Goal: Task Accomplishment & Management: Manage account settings

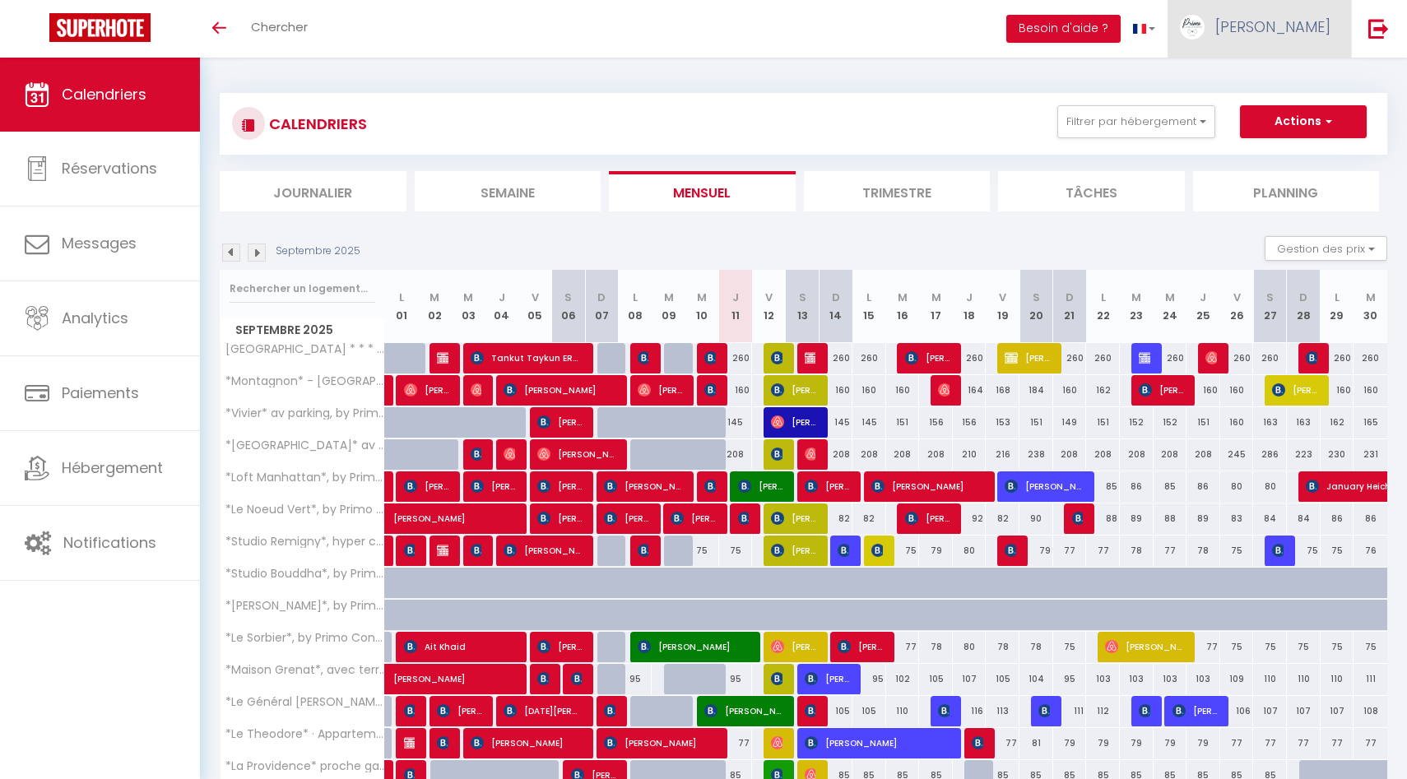
click at [1281, 47] on link "[PERSON_NAME]" at bounding box center [1258, 29] width 183 height 58
click at [1259, 119] on link "Équipe" at bounding box center [1285, 112] width 122 height 28
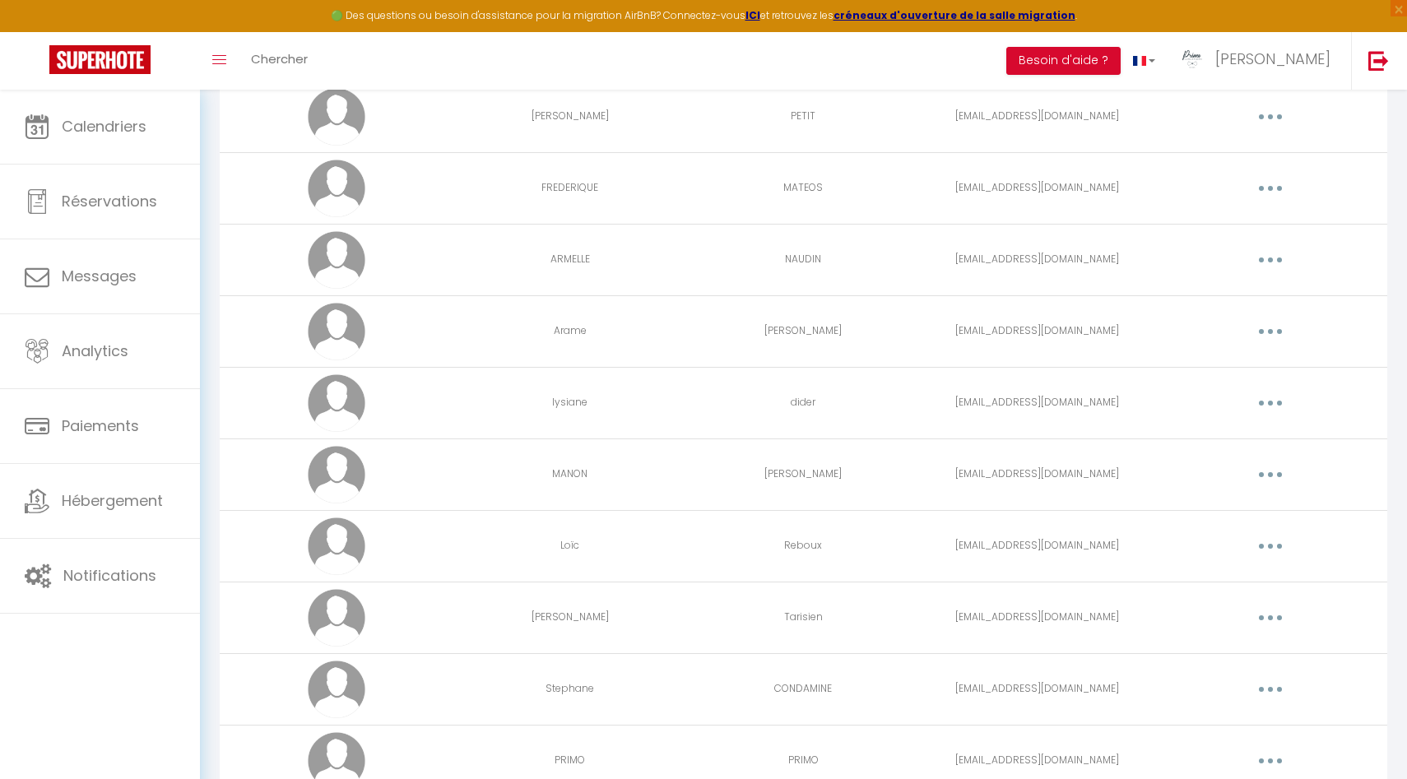
scroll to position [3295, 0]
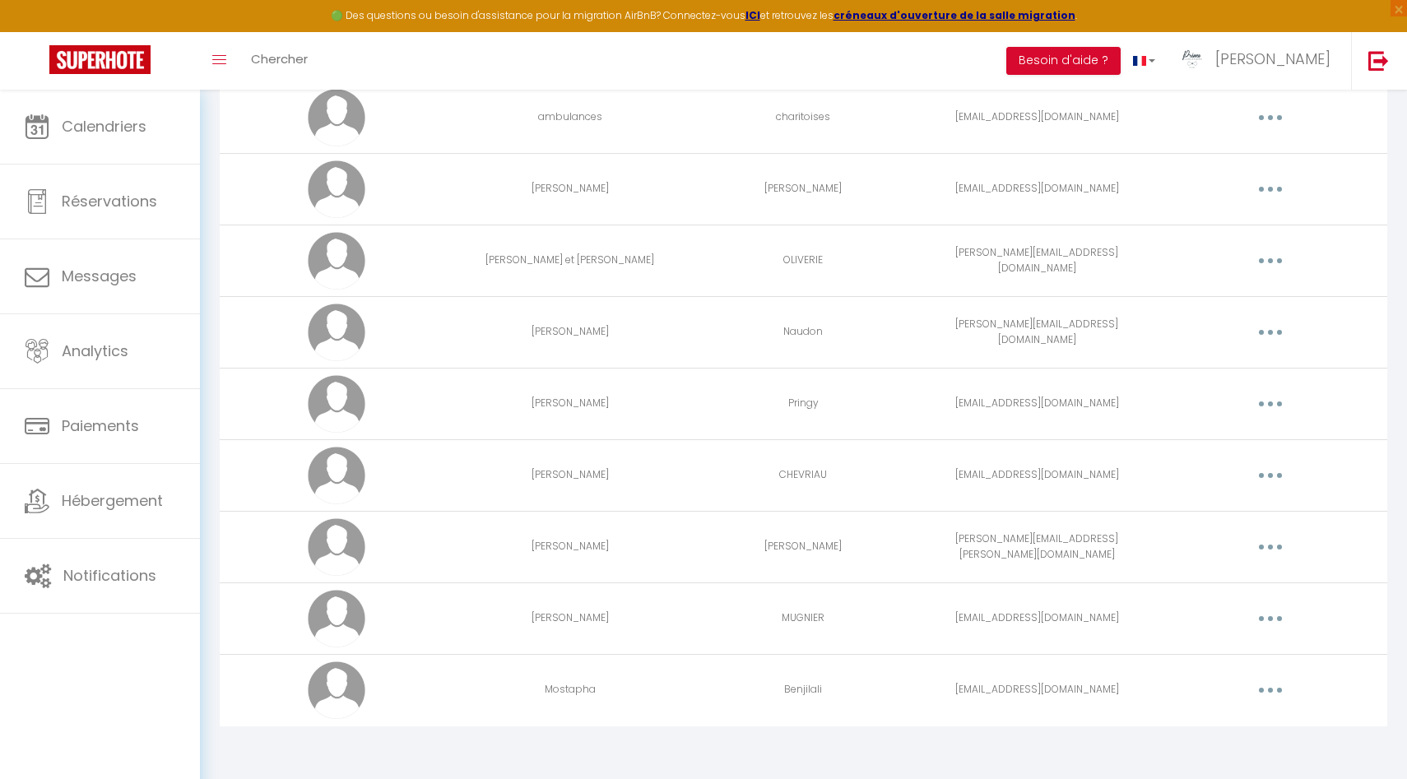
click at [1269, 703] on td "Editer Supprimer" at bounding box center [1270, 690] width 234 height 72
click at [1276, 688] on button "button" at bounding box center [1270, 690] width 46 height 26
click at [1199, 737] on link "Editer" at bounding box center [1227, 728] width 122 height 28
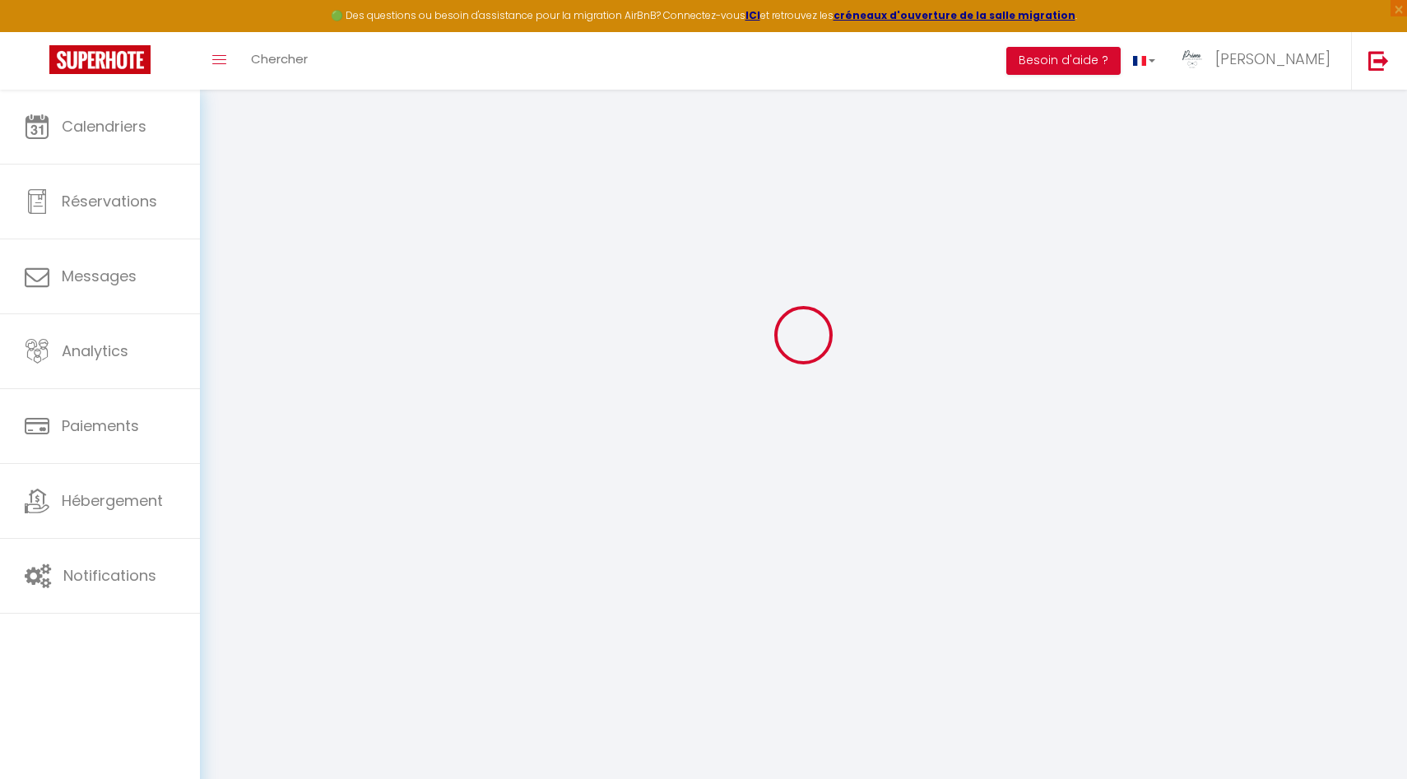
type input "Mostapha"
type input "Benjilali"
type input "[EMAIL_ADDRESS][DOMAIN_NAME]"
type textarea "[URL][DOMAIN_NAME]"
checkbox input "false"
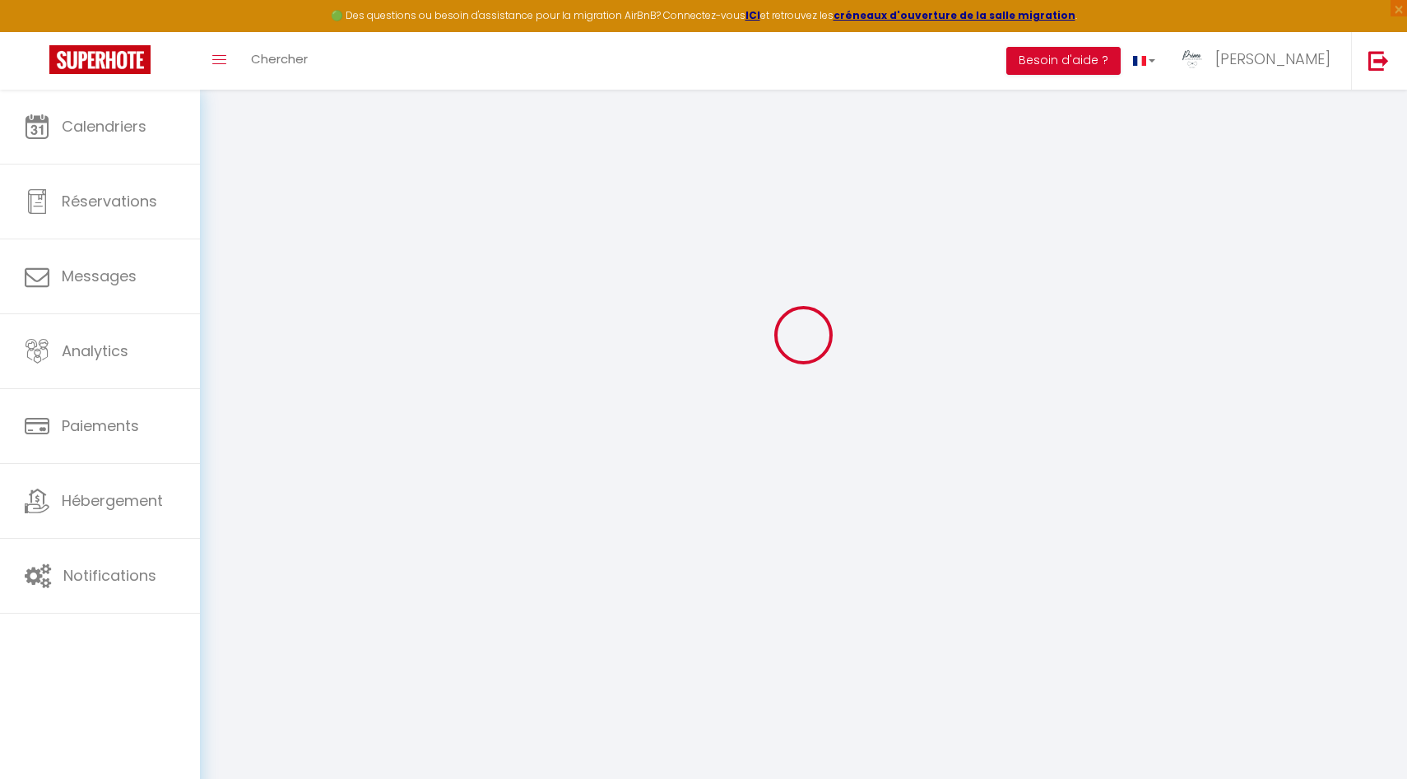
checkbox input "false"
checkbox input "true"
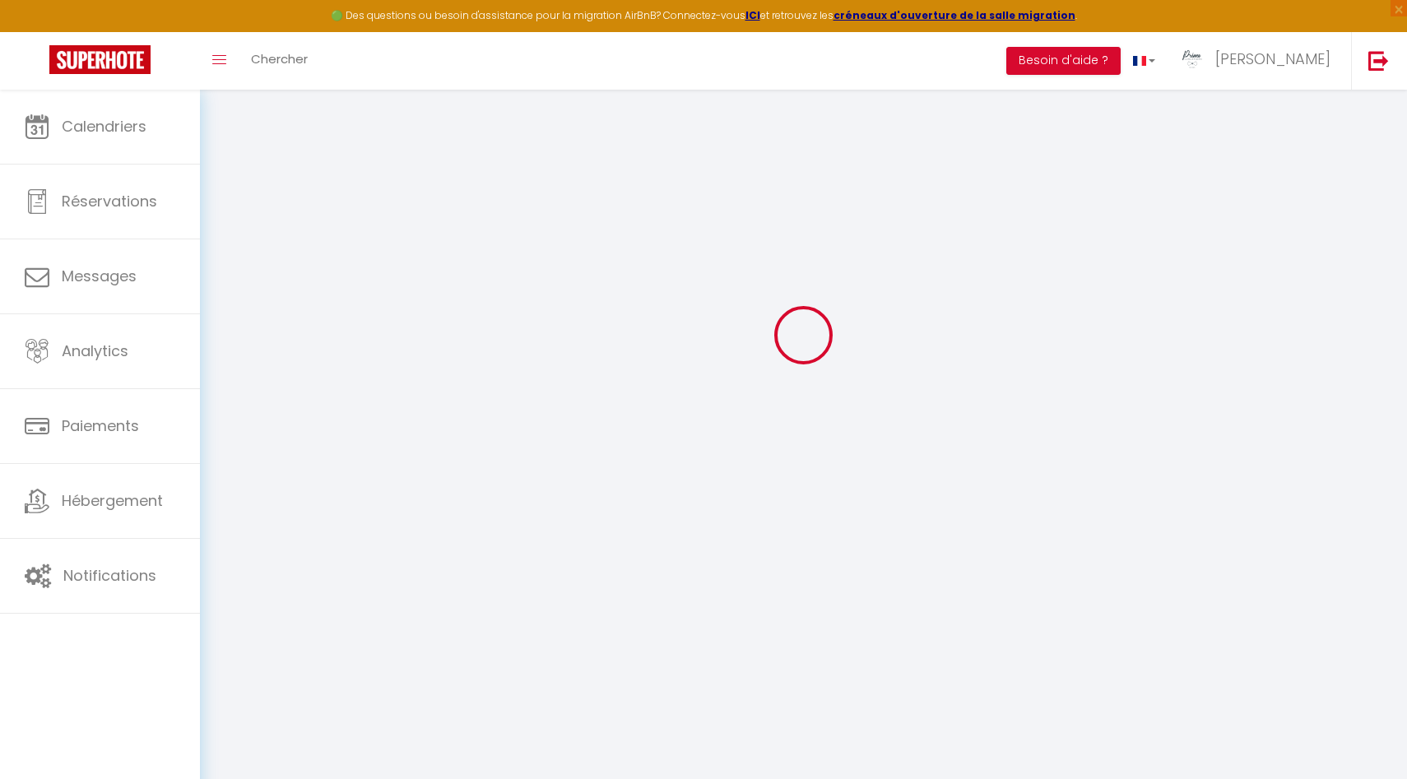
checkbox input "true"
checkbox input "false"
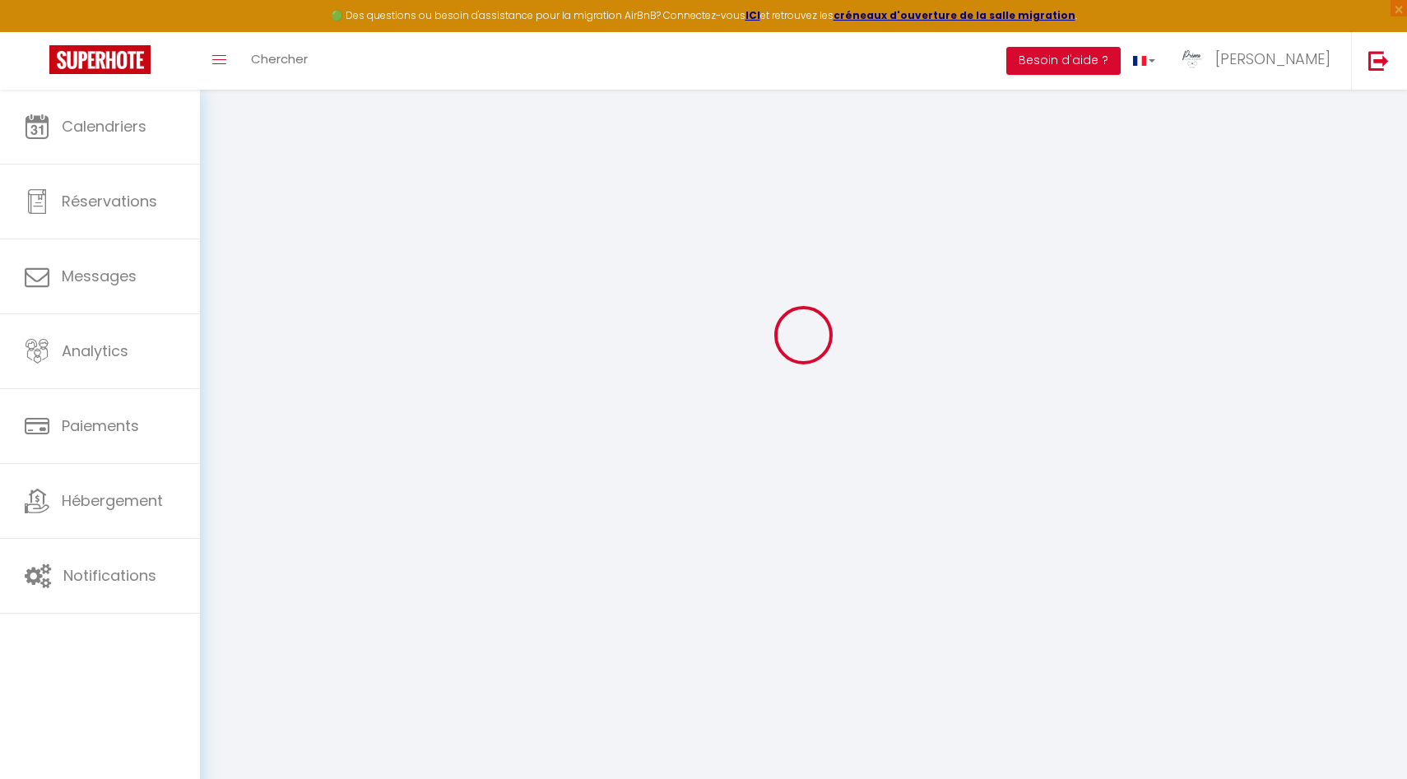
checkbox input "true"
select select
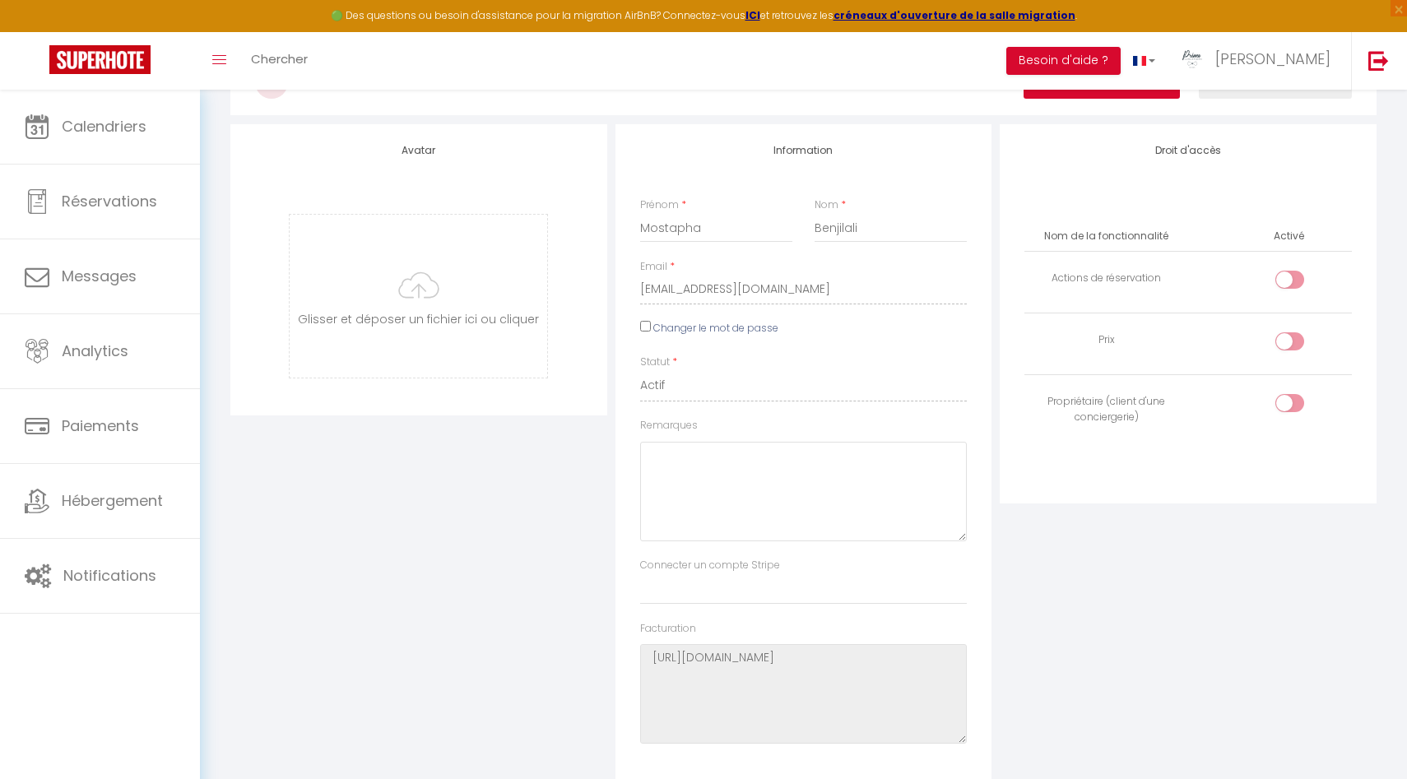
scroll to position [102, 0]
click at [1296, 281] on input "checkbox" at bounding box center [1303, 284] width 29 height 25
checkbox input "true"
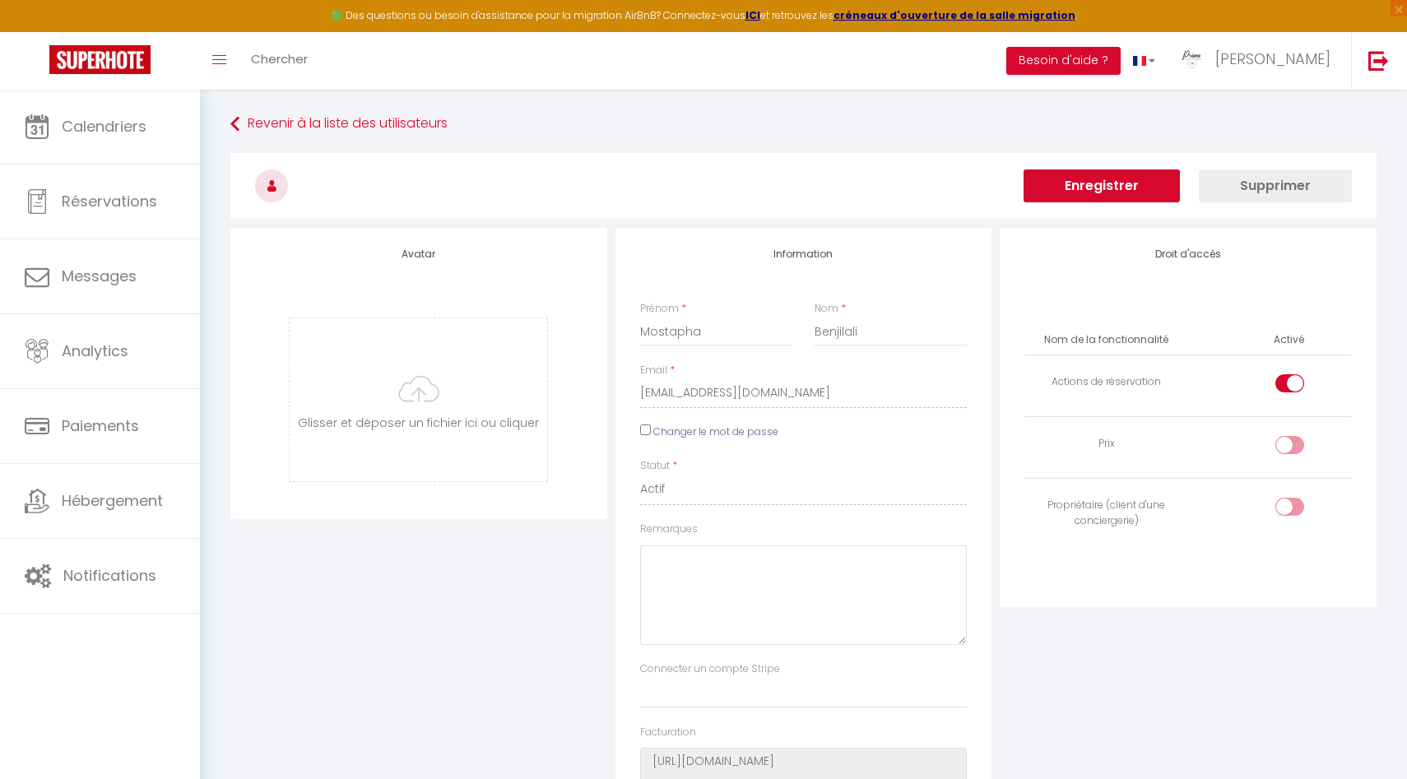
click at [1101, 192] on button "Enregistrer" at bounding box center [1101, 185] width 156 height 33
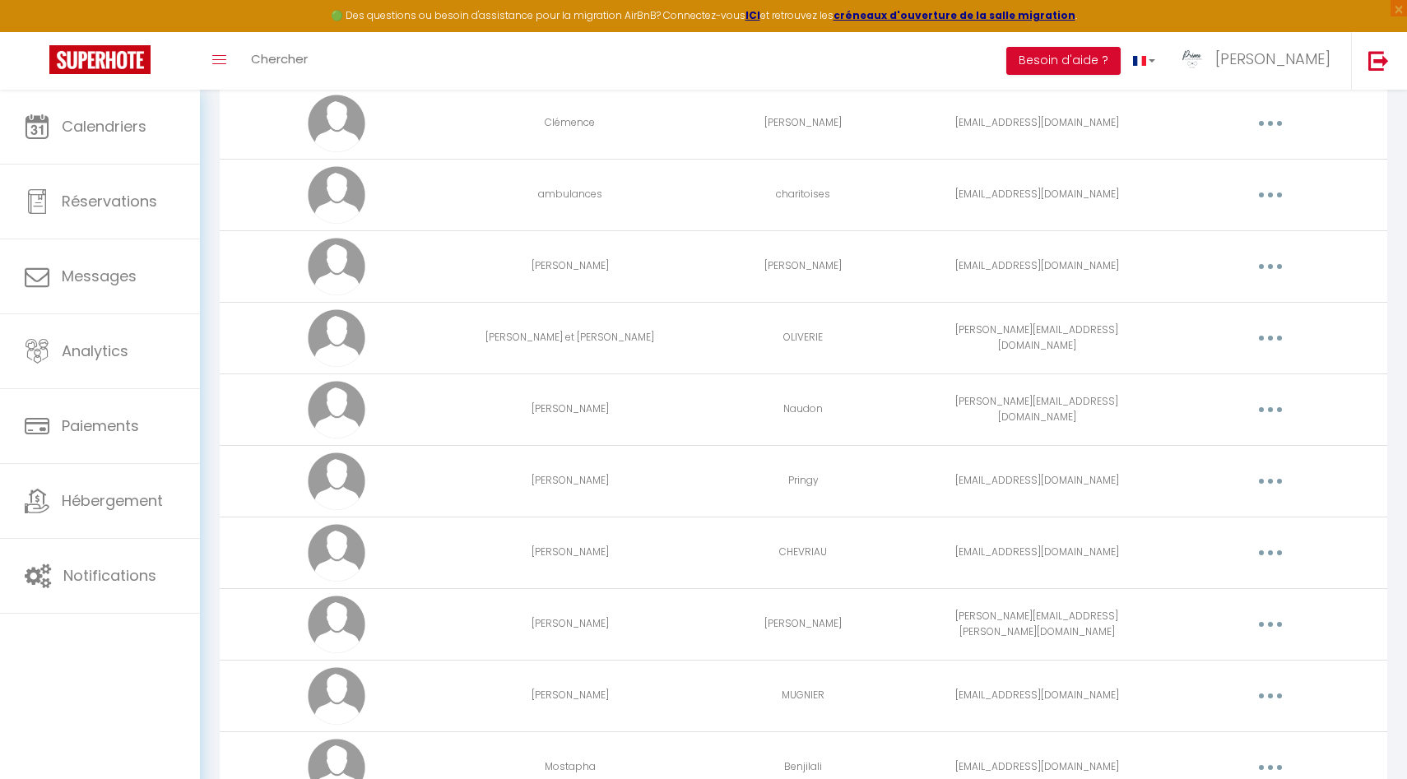
scroll to position [3295, 0]
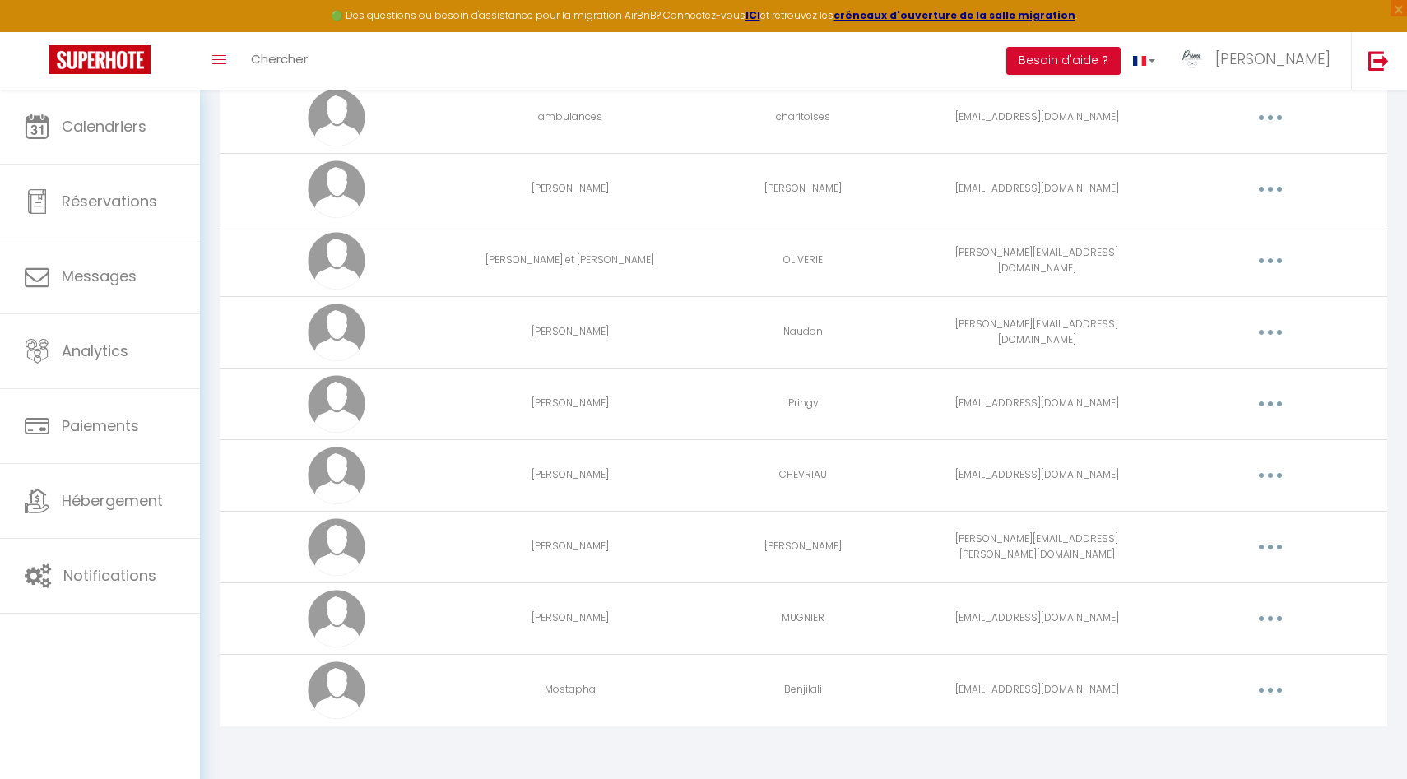
click at [1274, 550] on button "button" at bounding box center [1270, 547] width 46 height 26
click at [1222, 587] on link "Editer" at bounding box center [1227, 585] width 122 height 28
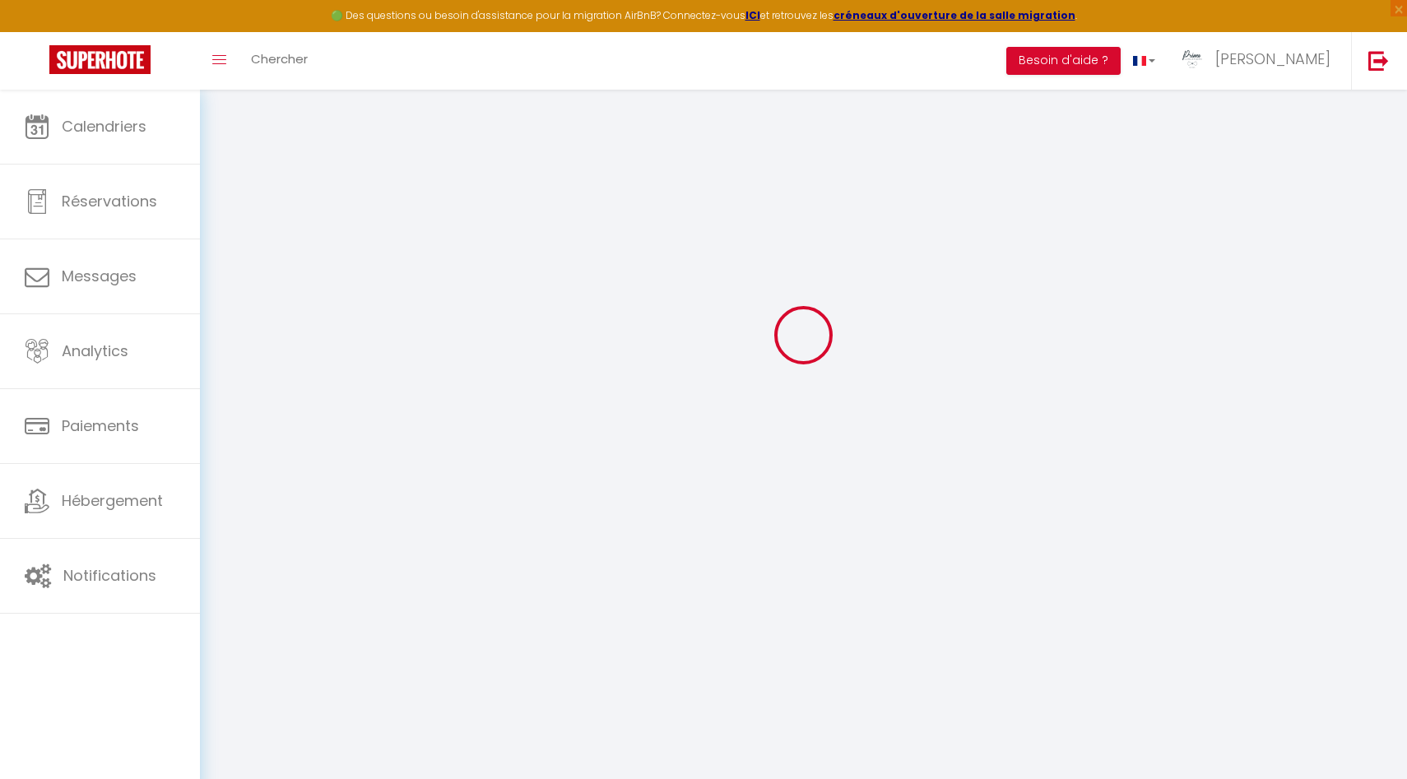
type input "[PERSON_NAME]"
type input "[PERSON_NAME][EMAIL_ADDRESS][PERSON_NAME][DOMAIN_NAME]"
type textarea "[URL][DOMAIN_NAME]"
checkbox input "true"
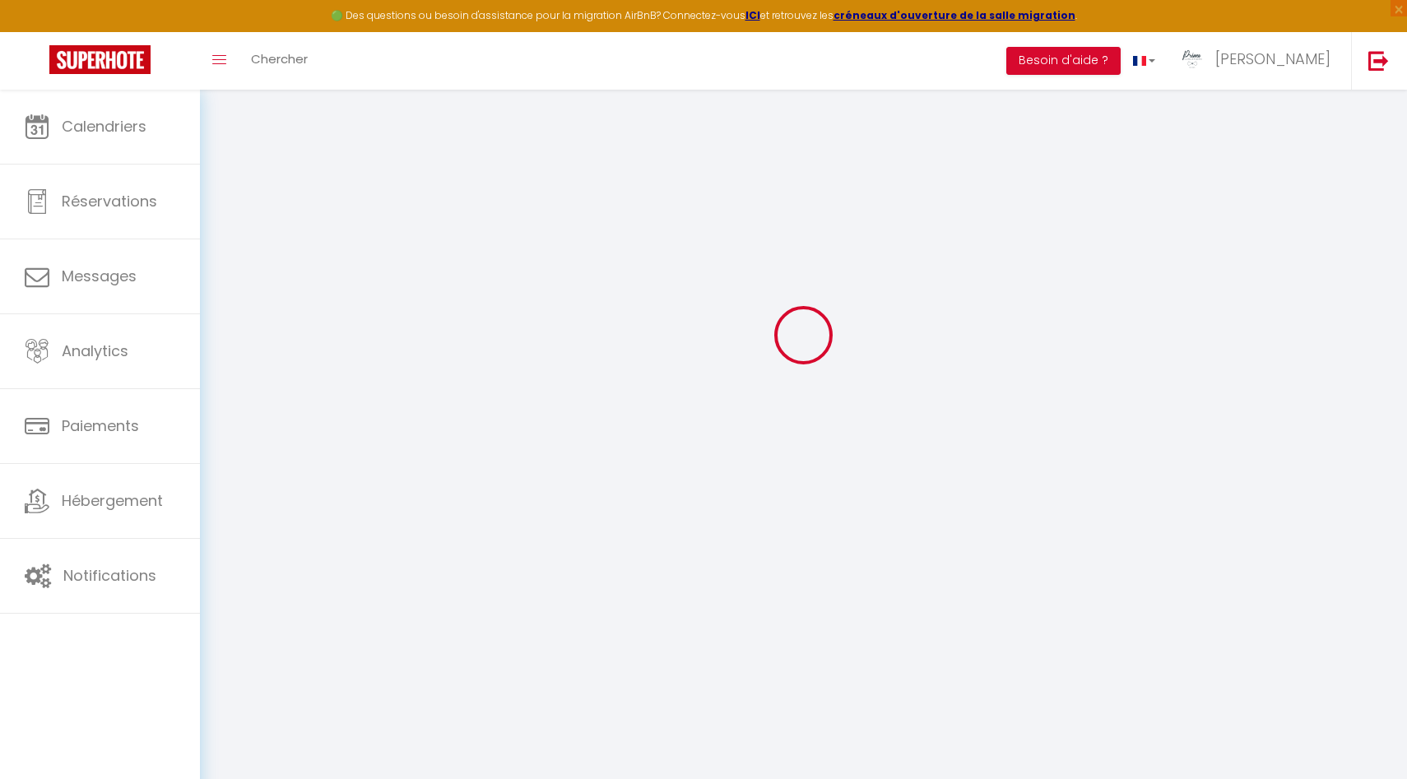
checkbox input "true"
checkbox input "false"
checkbox input "true"
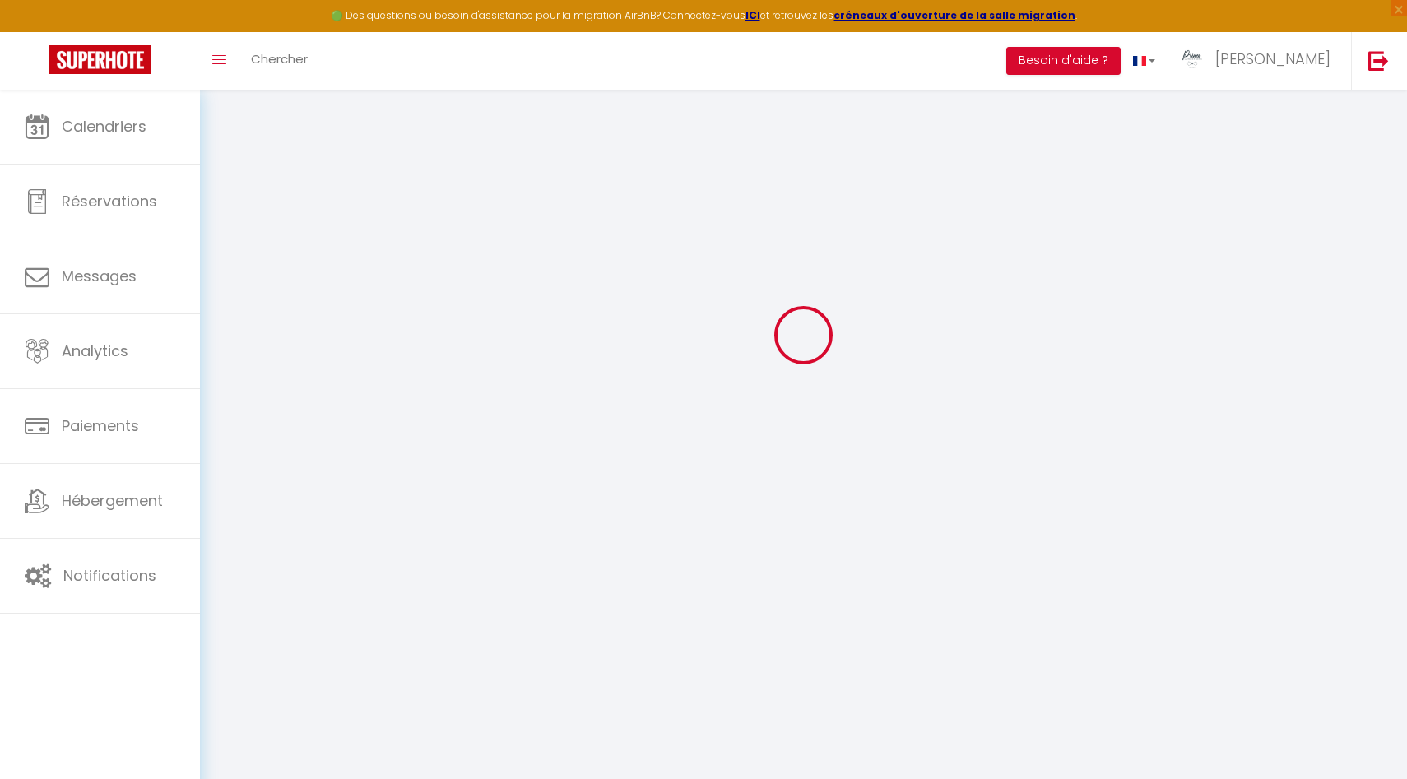
checkbox input "true"
checkbox input "false"
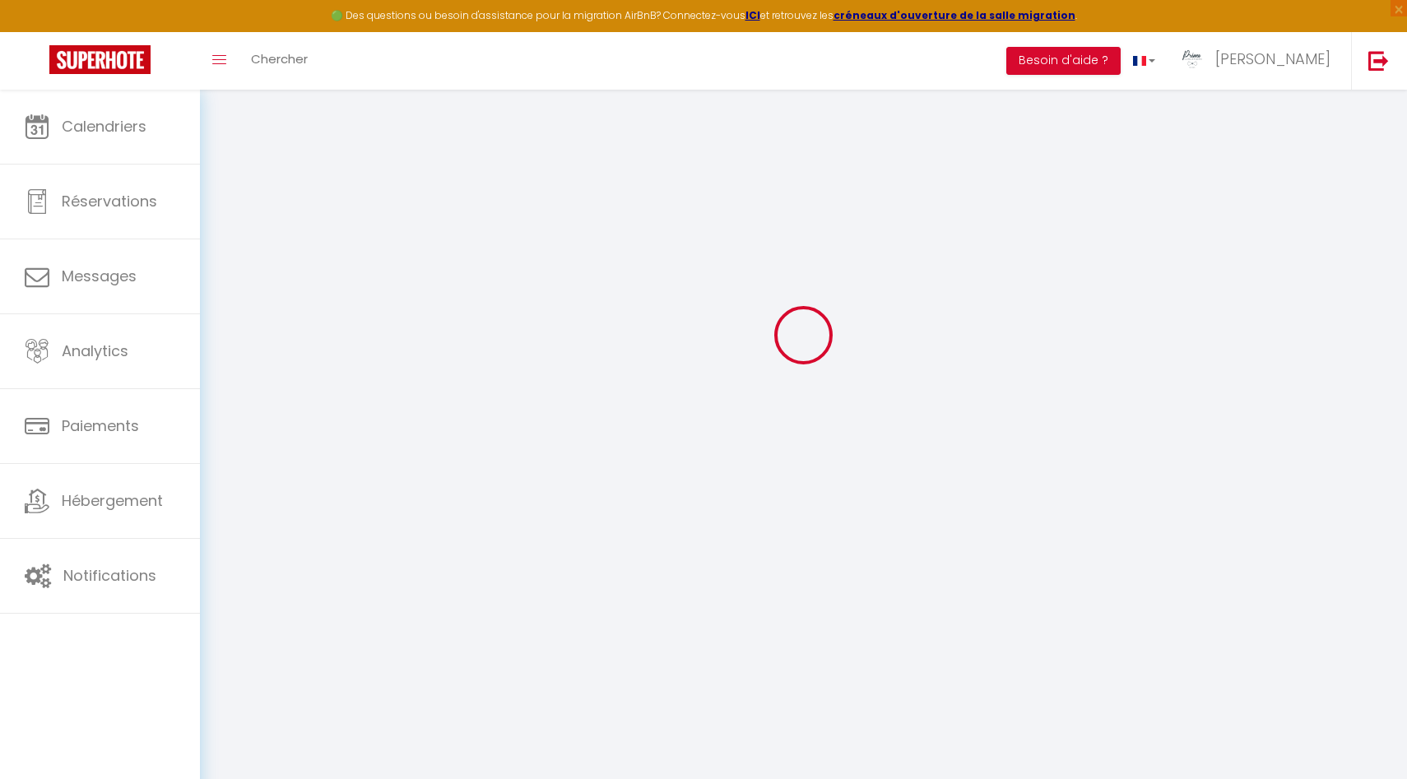
checkbox input "false"
checkbox input "true"
select select
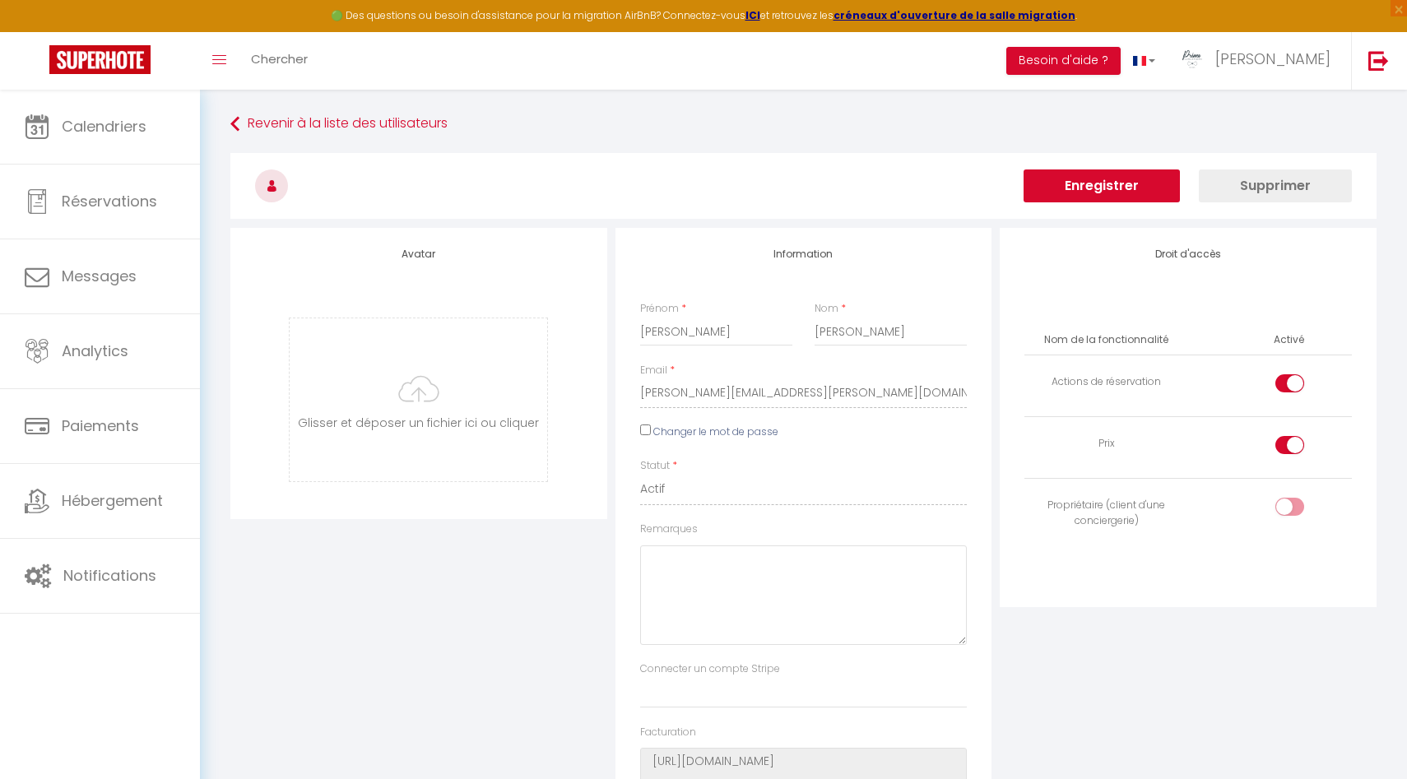
click at [1111, 190] on button "Enregistrer" at bounding box center [1101, 185] width 156 height 33
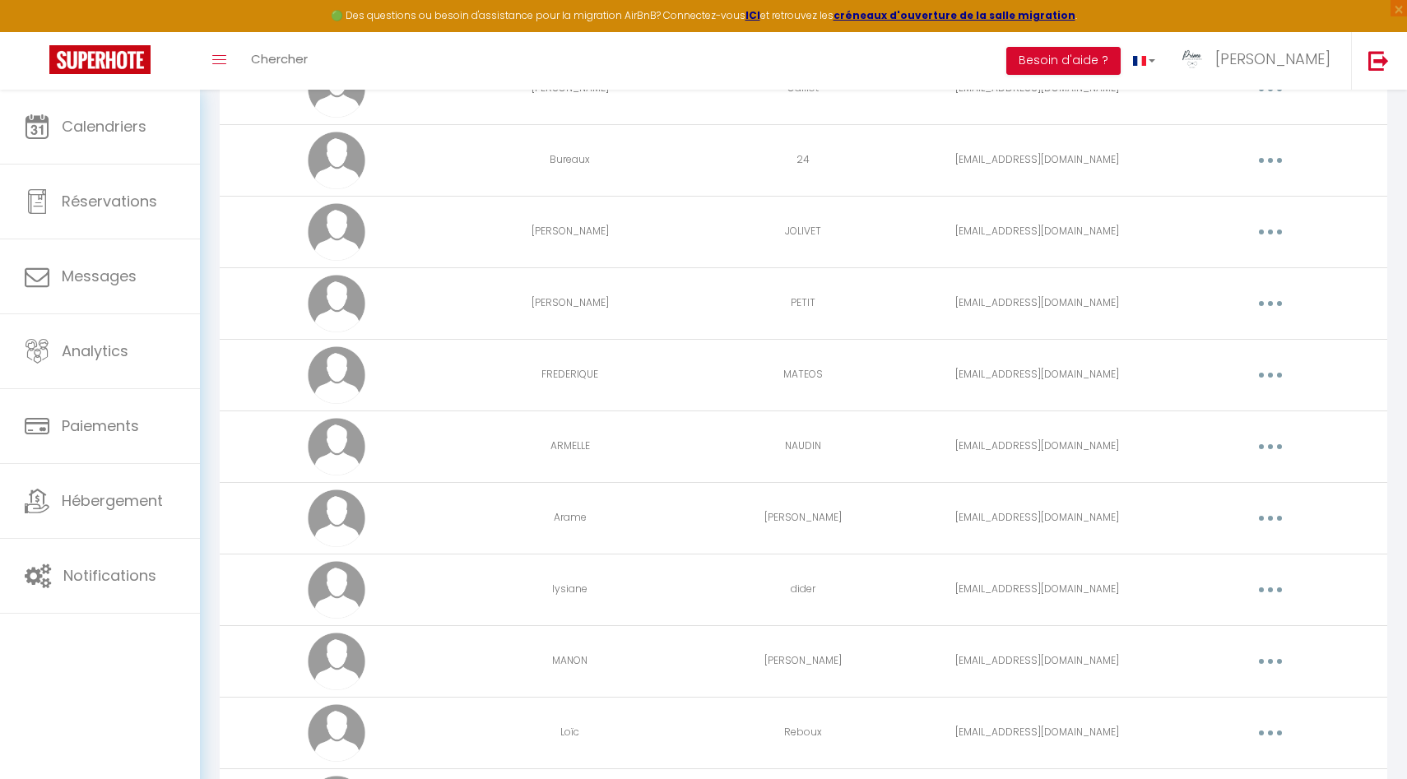
scroll to position [1751, 0]
click at [1264, 514] on button "button" at bounding box center [1270, 516] width 46 height 26
click at [1213, 550] on link "Editer" at bounding box center [1227, 554] width 122 height 28
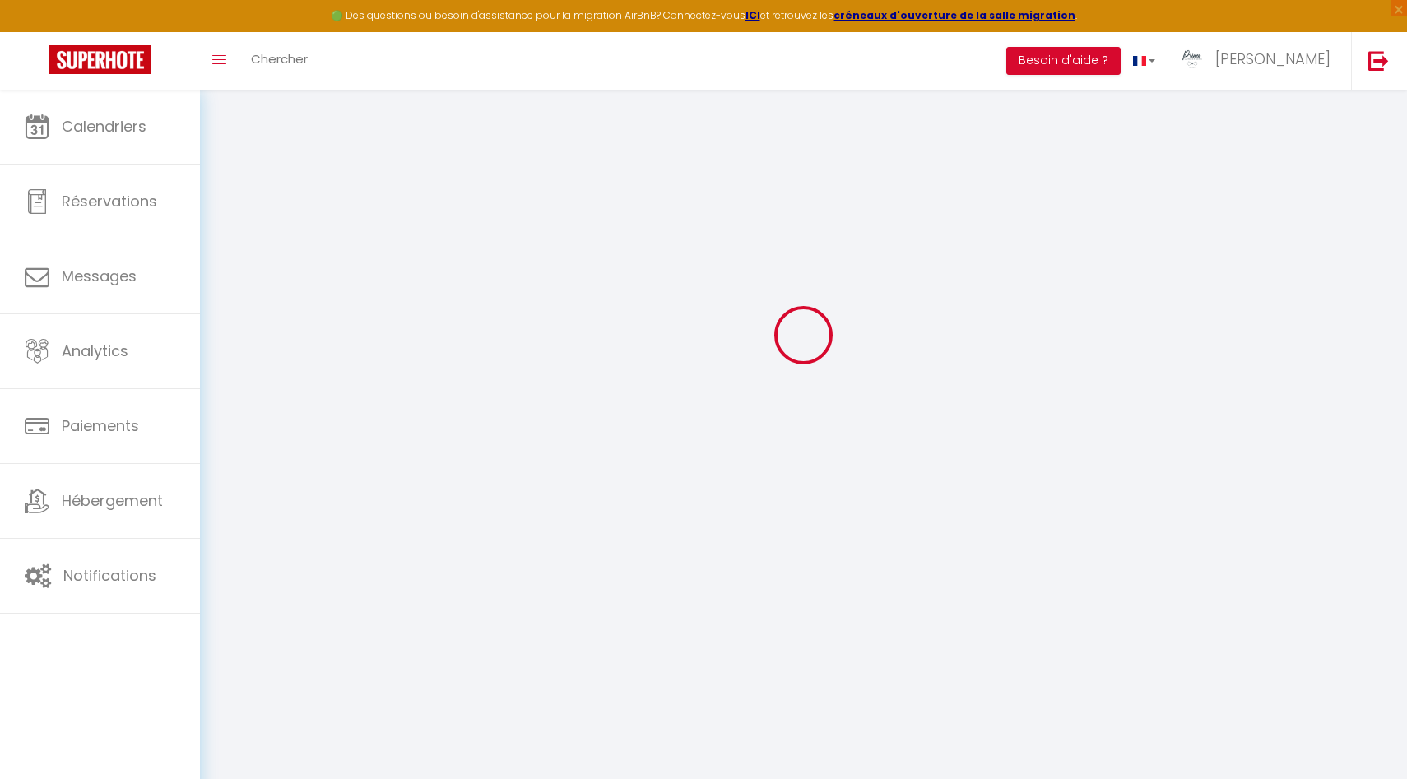
type input "Arame"
type input "[PERSON_NAME]"
type input "[EMAIL_ADDRESS][DOMAIN_NAME]"
type textarea "[URL][DOMAIN_NAME]"
checkbox input "false"
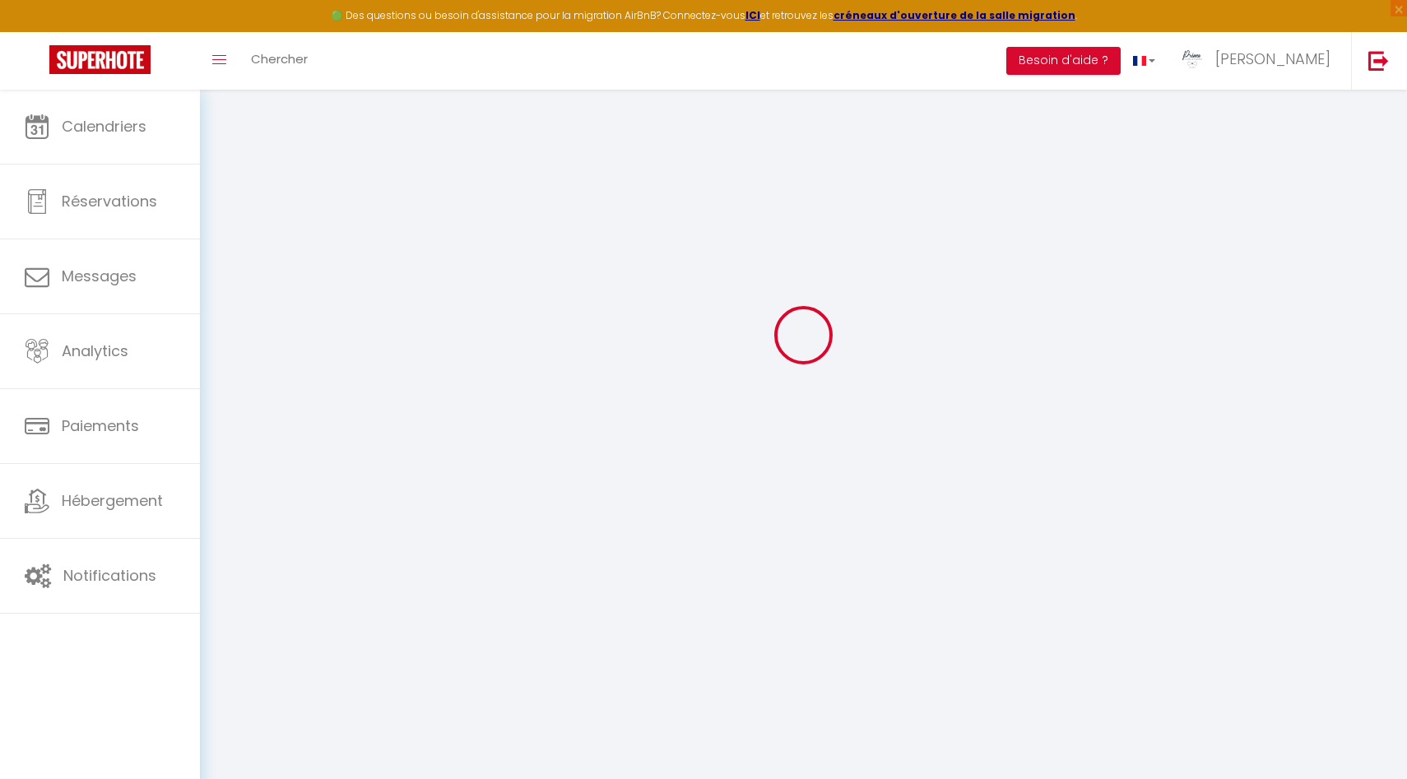
checkbox input "false"
checkbox input "true"
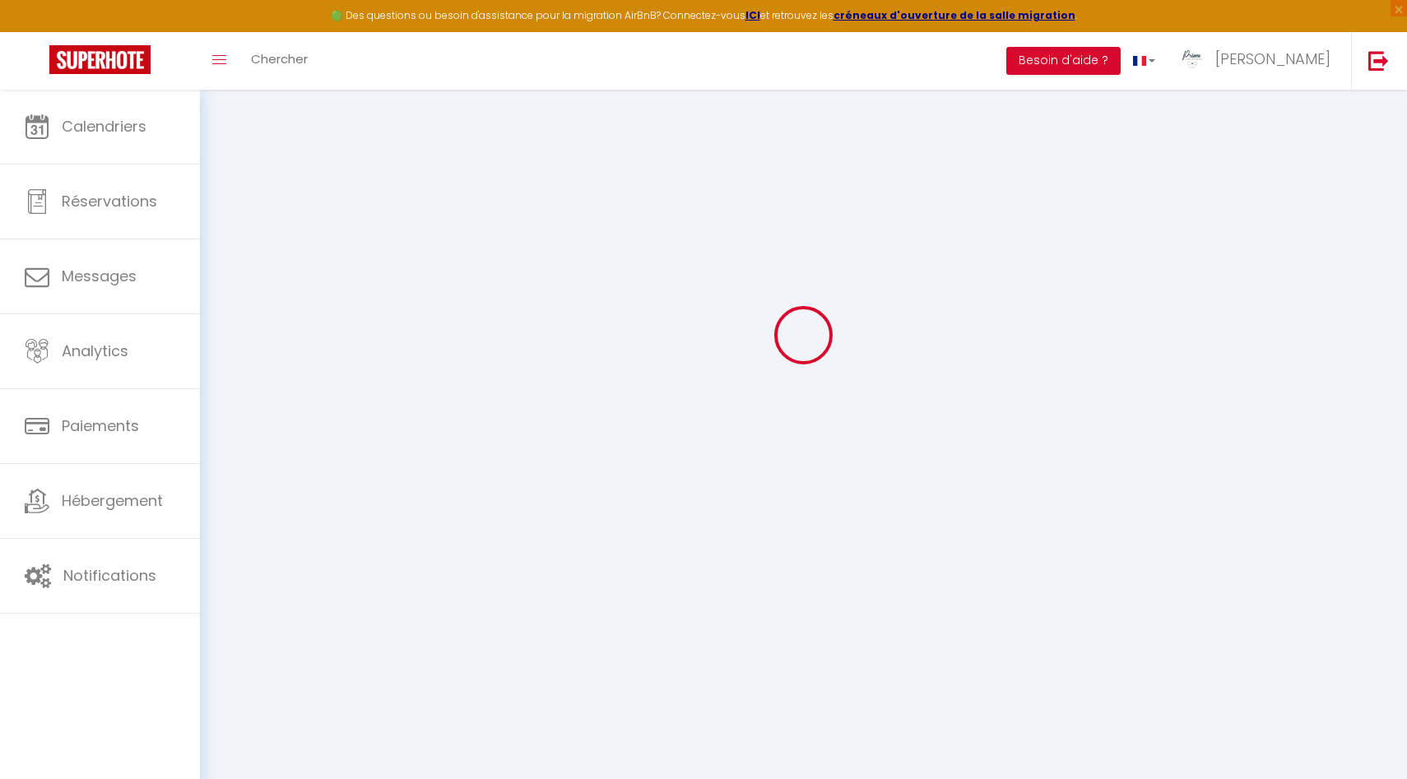
checkbox input "true"
checkbox input "false"
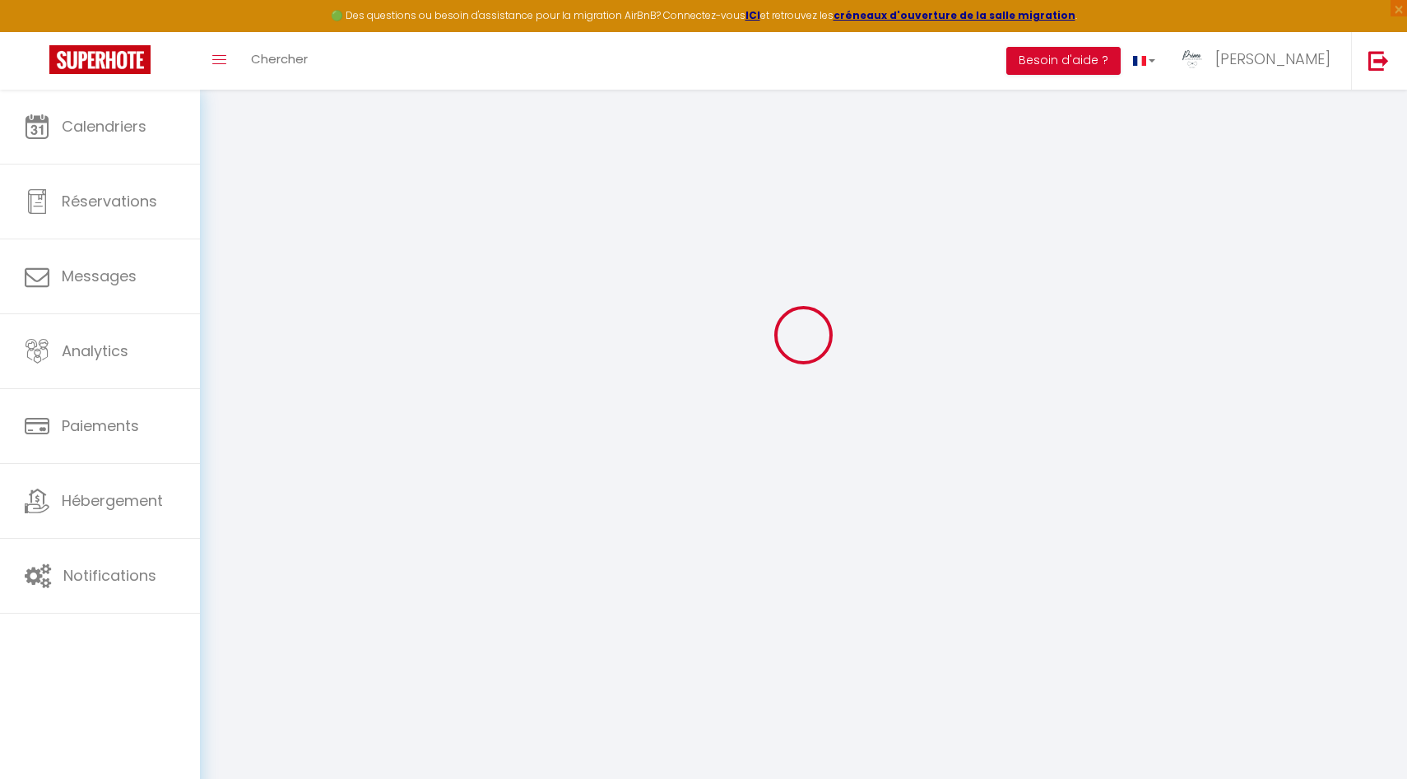
checkbox input "false"
checkbox input "true"
checkbox input "false"
select select
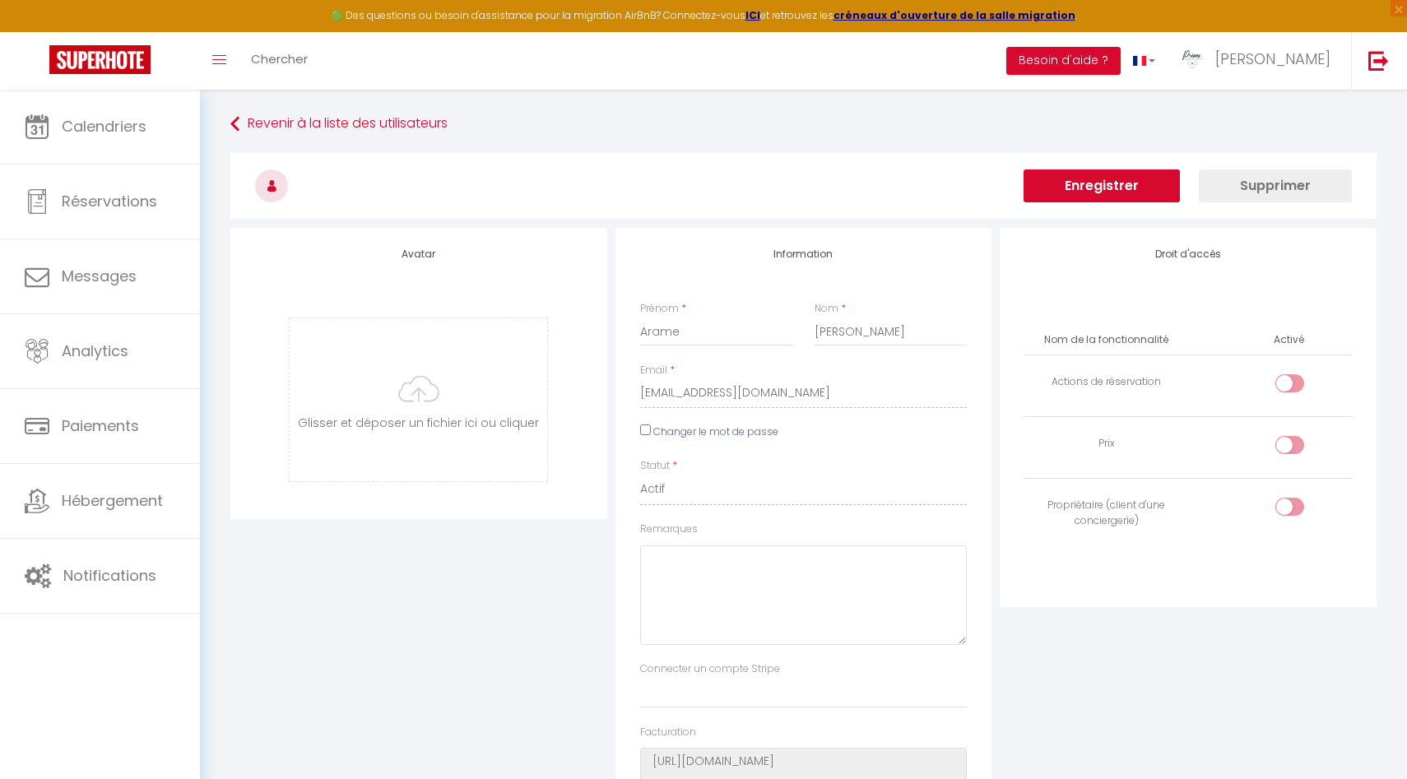
click at [1285, 370] on td at bounding box center [1270, 386] width 164 height 62
click at [1293, 379] on input "checkbox" at bounding box center [1303, 386] width 29 height 25
checkbox input "true"
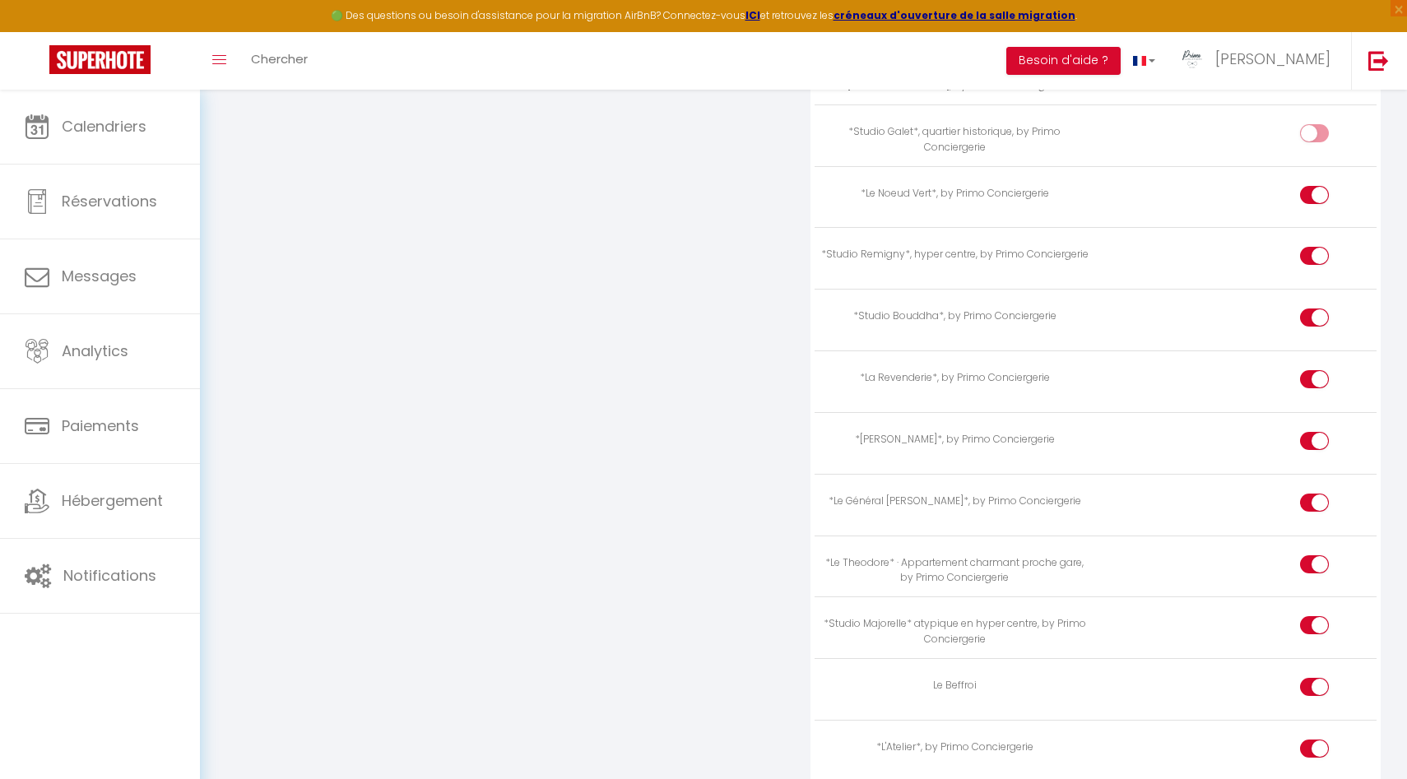
scroll to position [2505, 0]
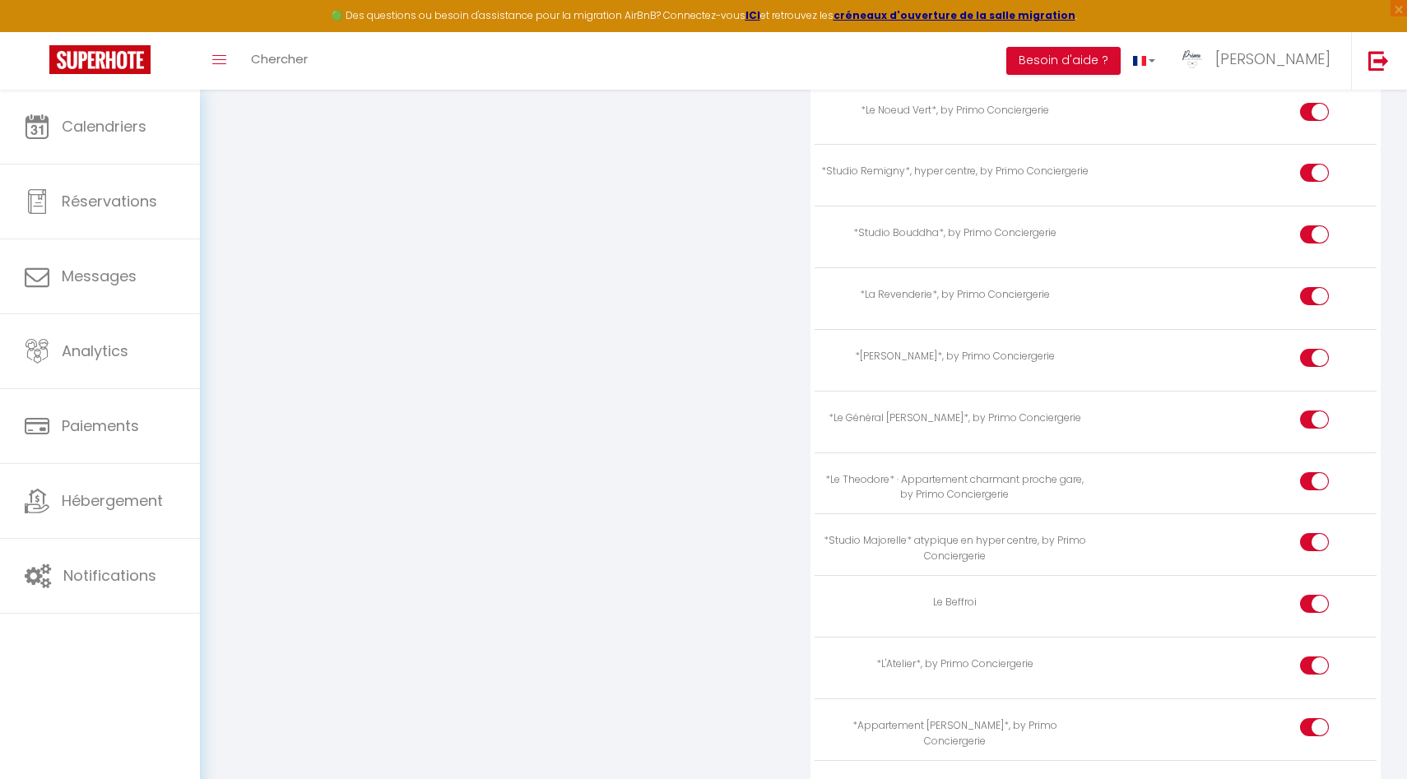
click at [1315, 349] on input "checkbox" at bounding box center [1328, 361] width 29 height 25
checkbox input "false"
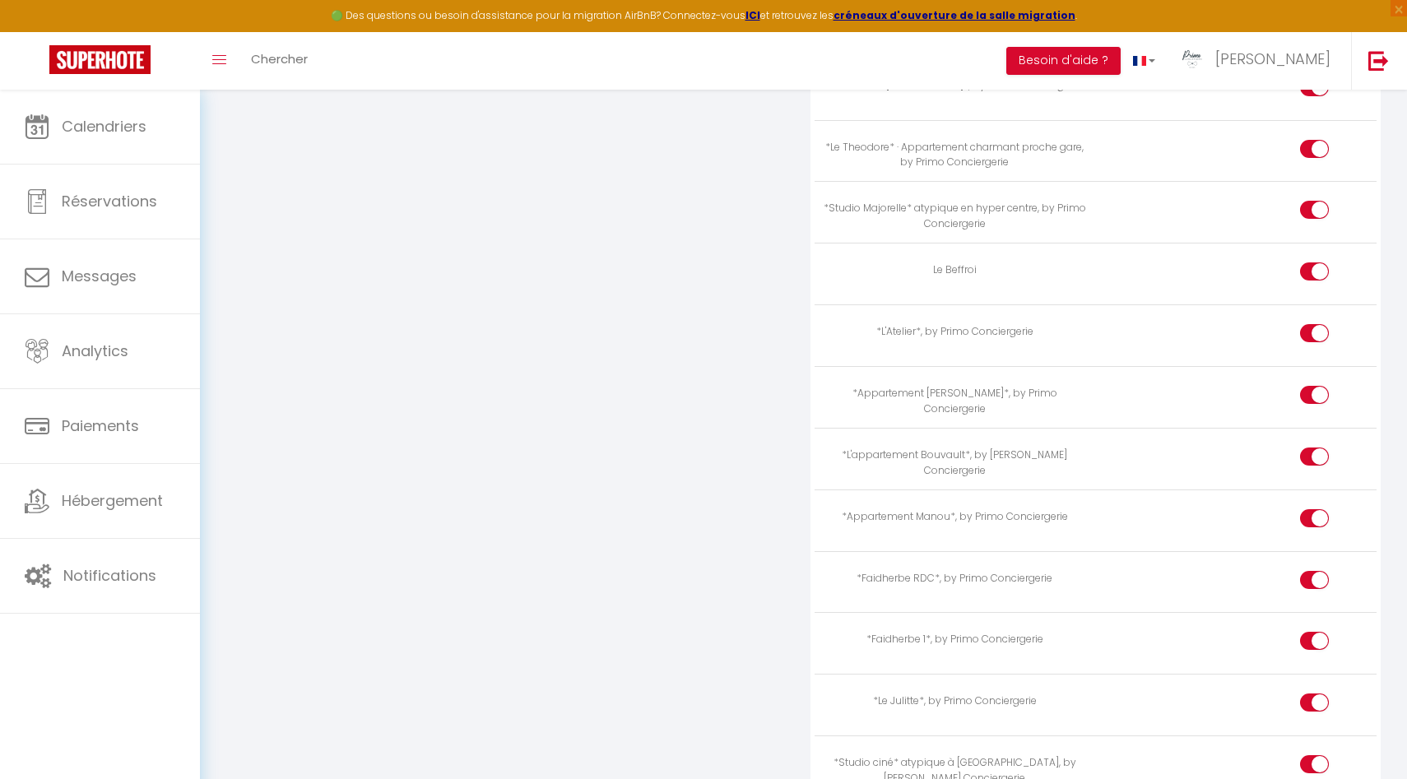
scroll to position [2867, 0]
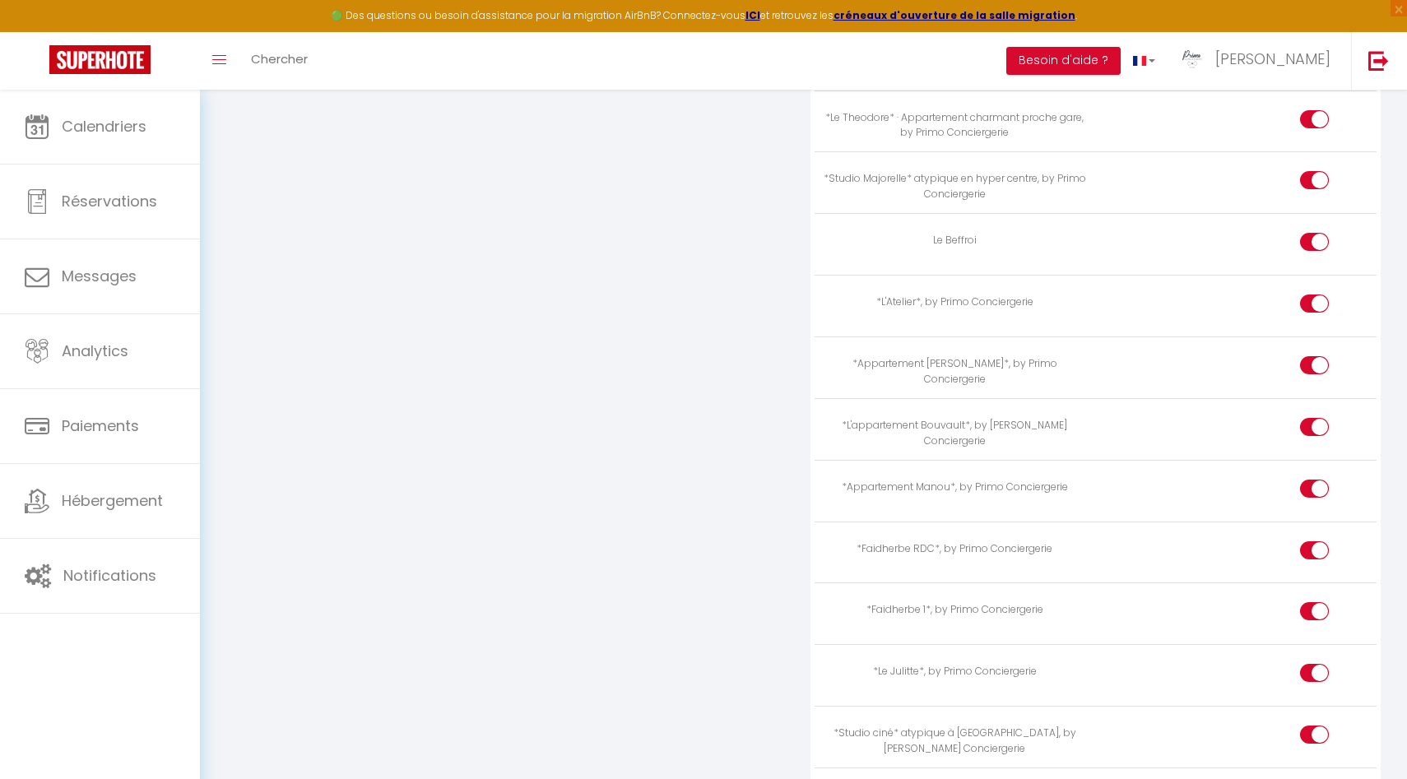
click at [1324, 233] on input "checkbox" at bounding box center [1328, 245] width 29 height 25
checkbox input "false"
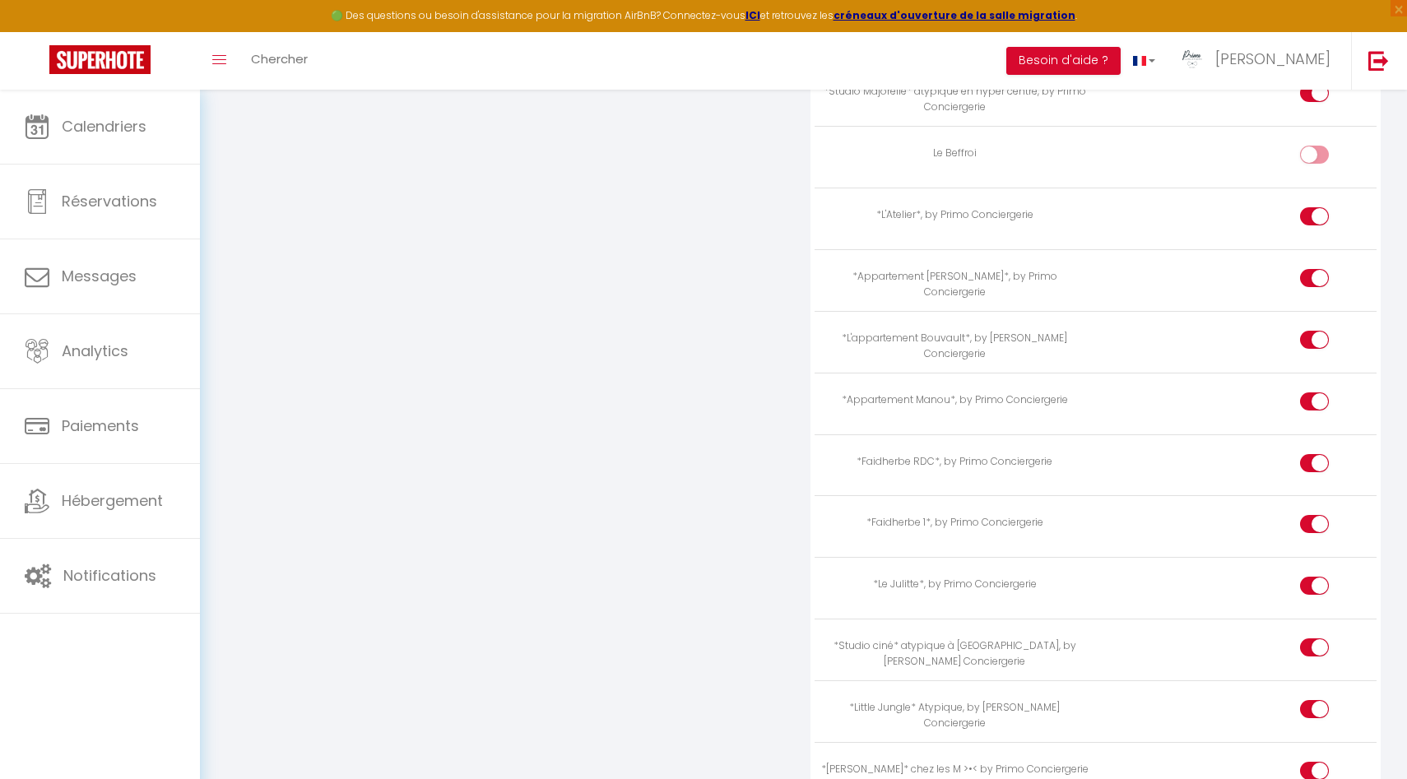
scroll to position [2957, 0]
click at [1307, 204] on div at bounding box center [1314, 213] width 29 height 18
click at [1314, 204] on input "checkbox" at bounding box center [1328, 216] width 29 height 25
click at [1311, 204] on div at bounding box center [1314, 213] width 29 height 18
click at [1314, 204] on input "checkbox" at bounding box center [1328, 216] width 29 height 25
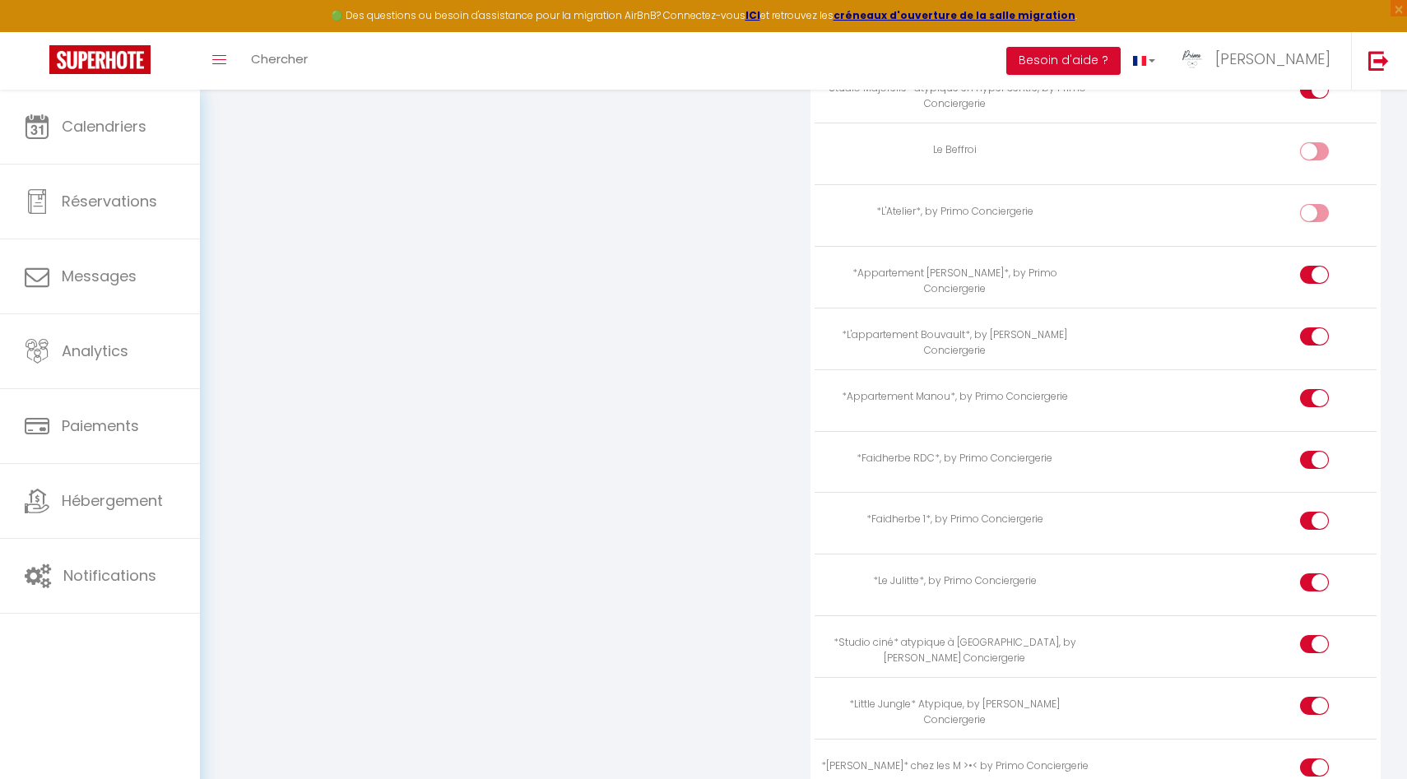
checkbox input "true"
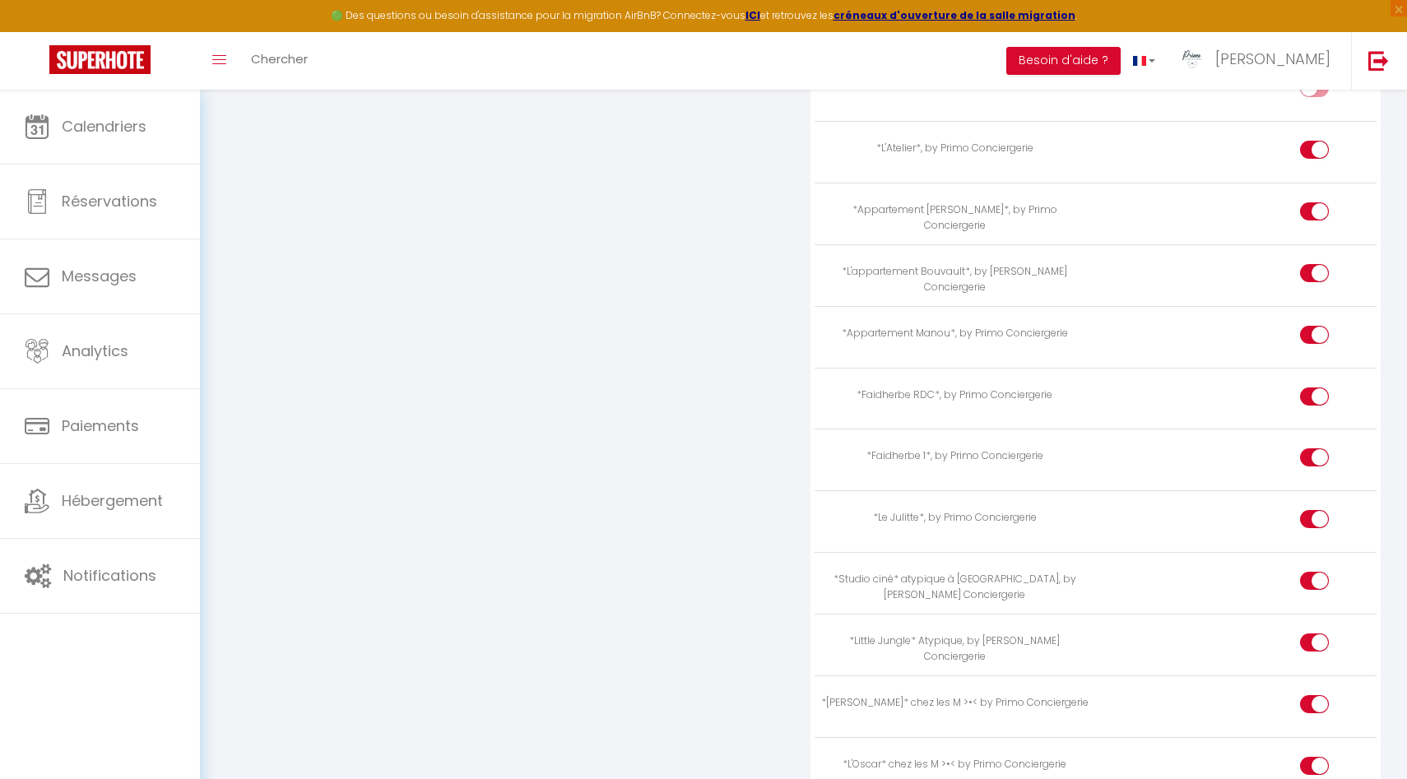
scroll to position [3030, 0]
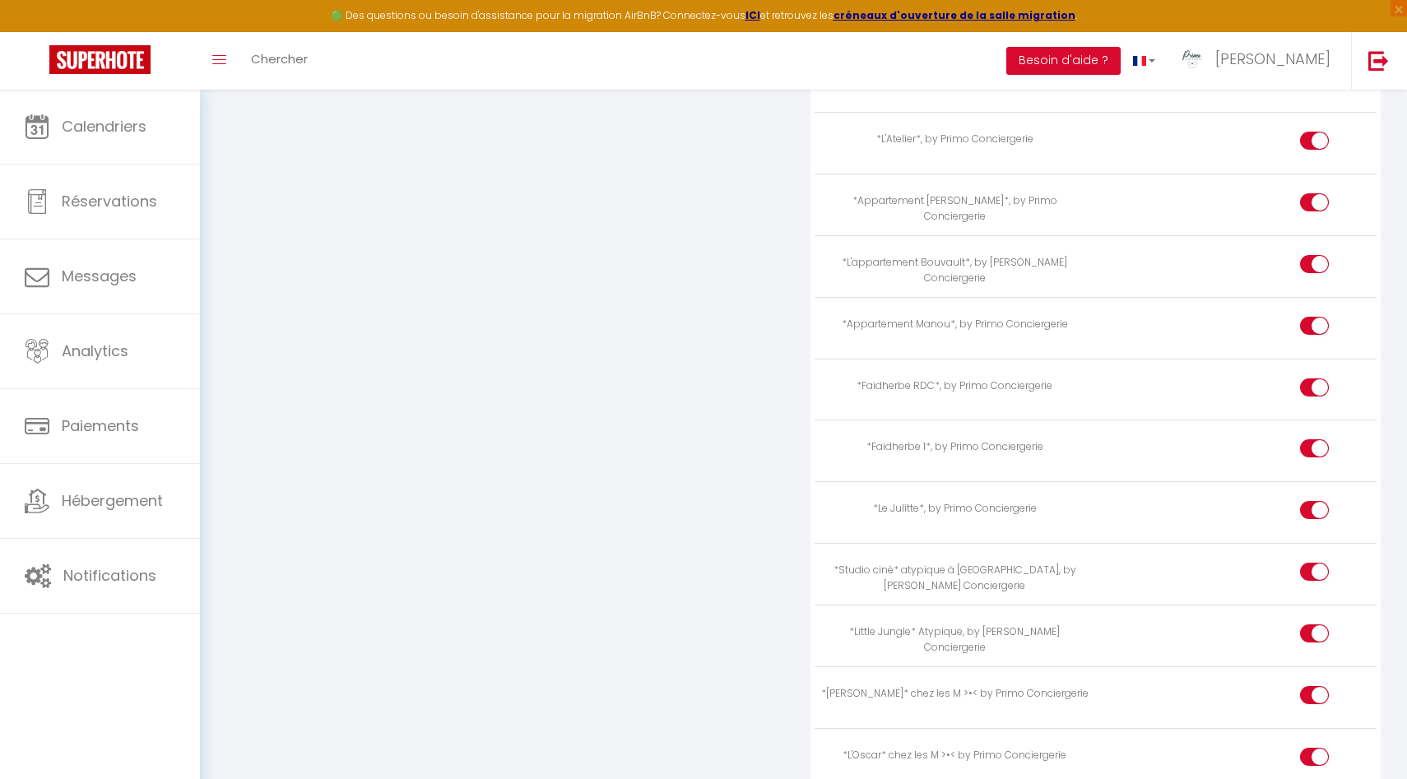
click at [1310, 193] on div at bounding box center [1314, 202] width 29 height 18
click at [1314, 193] on input "checkbox" at bounding box center [1328, 205] width 29 height 25
checkbox input "false"
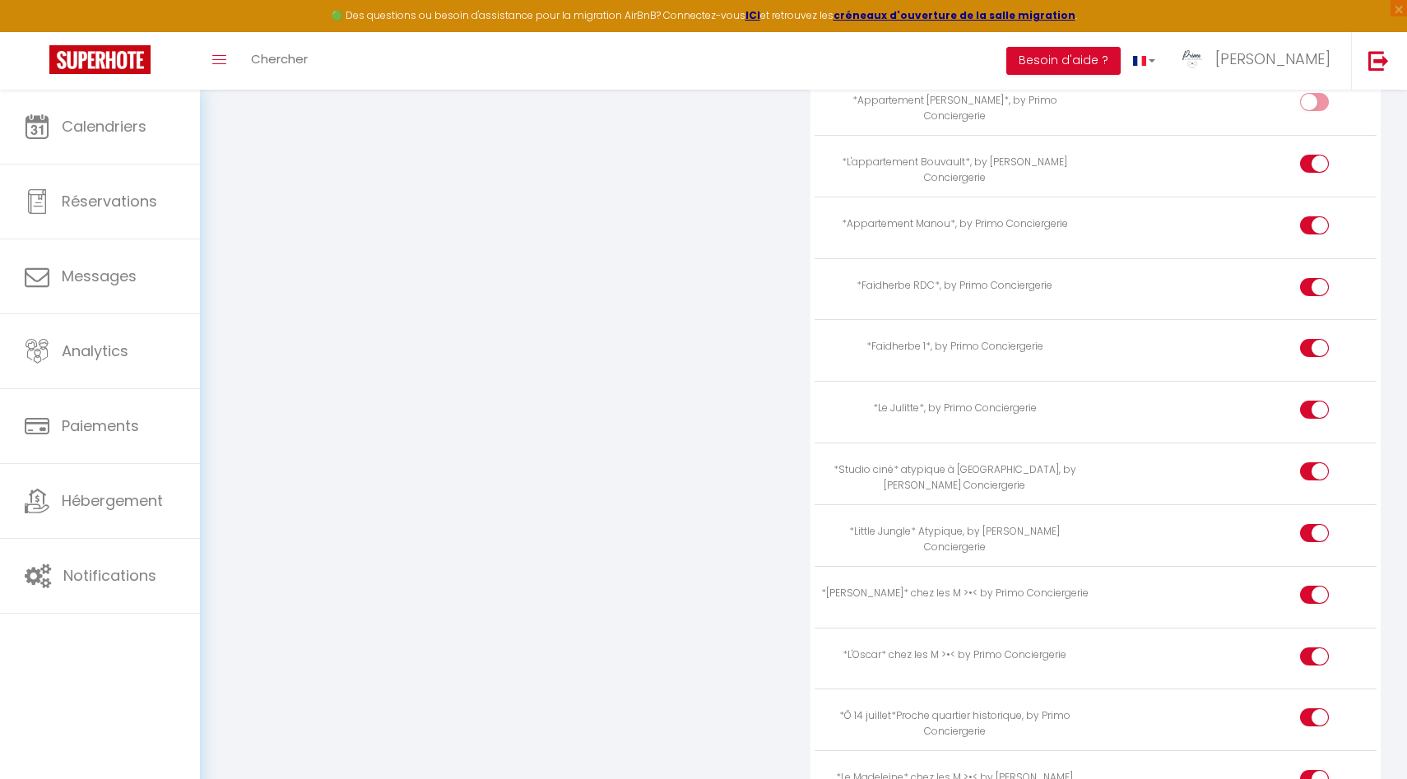
scroll to position [3193, 0]
click at [1313, 216] on div at bounding box center [1314, 225] width 29 height 18
click at [1314, 216] on input "checkbox" at bounding box center [1328, 228] width 29 height 25
checkbox input "false"
click at [1315, 276] on input "checkbox" at bounding box center [1328, 288] width 29 height 25
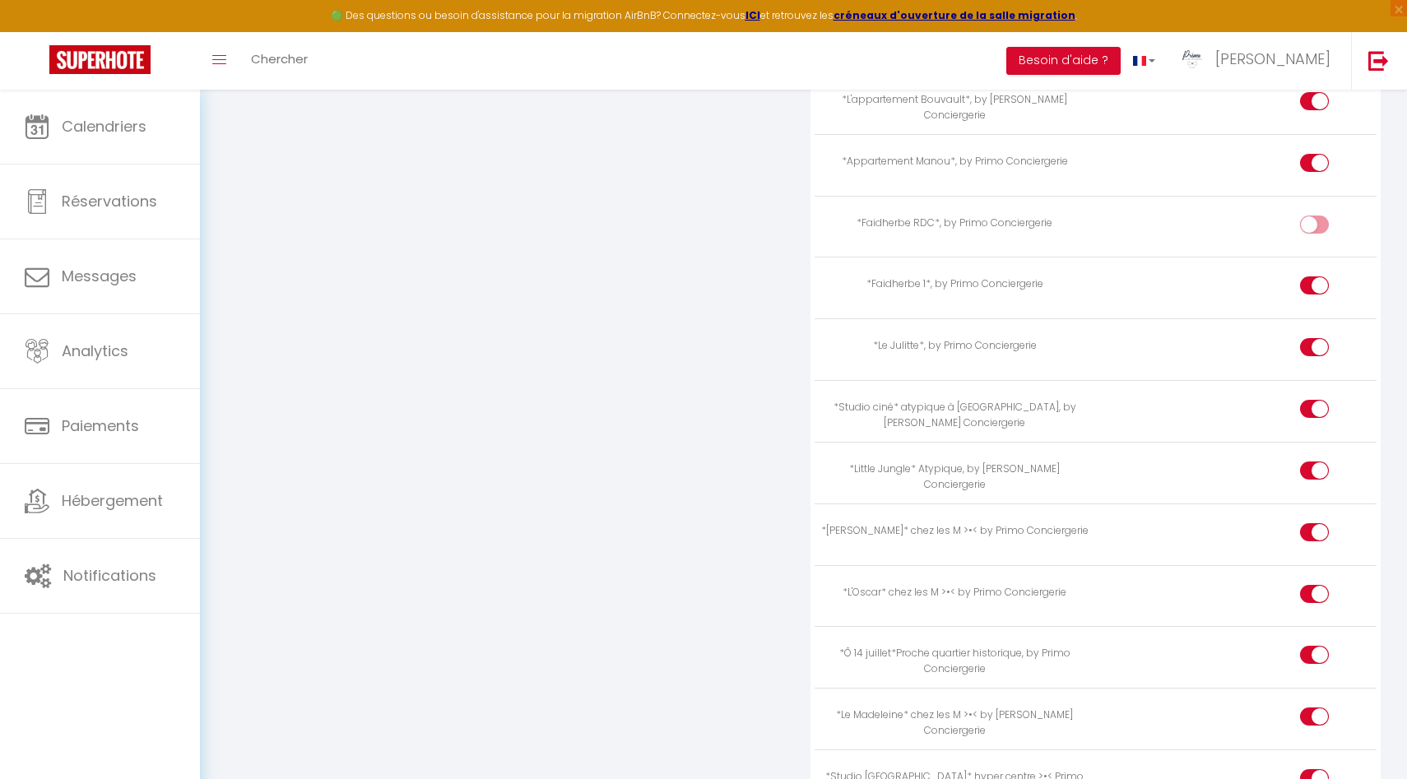
checkbox input "false"
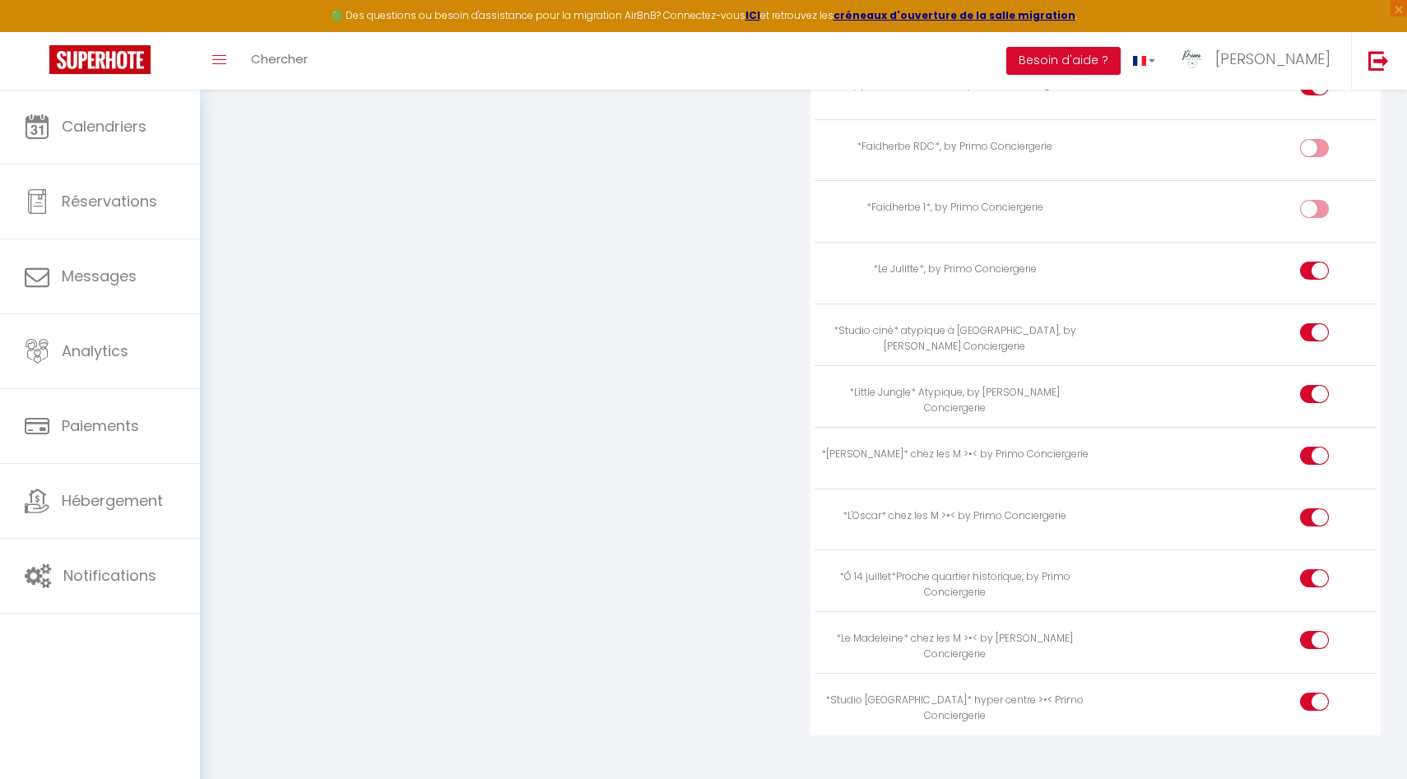
scroll to position [3270, 0]
click at [1321, 261] on input "checkbox" at bounding box center [1328, 273] width 29 height 25
checkbox input "false"
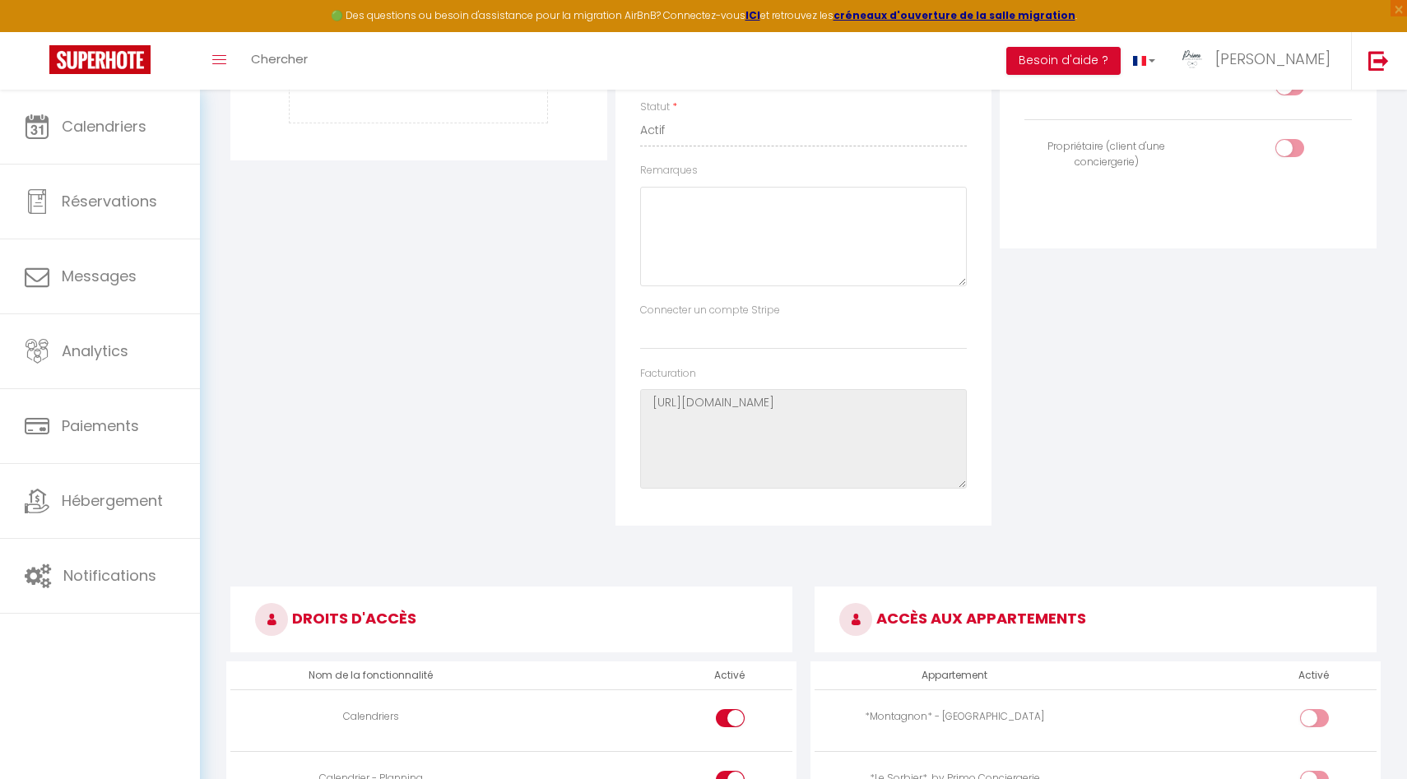
scroll to position [0, 0]
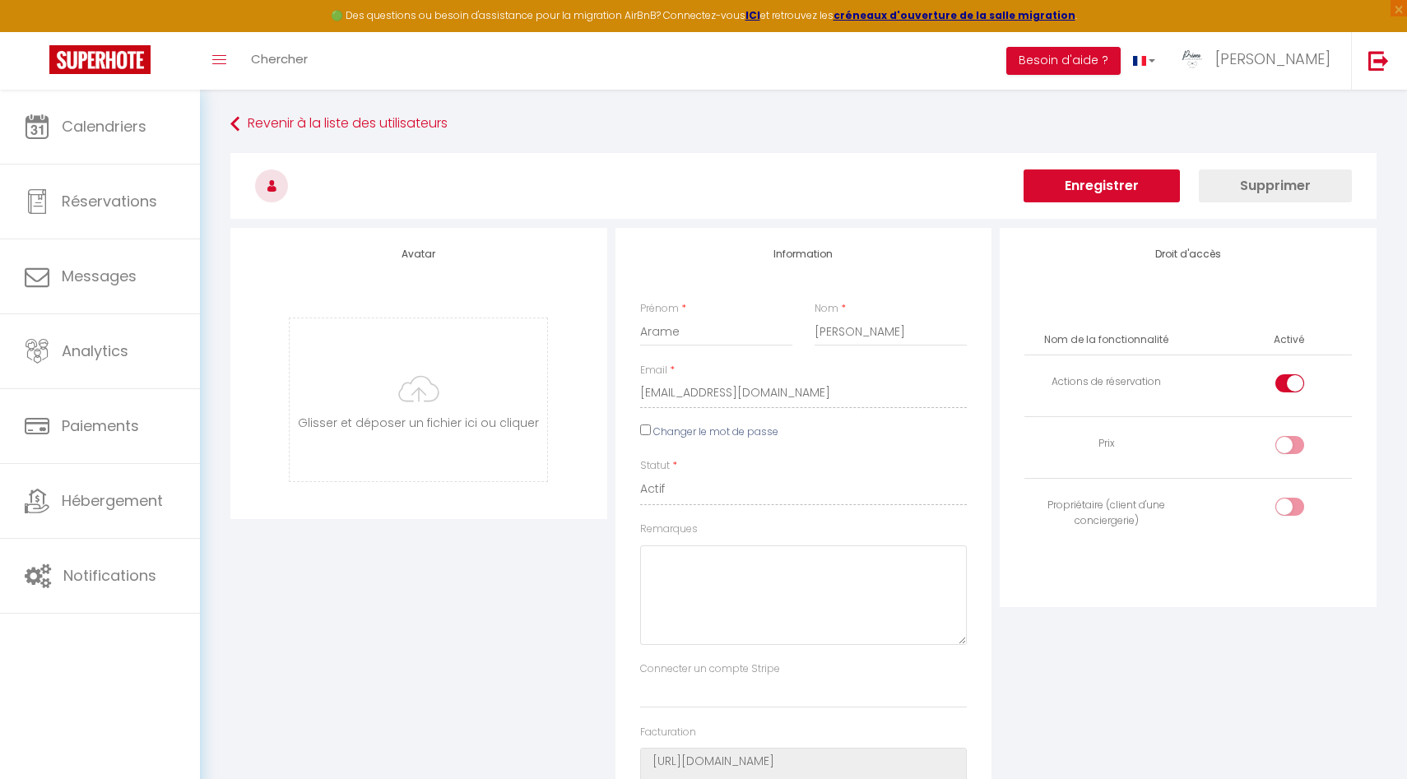
click at [1111, 181] on button "Enregistrer" at bounding box center [1101, 185] width 156 height 33
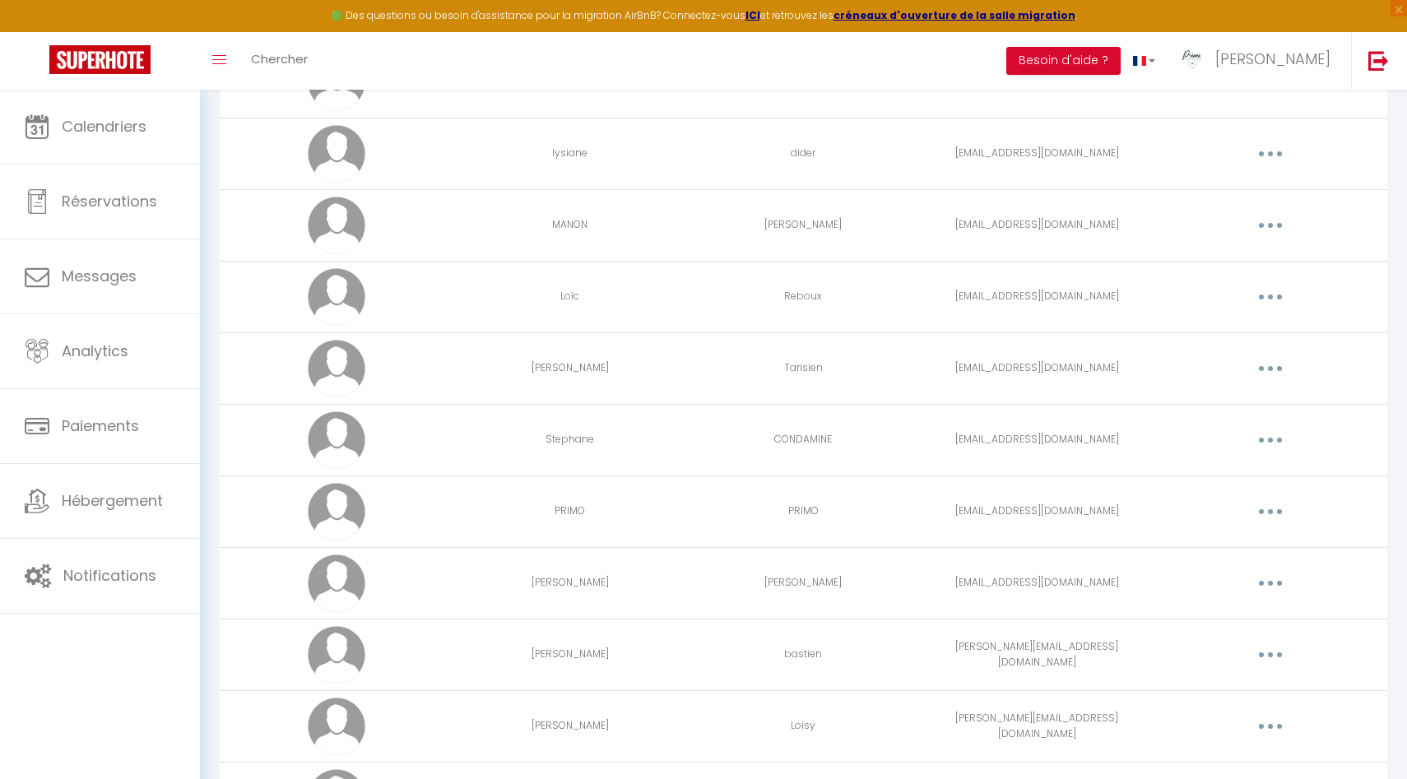
scroll to position [2193, 0]
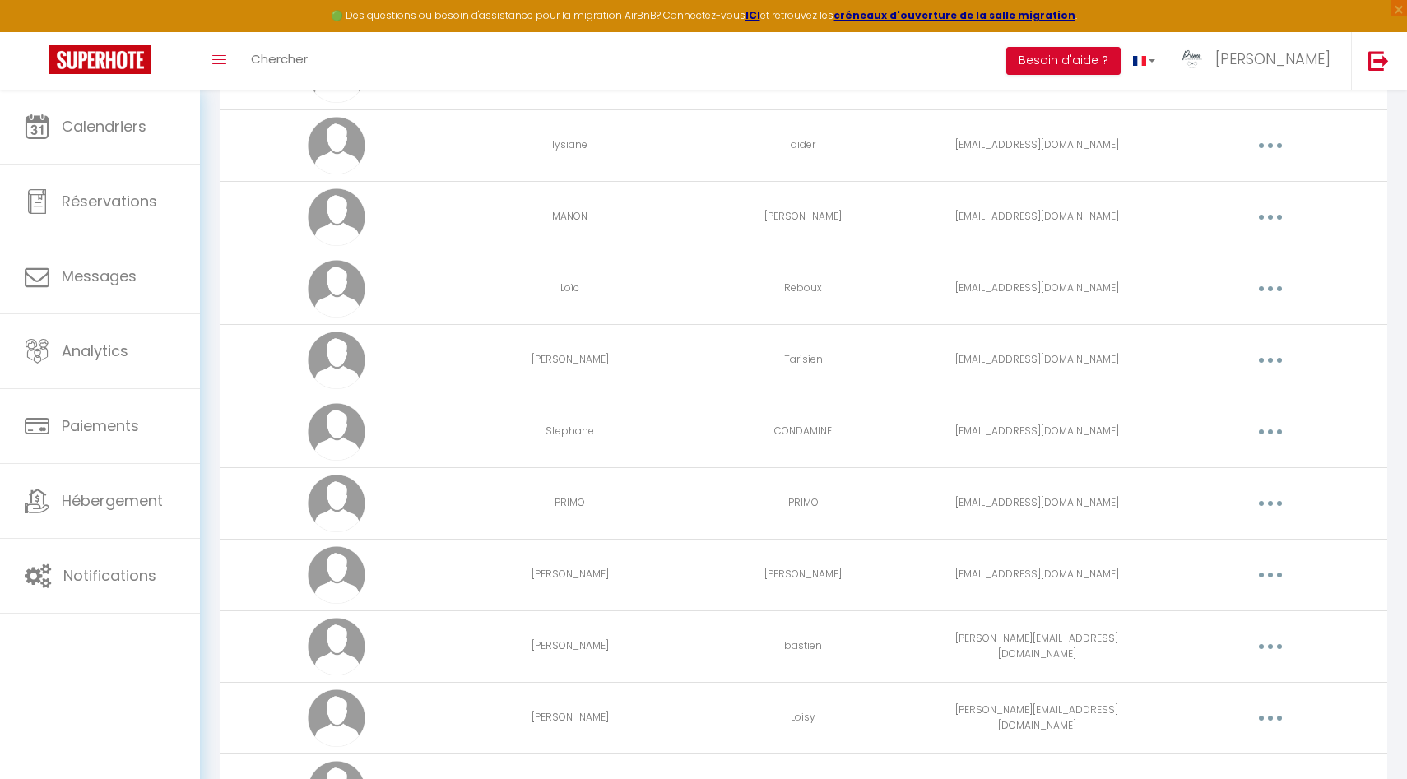
click at [1287, 366] on button "button" at bounding box center [1270, 360] width 46 height 26
click at [1221, 396] on link "Editer" at bounding box center [1227, 398] width 122 height 28
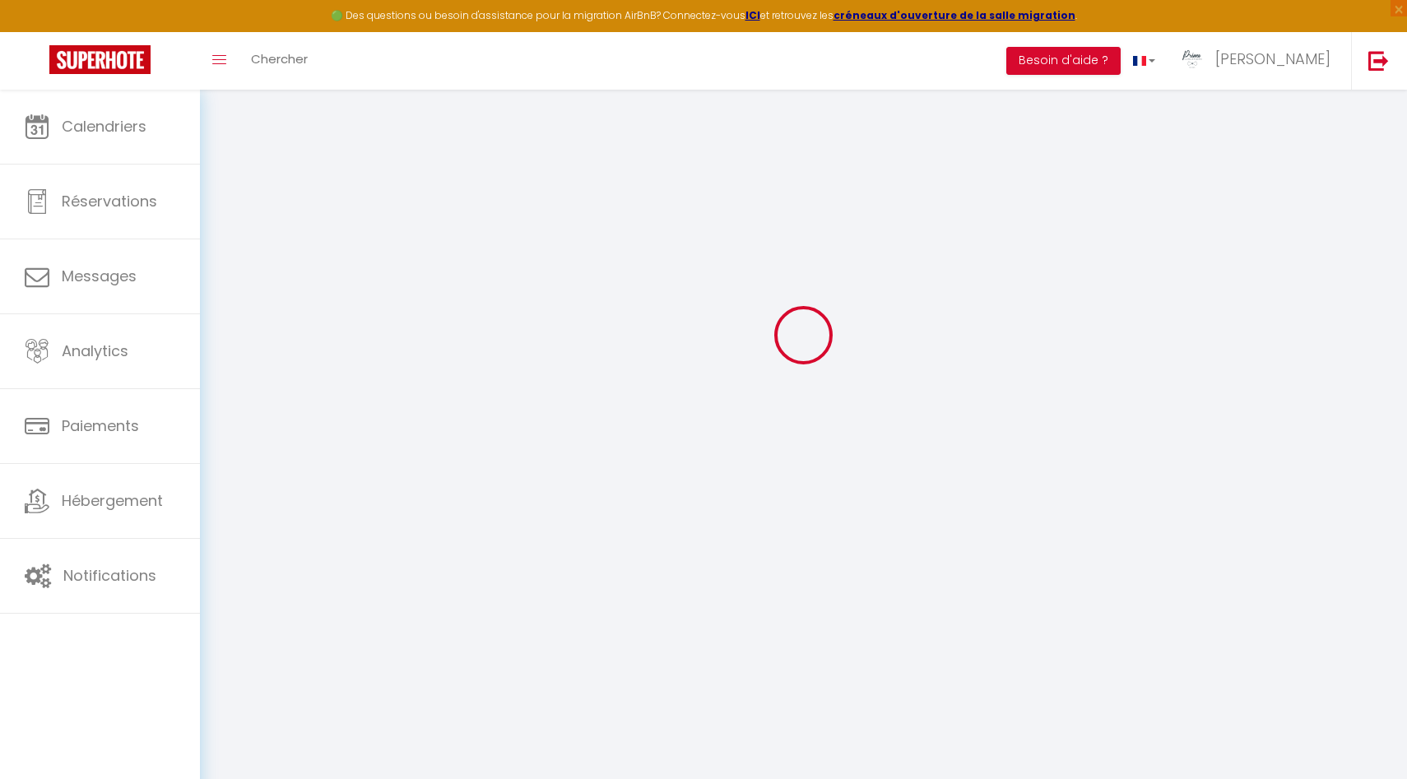
type input "[PERSON_NAME]"
type input "Tarisien"
type input "[EMAIL_ADDRESS][DOMAIN_NAME]"
type textarea "[URL][DOMAIN_NAME]"
checkbox input "false"
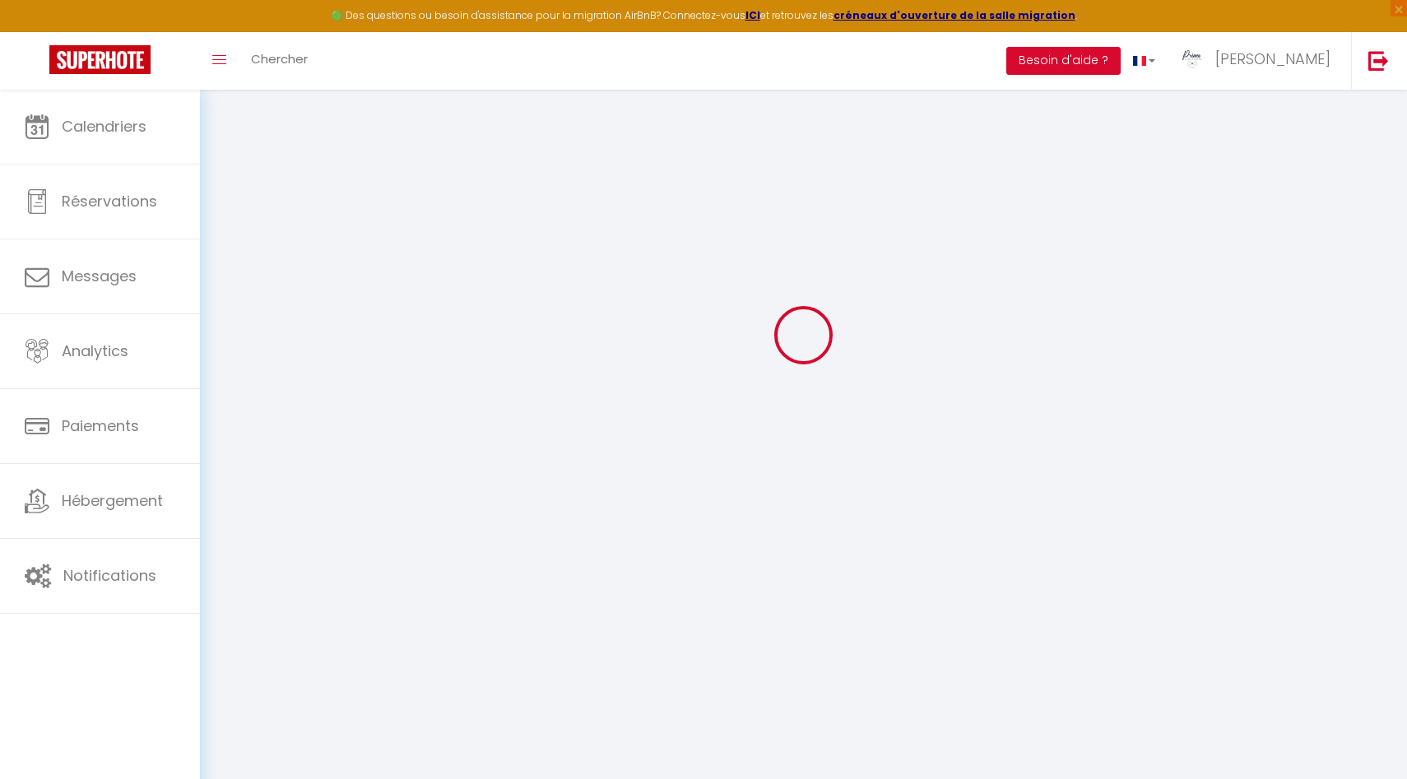
checkbox input "false"
checkbox input "true"
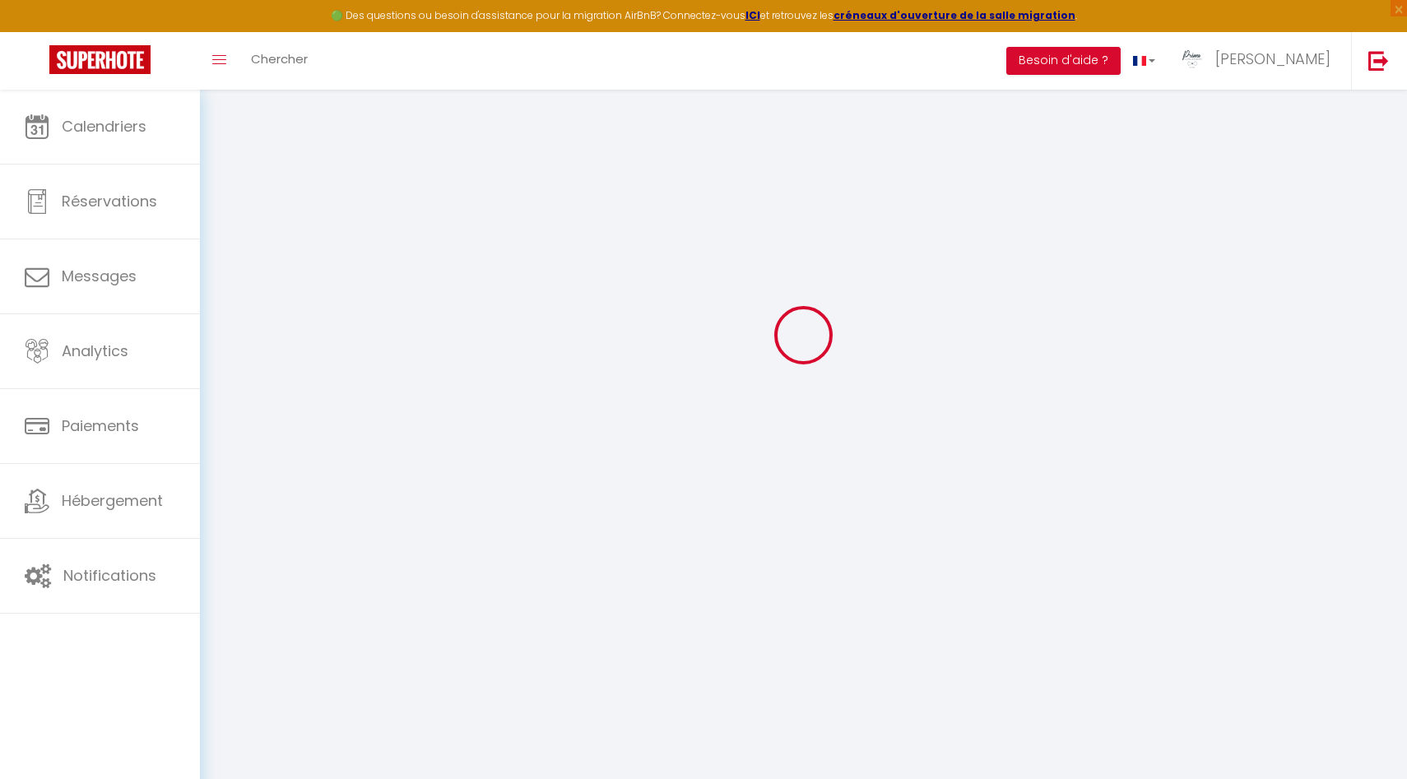
checkbox input "true"
checkbox input "false"
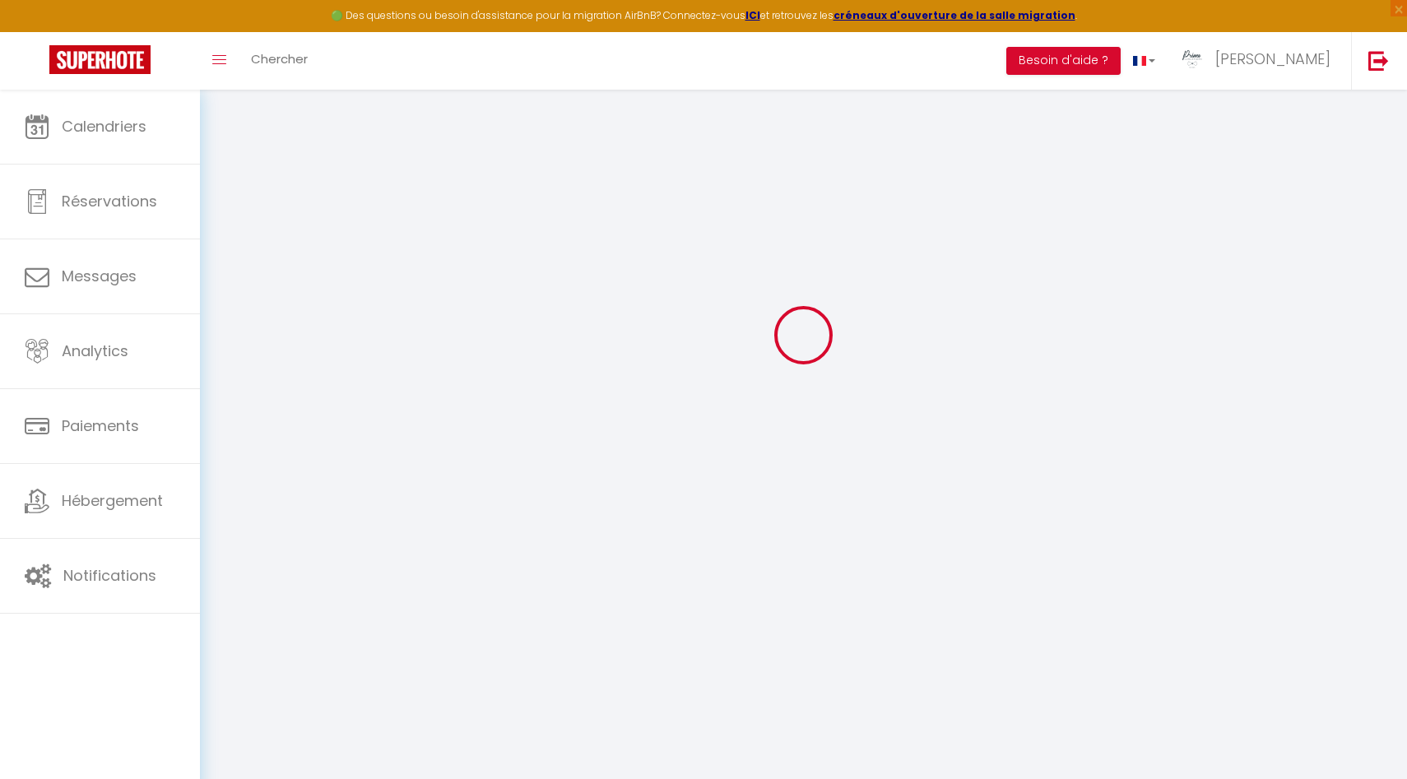
checkbox input "false"
checkbox input "true"
select select
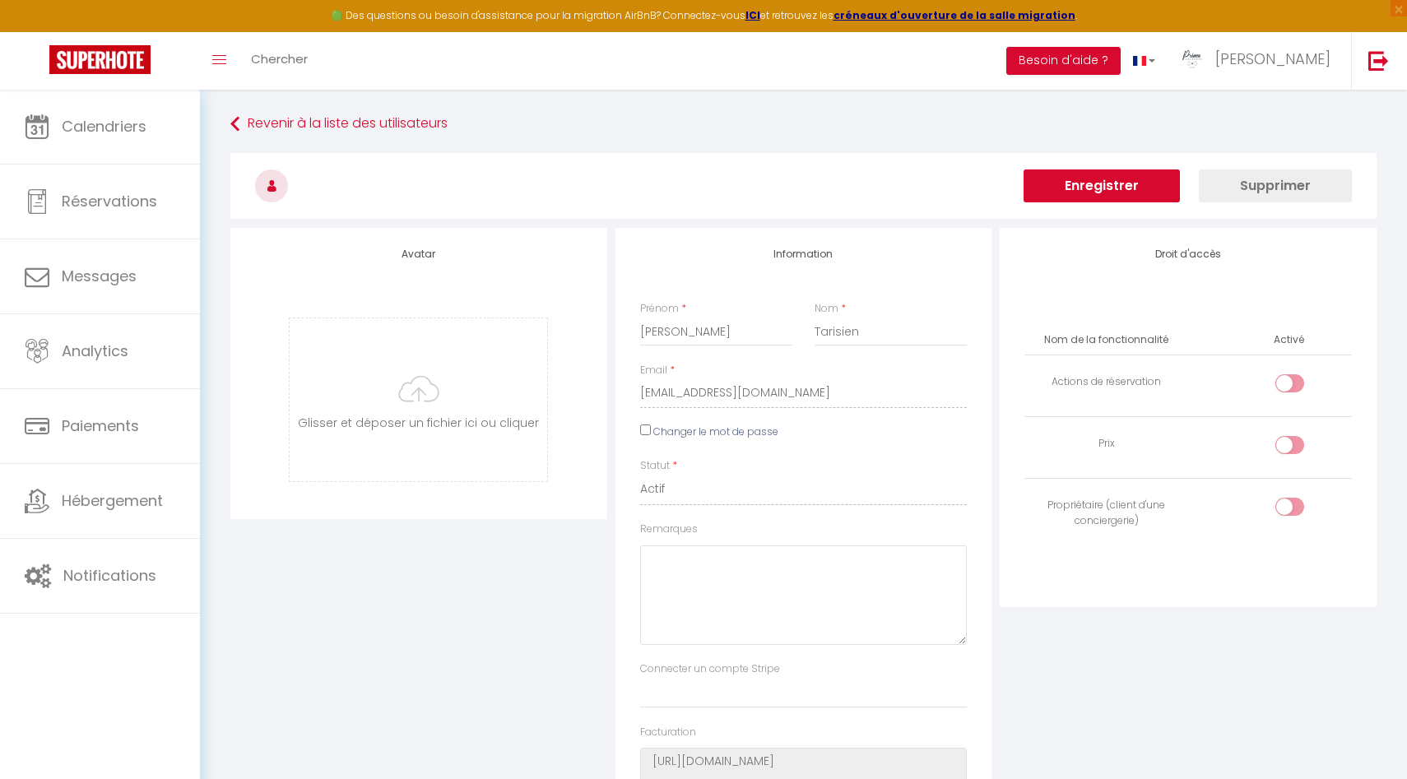
click at [1287, 378] on div at bounding box center [1289, 383] width 29 height 18
click at [1289, 378] on input "checkbox" at bounding box center [1303, 386] width 29 height 25
checkbox input "true"
click at [1127, 185] on button "Enregistrer" at bounding box center [1101, 185] width 156 height 33
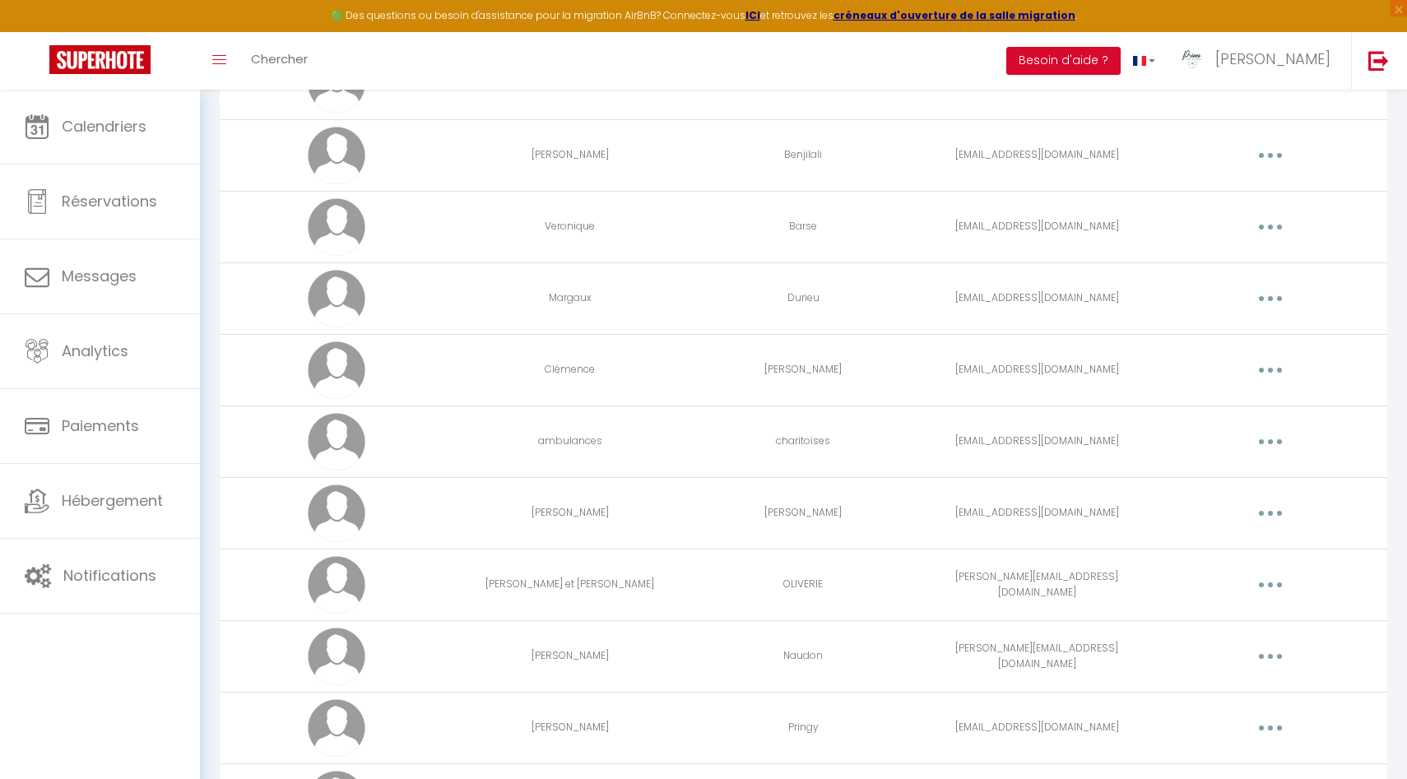
scroll to position [2973, 0]
click at [1285, 297] on button "button" at bounding box center [1270, 296] width 46 height 26
click at [1208, 335] on link "Editer" at bounding box center [1227, 334] width 122 height 28
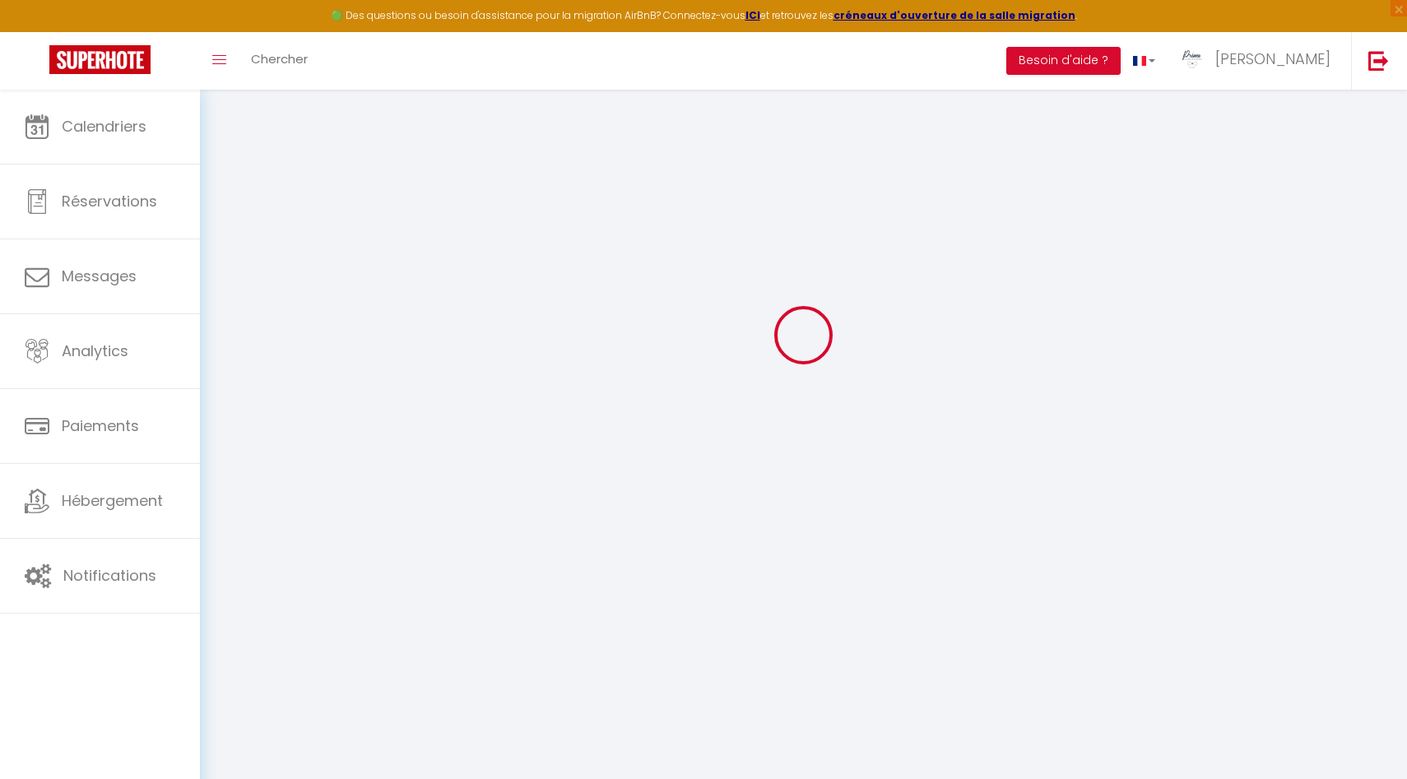
type input "Margaux"
type input "Durieu"
type input "[EMAIL_ADDRESS][DOMAIN_NAME]"
type textarea "[URL][DOMAIN_NAME]"
checkbox input "false"
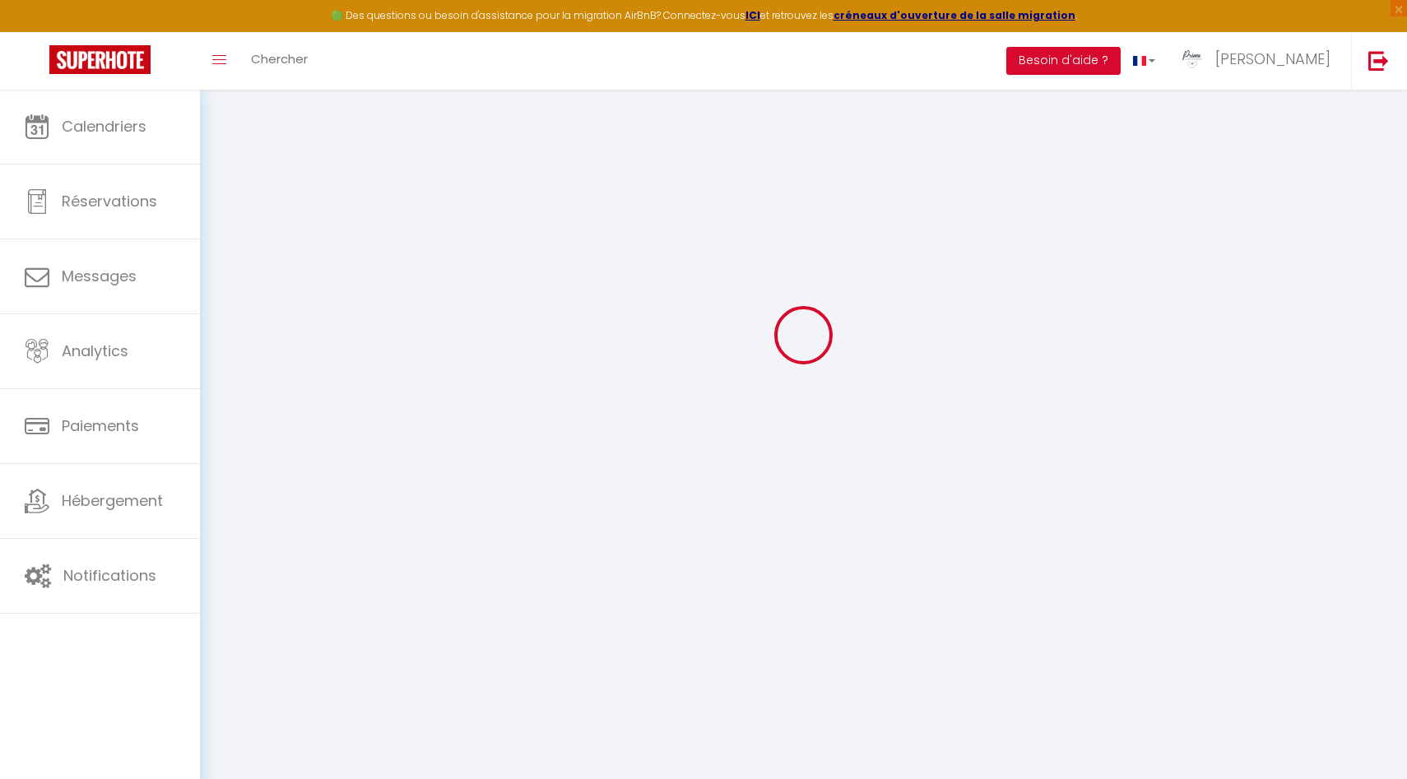
checkbox input "false"
checkbox input "true"
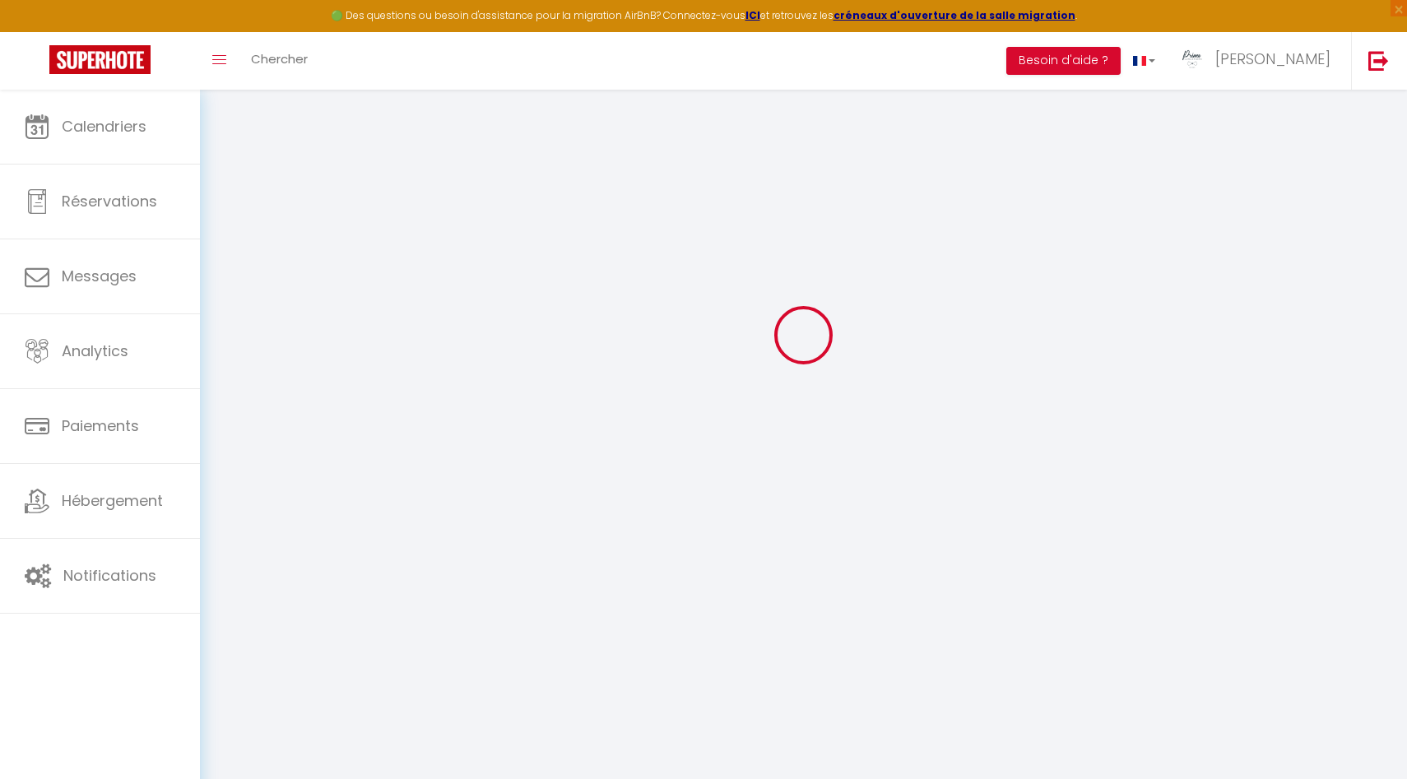
checkbox input "true"
checkbox input "false"
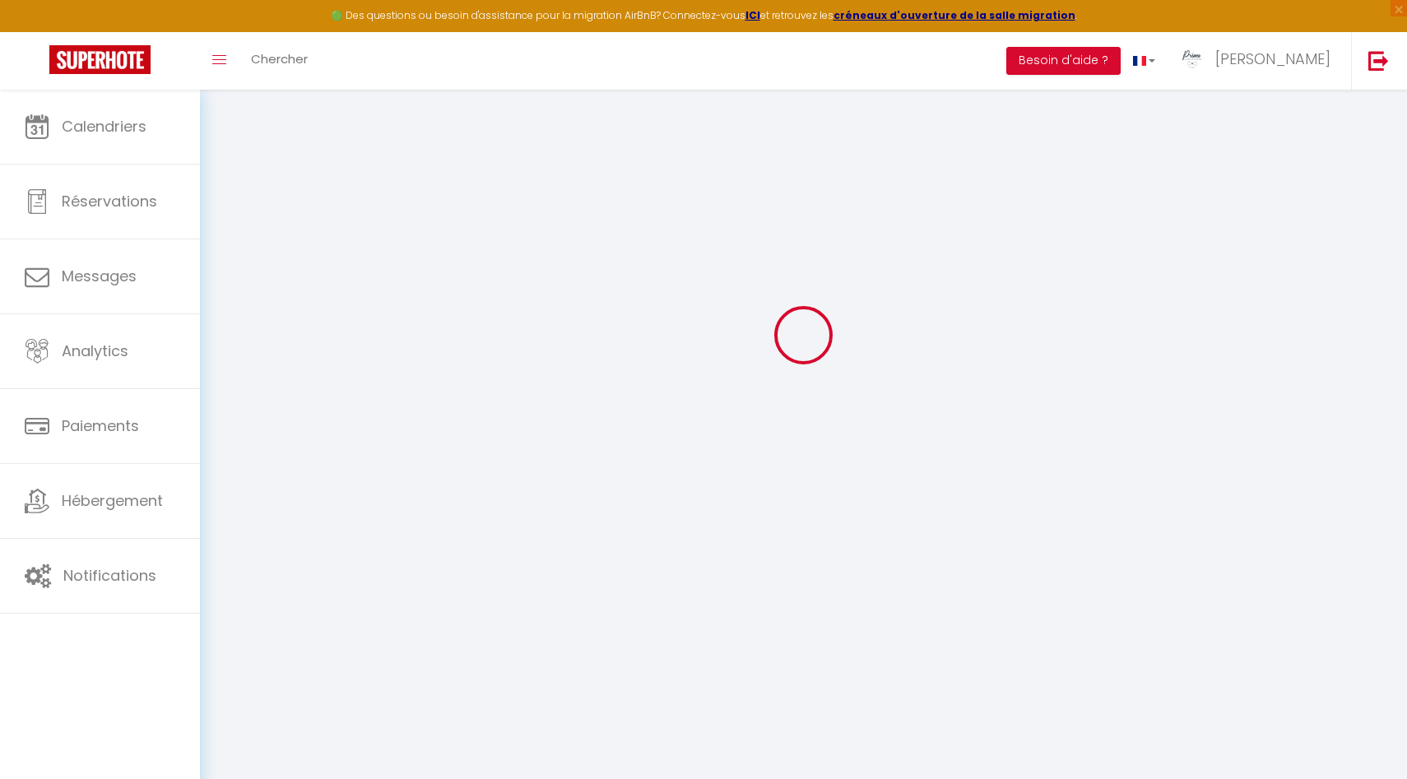
checkbox input "false"
checkbox input "true"
select select
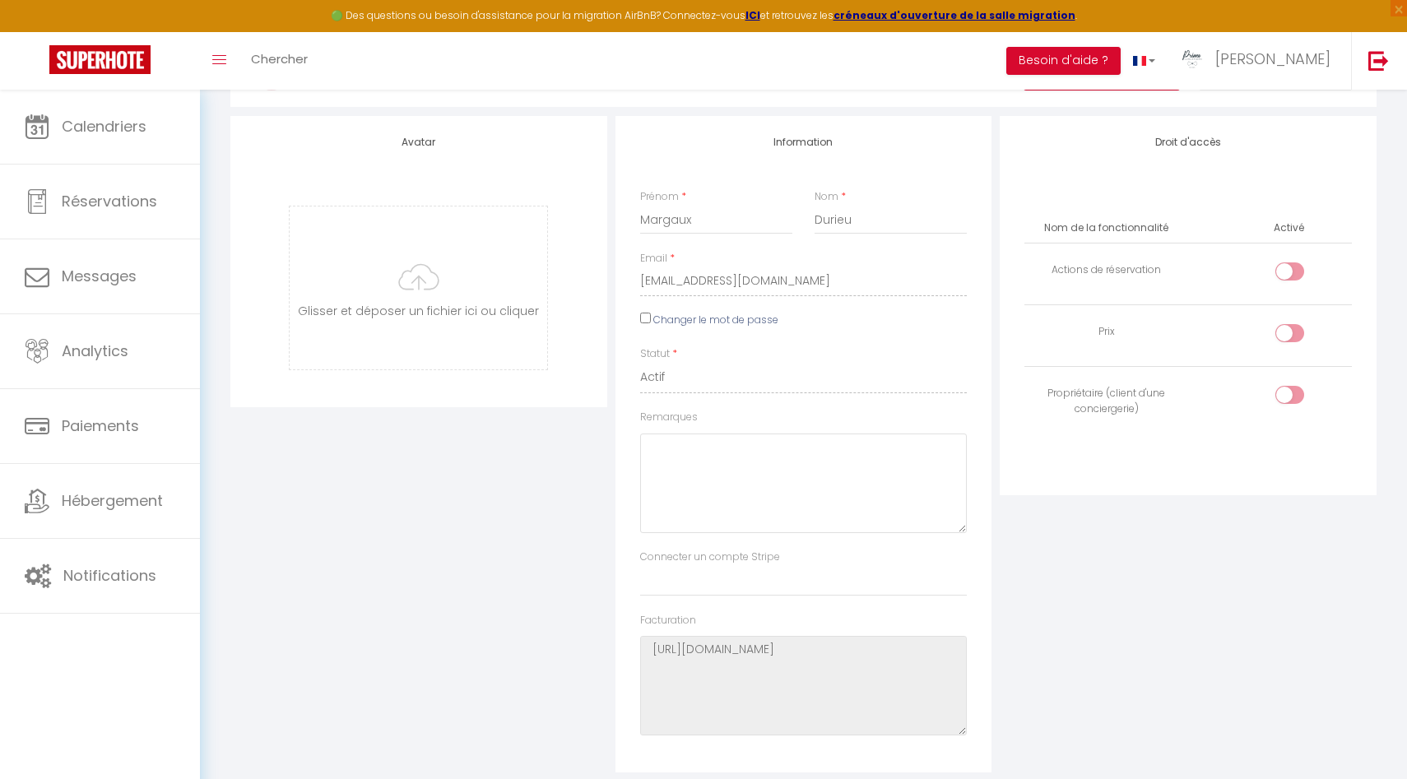
scroll to position [68, 0]
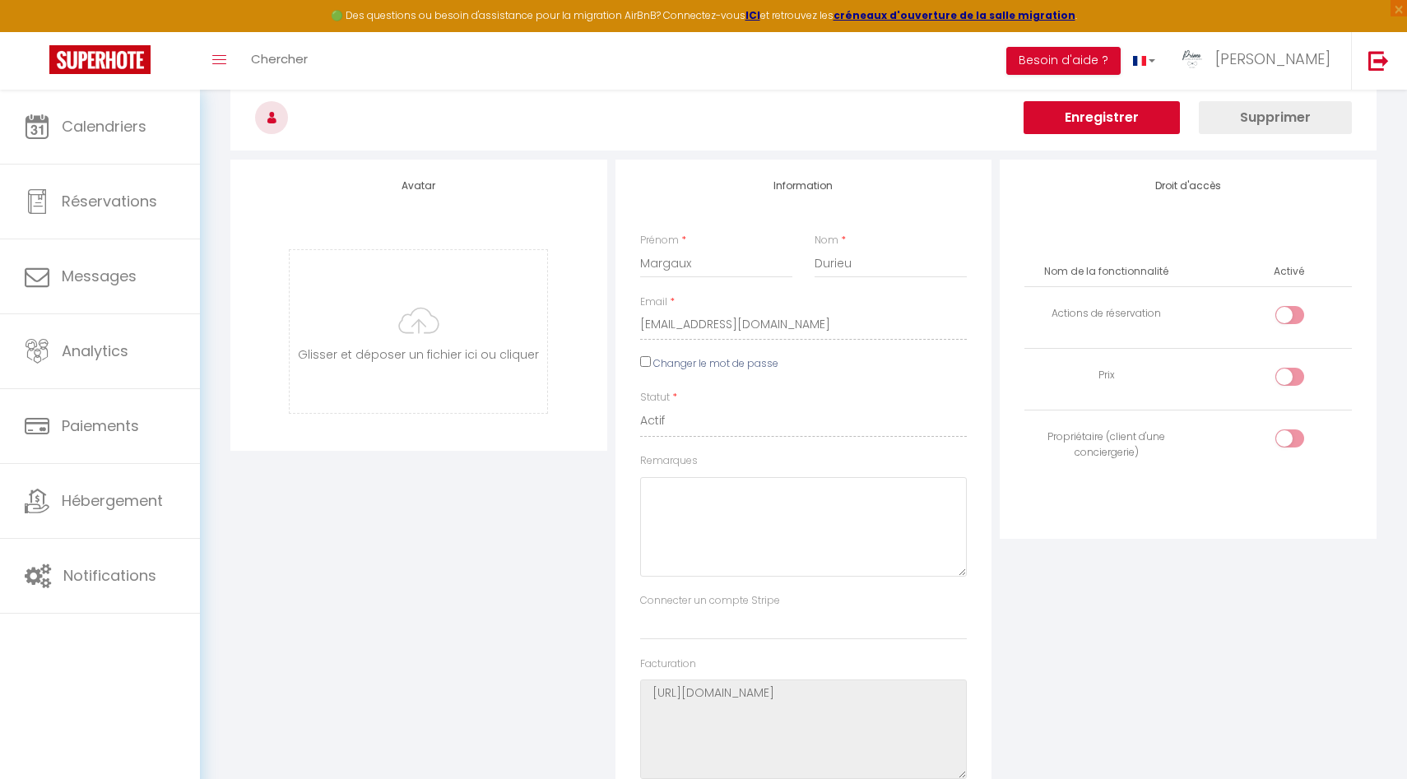
click at [1283, 316] on div at bounding box center [1289, 315] width 29 height 18
click at [1289, 316] on input "checkbox" at bounding box center [1303, 318] width 29 height 25
checkbox input "true"
click at [1117, 116] on button "Enregistrer" at bounding box center [1101, 117] width 156 height 33
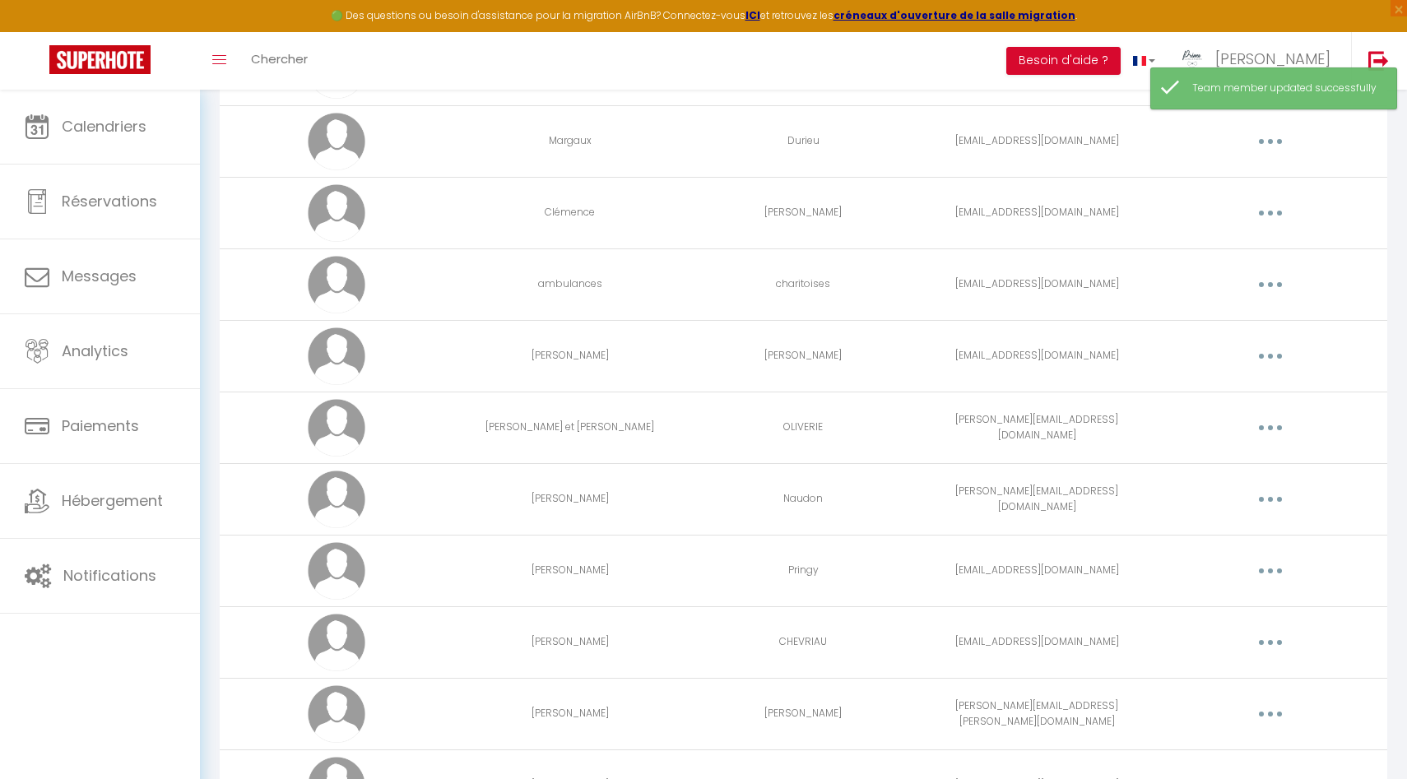
scroll to position [3210, 0]
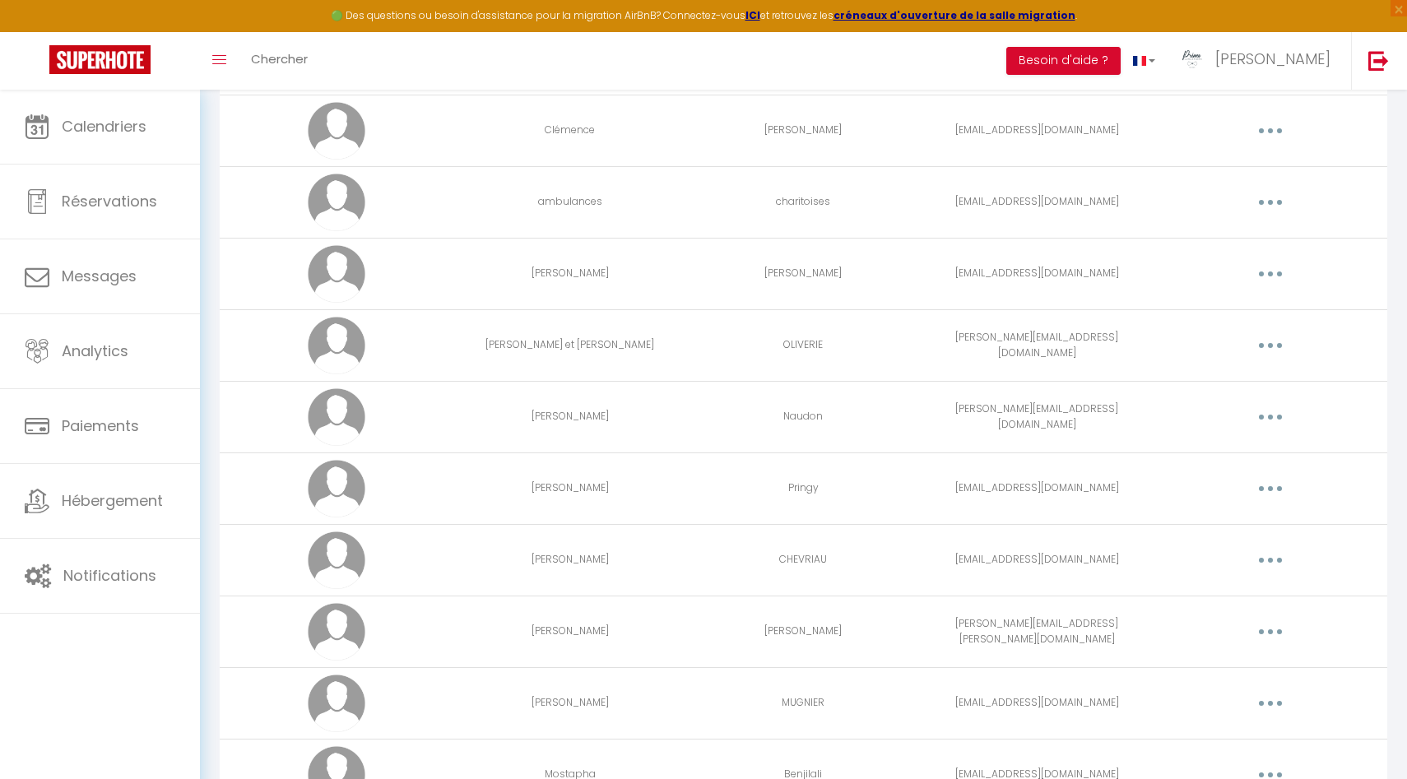
click at [1273, 344] on button "button" at bounding box center [1270, 345] width 46 height 26
click at [1218, 373] on link "Editer" at bounding box center [1227, 383] width 122 height 28
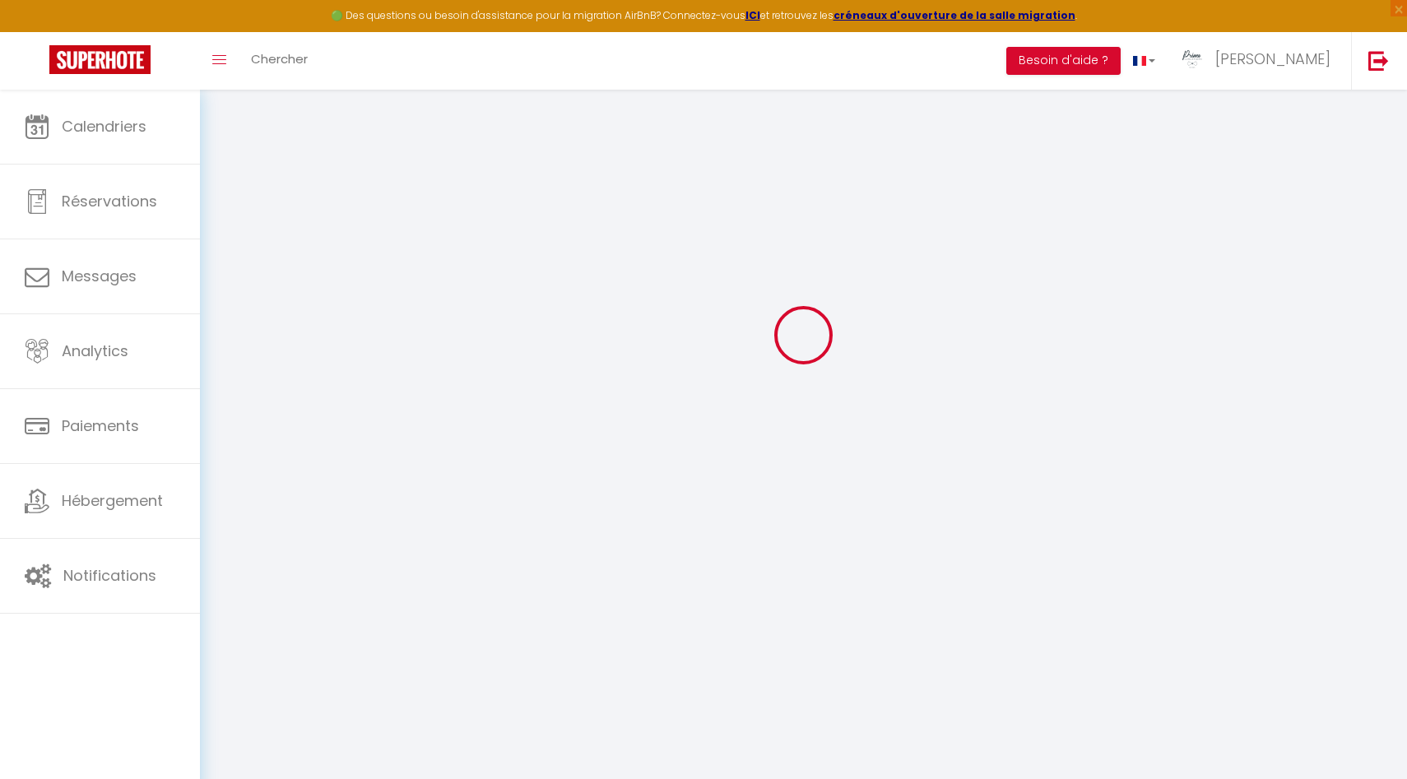
type input "[PERSON_NAME] et [PERSON_NAME]"
type input "OLIVERIE"
type input "[PERSON_NAME][EMAIL_ADDRESS][DOMAIN_NAME]"
type textarea "[URL][DOMAIN_NAME]"
checkbox input "true"
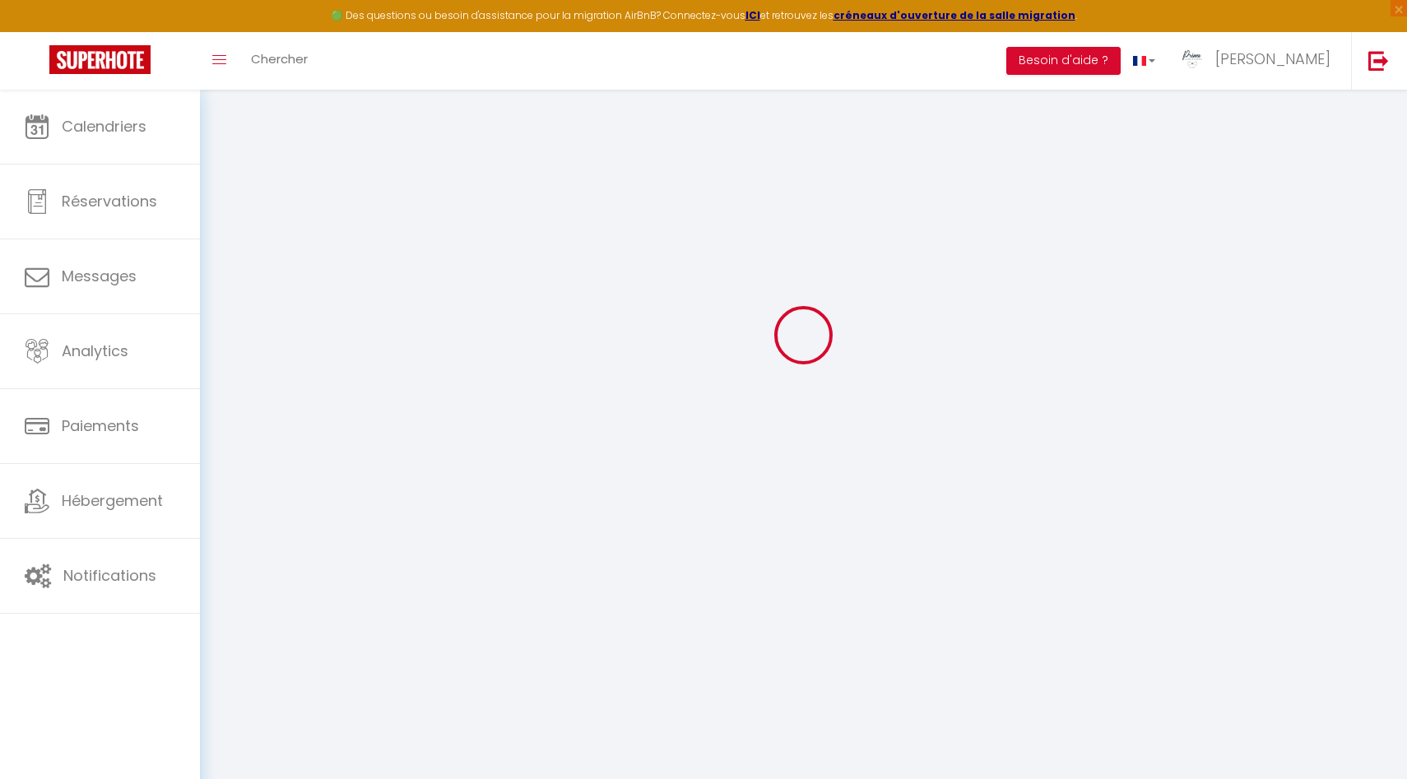
checkbox input "true"
checkbox input "false"
checkbox input "true"
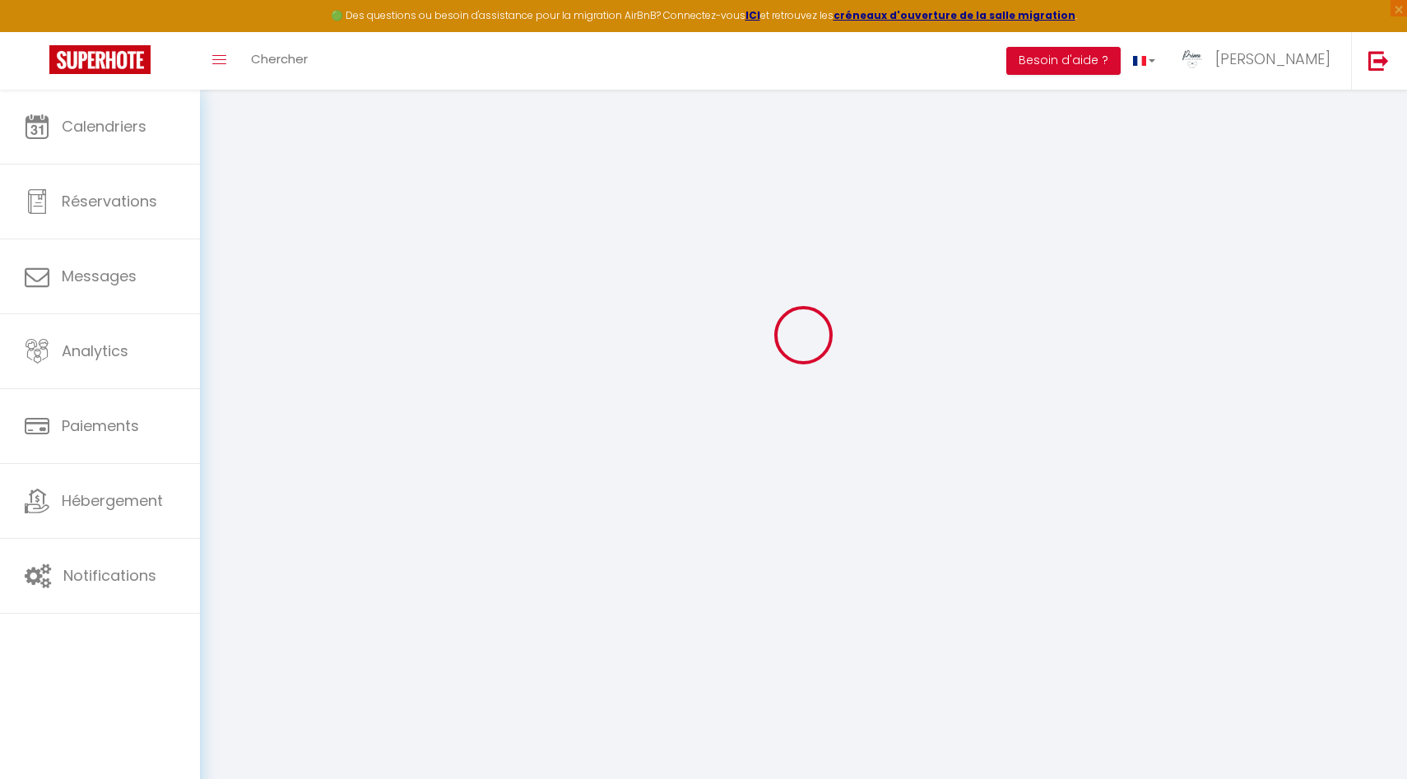
checkbox input "true"
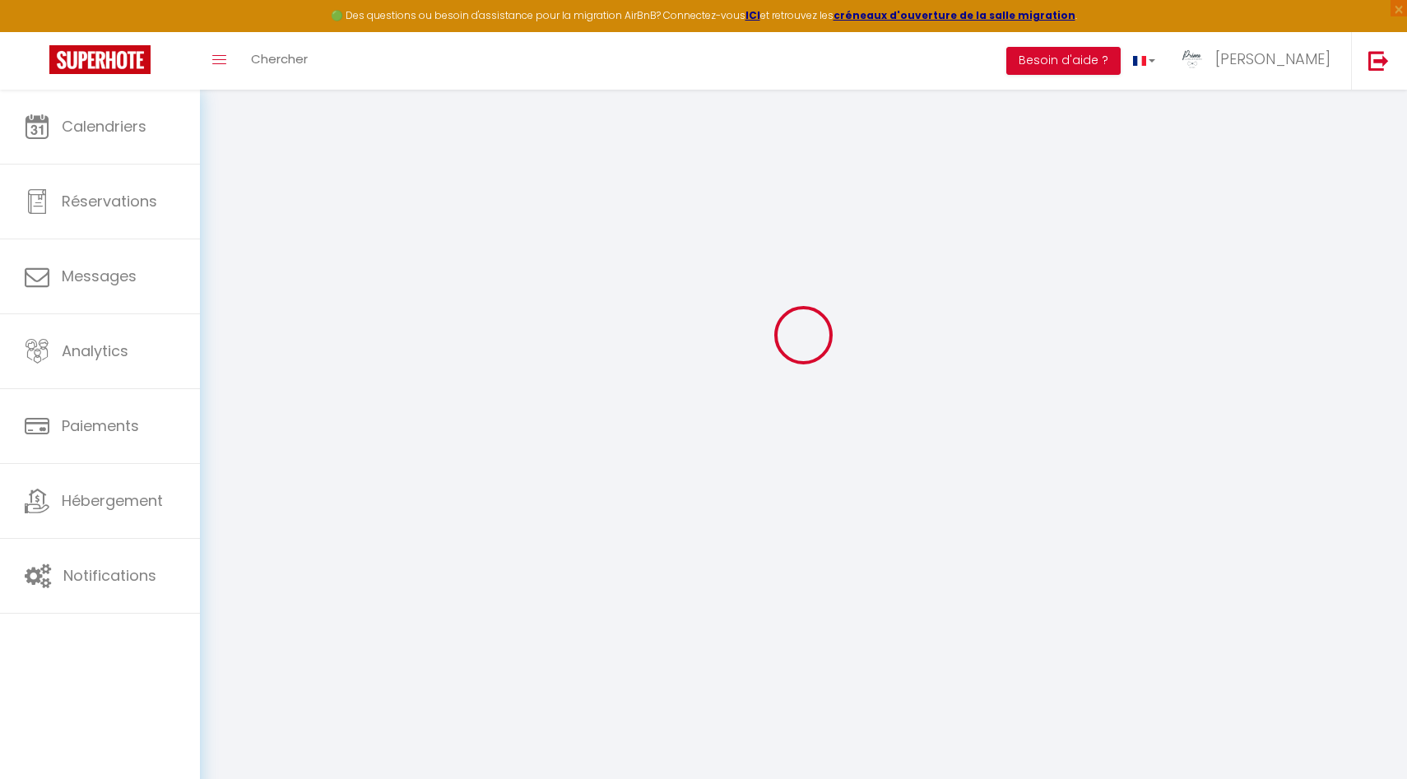
checkbox input "true"
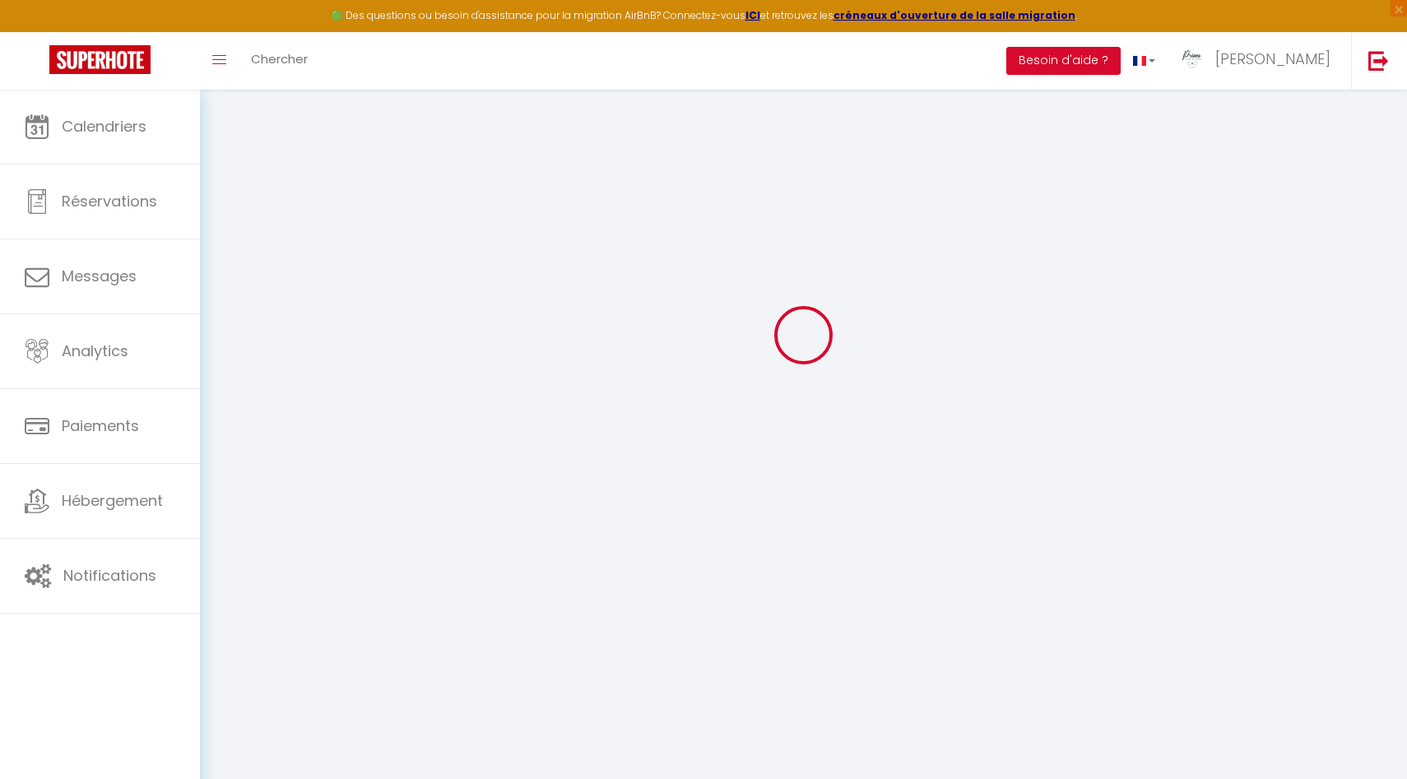
checkbox input "true"
select select
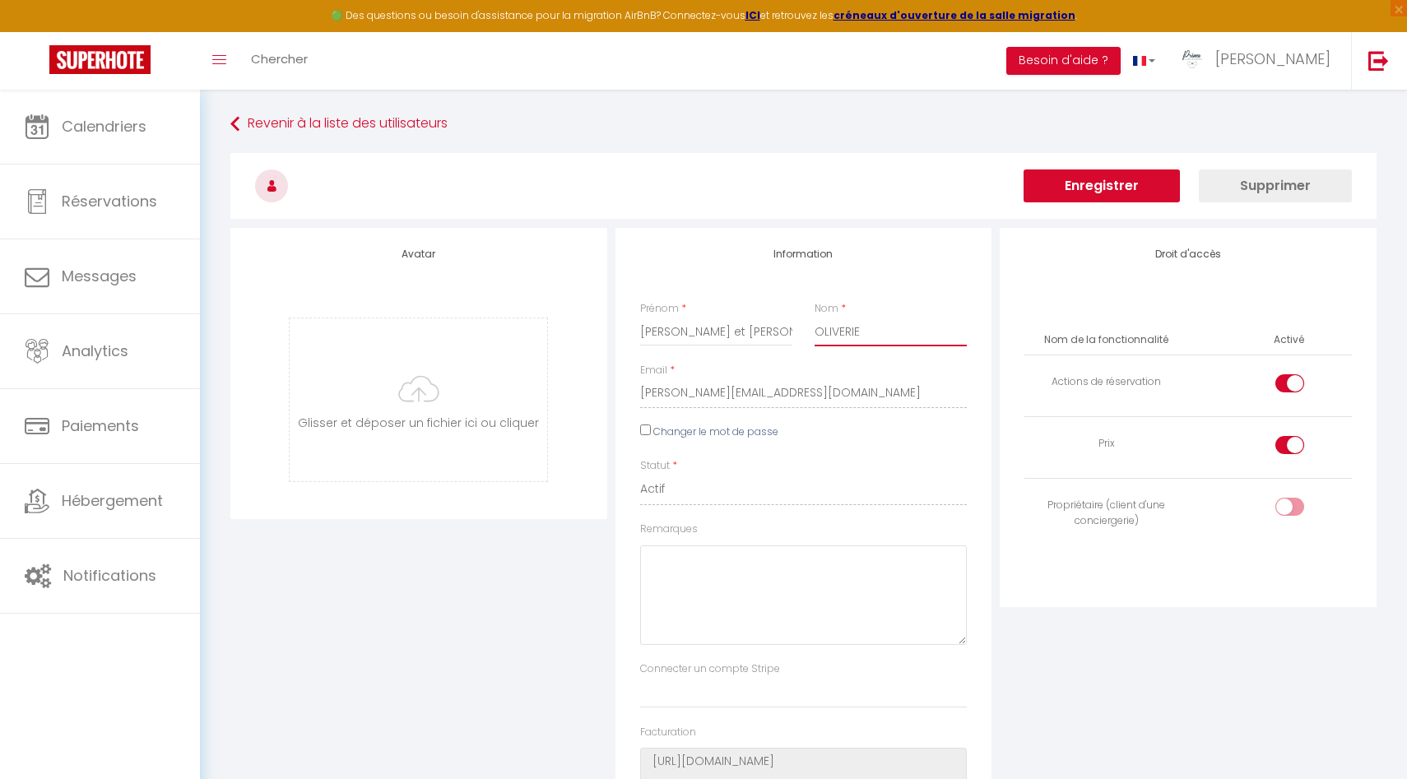
drag, startPoint x: 877, startPoint y: 333, endPoint x: 762, endPoint y: 288, distance: 123.7
click at [762, 321] on div "Prénom * [PERSON_NAME] et [PERSON_NAME] * [PERSON_NAME]" at bounding box center [803, 332] width 349 height 62
type input "OLIVIERI"
click at [1097, 178] on button "Enregistrer" at bounding box center [1101, 185] width 156 height 33
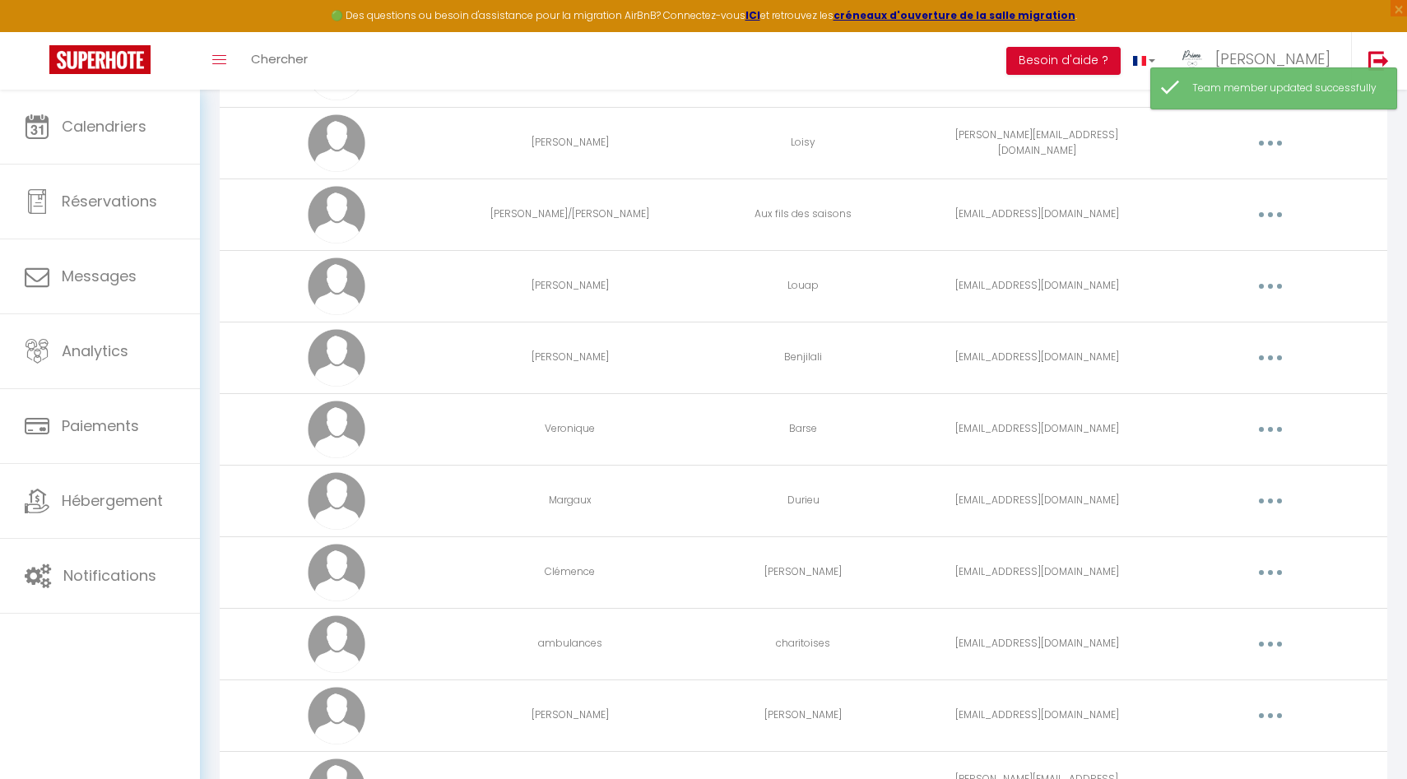
scroll to position [2833, 0]
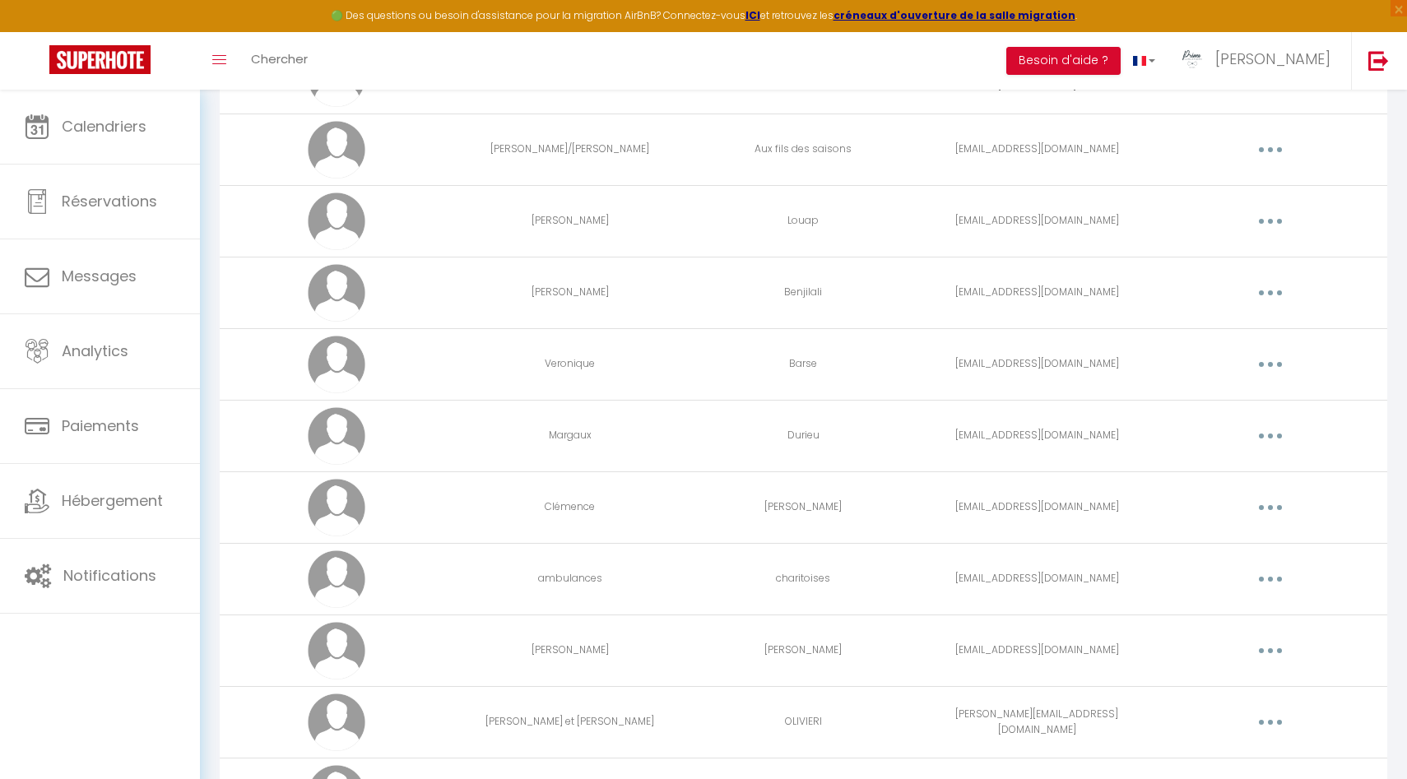
click at [1275, 296] on button "button" at bounding box center [1270, 293] width 46 height 26
click at [1205, 328] on link "Editer" at bounding box center [1227, 331] width 122 height 28
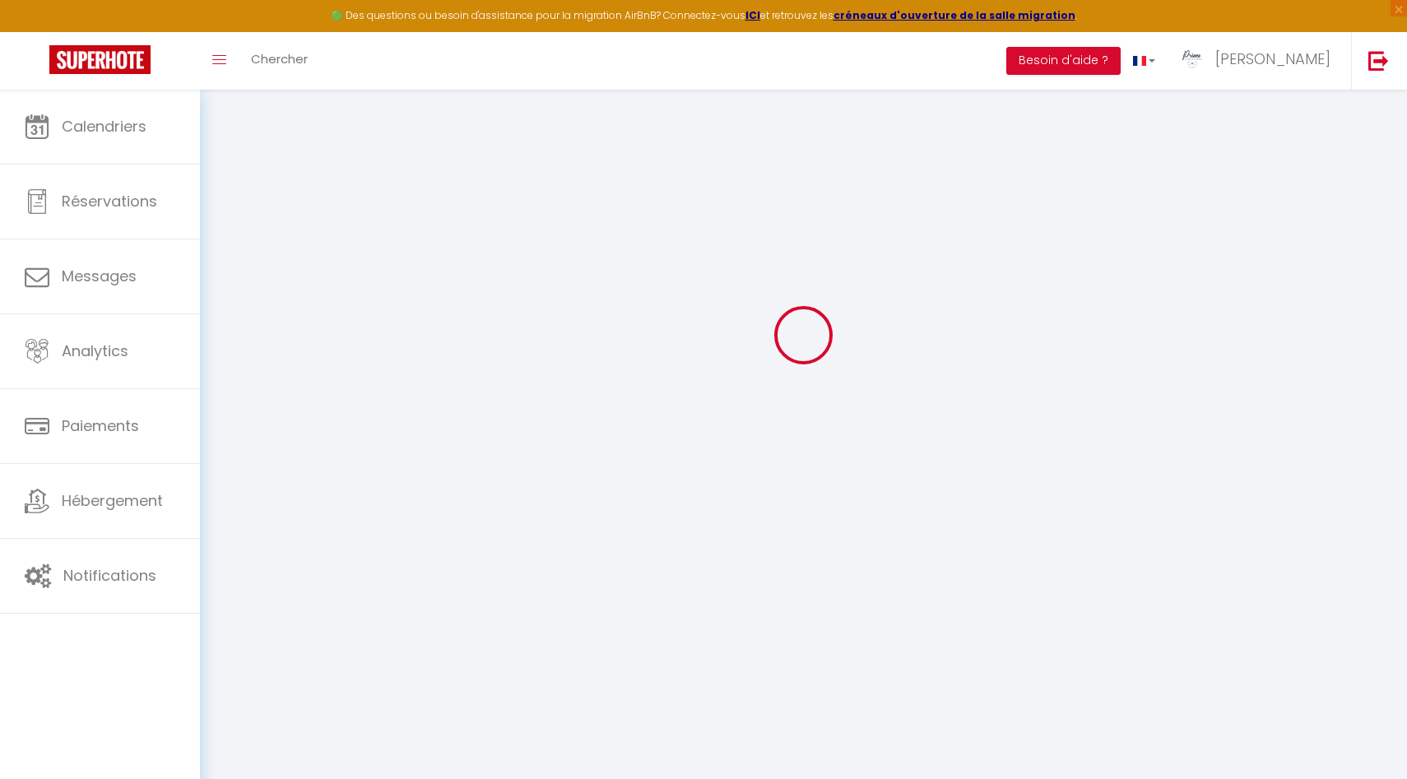
type input "[PERSON_NAME]"
type input "Benjilali"
type input "[EMAIL_ADDRESS][DOMAIN_NAME]"
type textarea "[URL][DOMAIN_NAME]"
checkbox input "true"
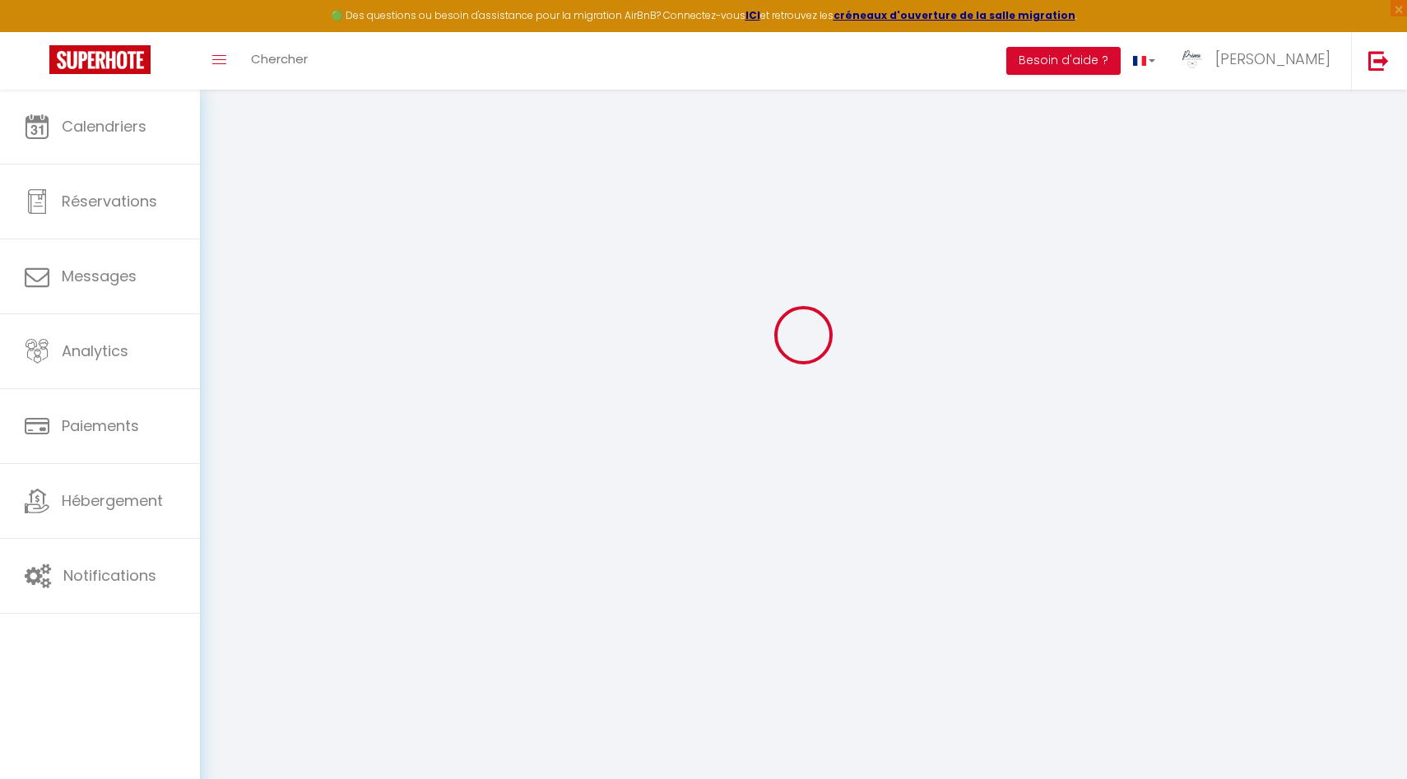
checkbox input "false"
checkbox input "true"
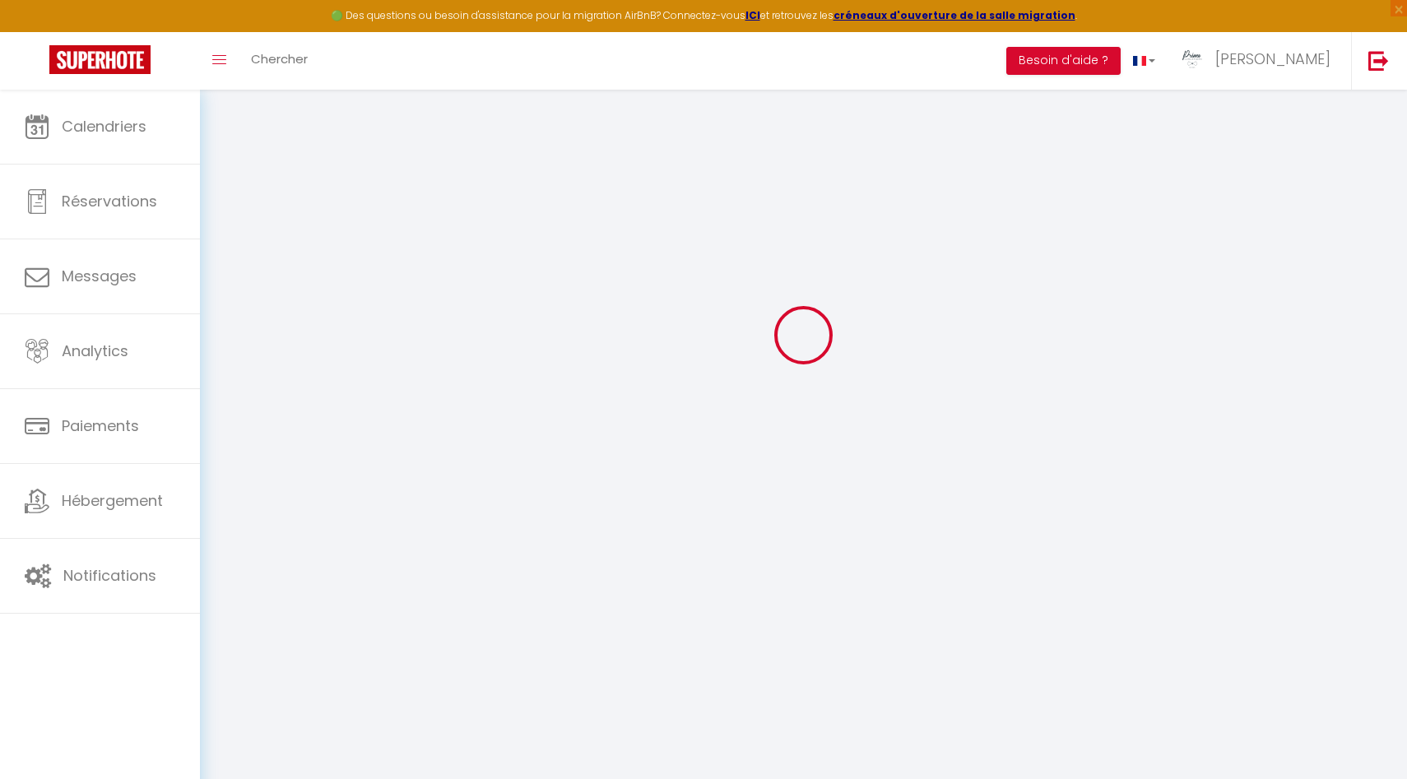
checkbox input "true"
checkbox input "false"
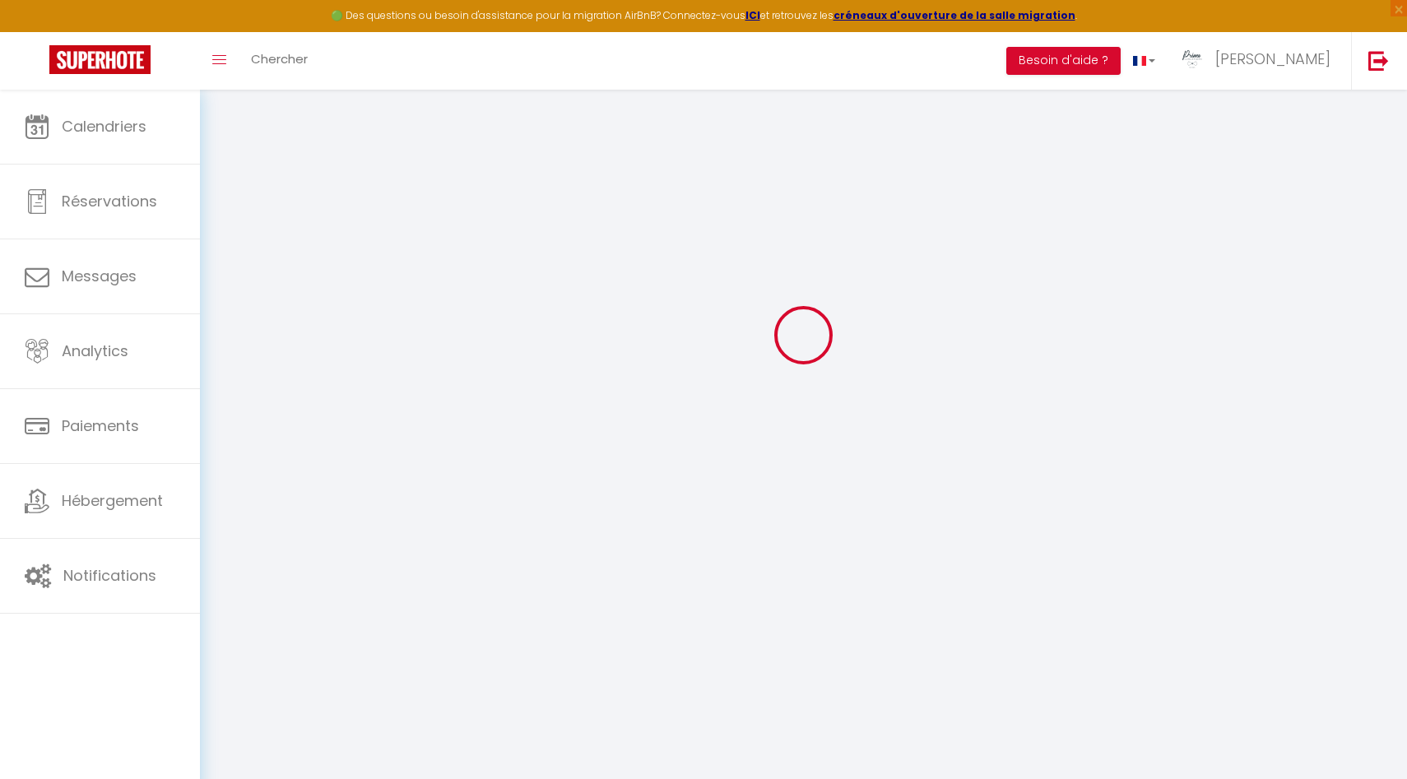
checkbox input "false"
checkbox input "true"
select select
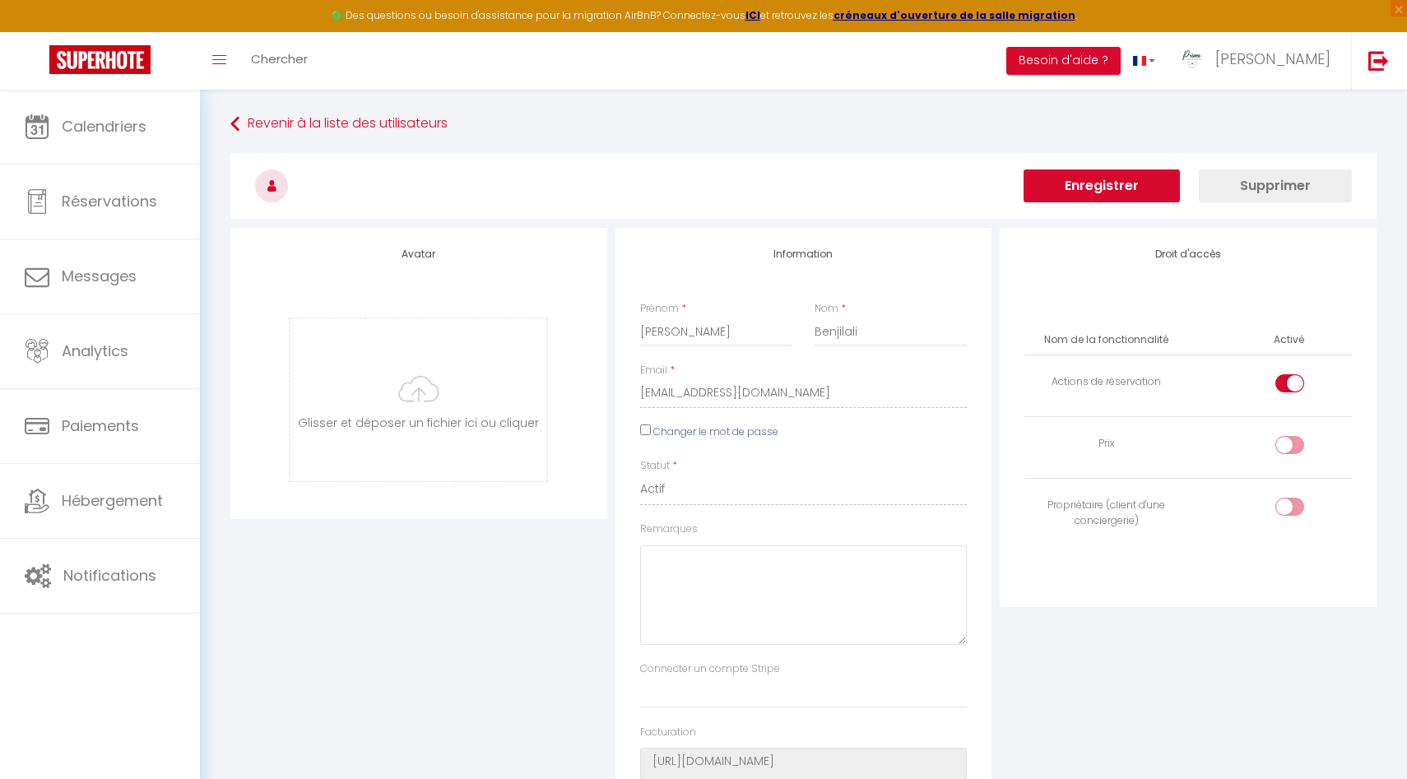
click at [1126, 179] on button "Enregistrer" at bounding box center [1101, 185] width 156 height 33
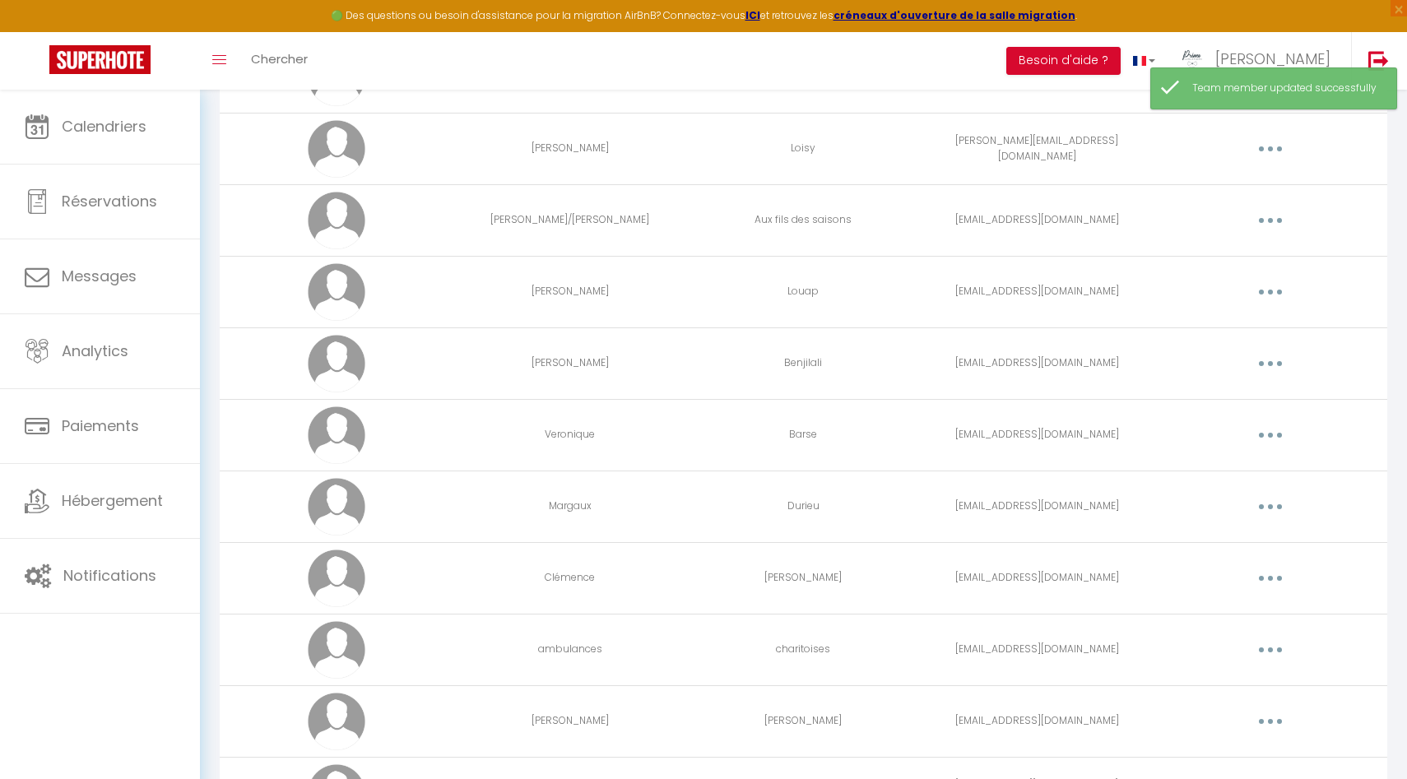
scroll to position [2944, 0]
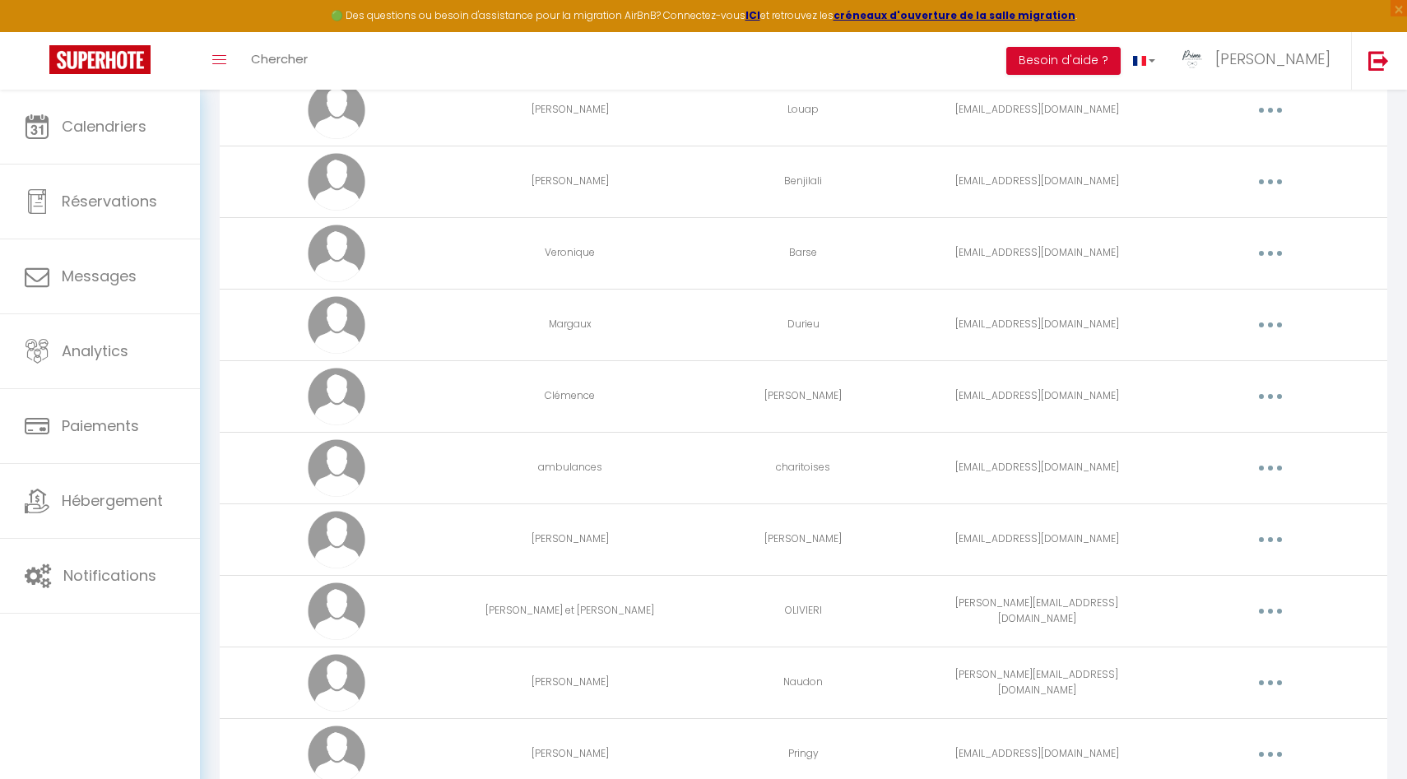
click at [1271, 397] on icon "button" at bounding box center [1270, 396] width 5 height 5
click at [1216, 443] on link "Editer" at bounding box center [1227, 434] width 122 height 28
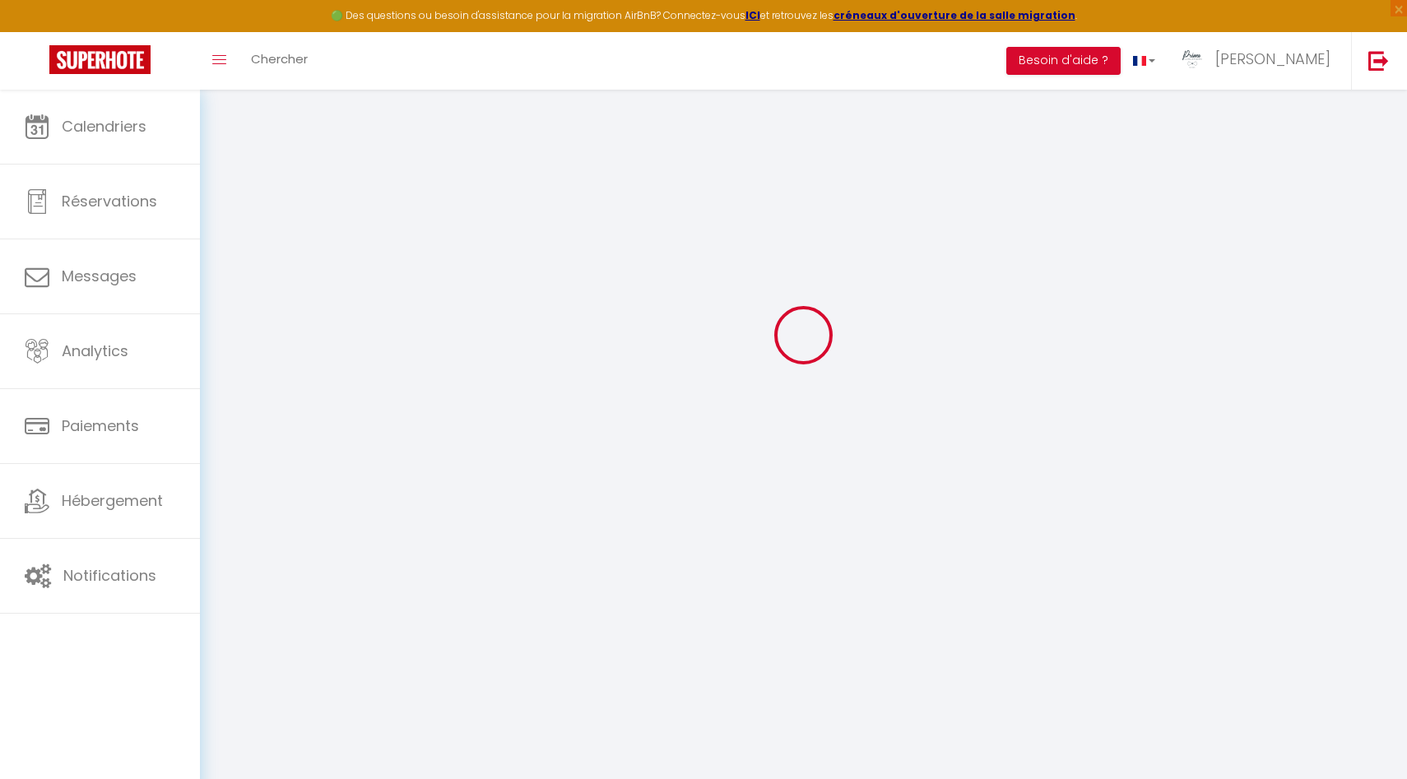
type input "Clémence"
type input "[PERSON_NAME]"
type input "[EMAIL_ADDRESS][DOMAIN_NAME]"
type textarea "[URL][DOMAIN_NAME]"
checkbox input "false"
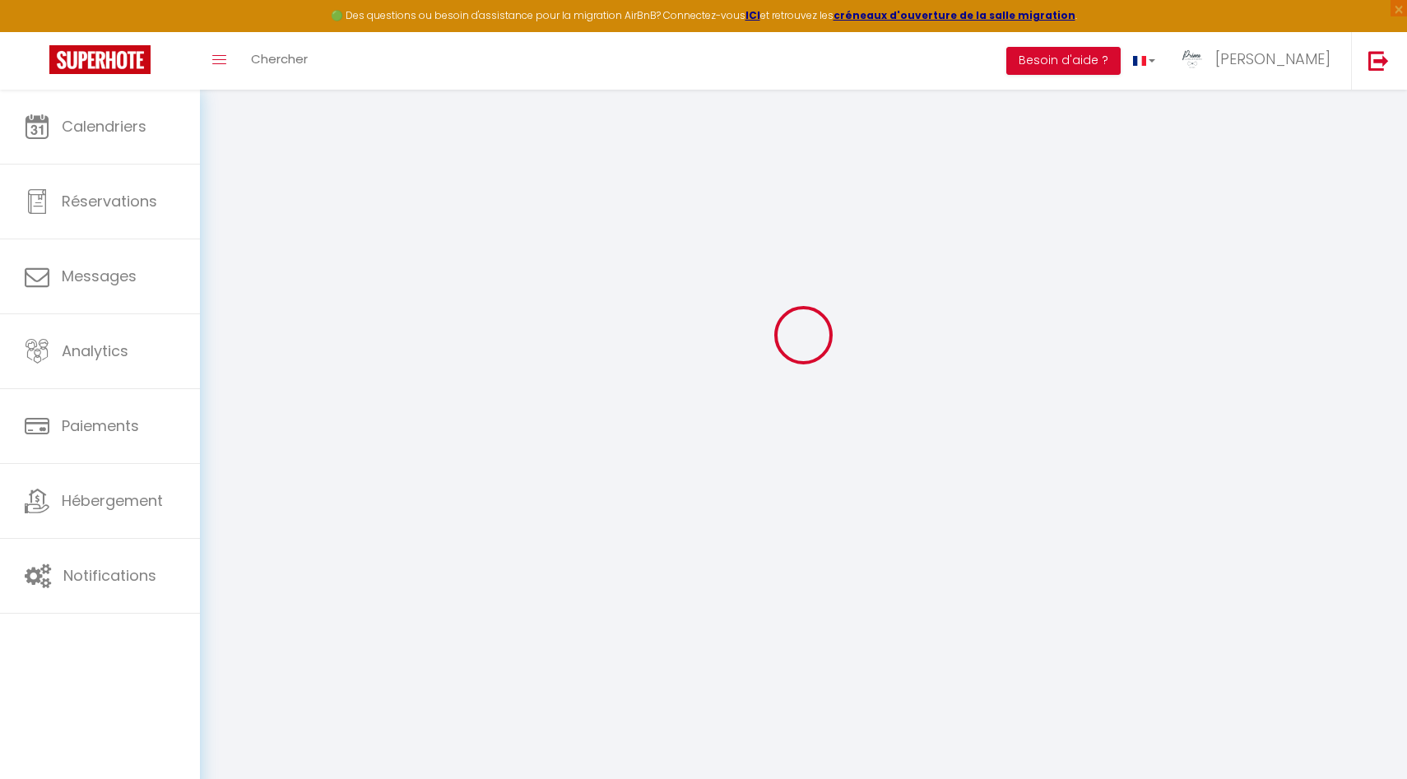
checkbox input "false"
checkbox input "true"
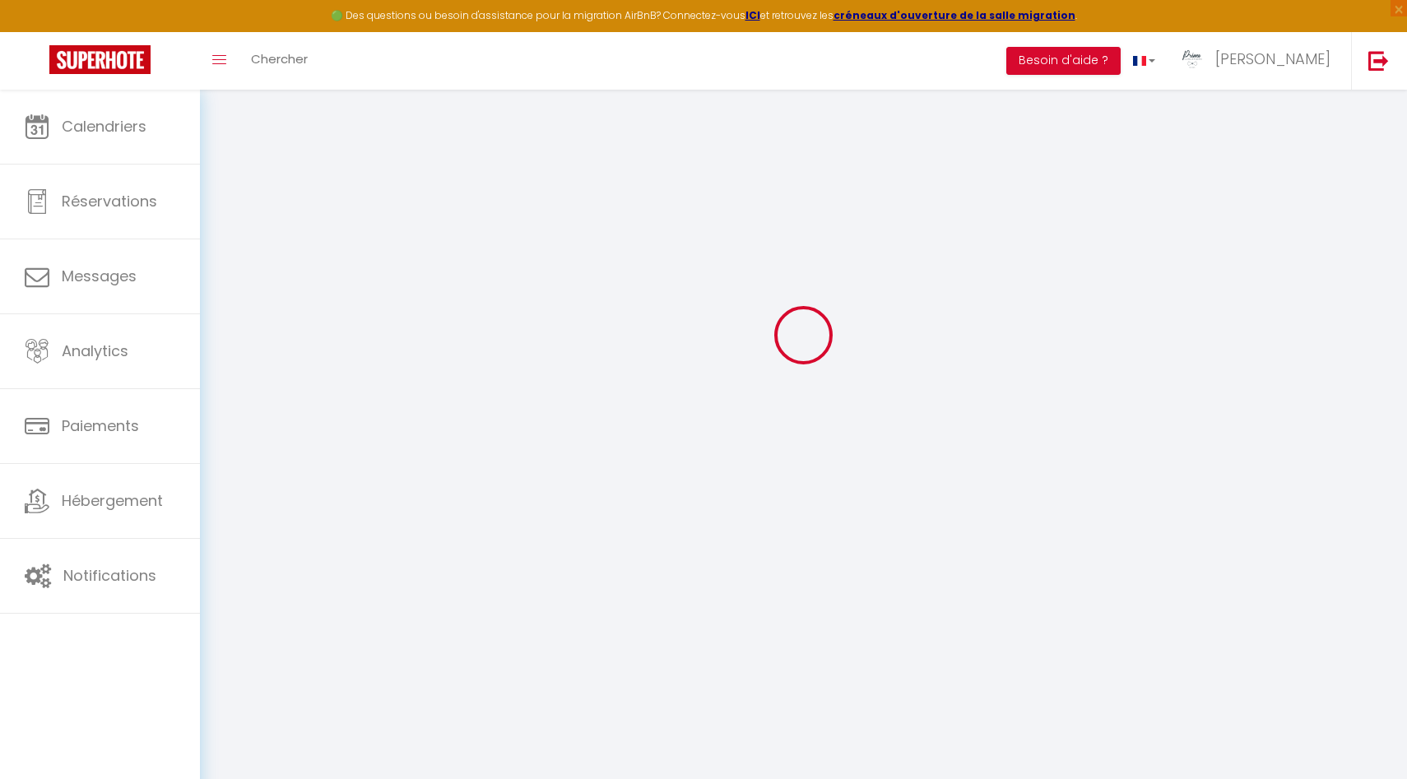
checkbox input "true"
checkbox input "false"
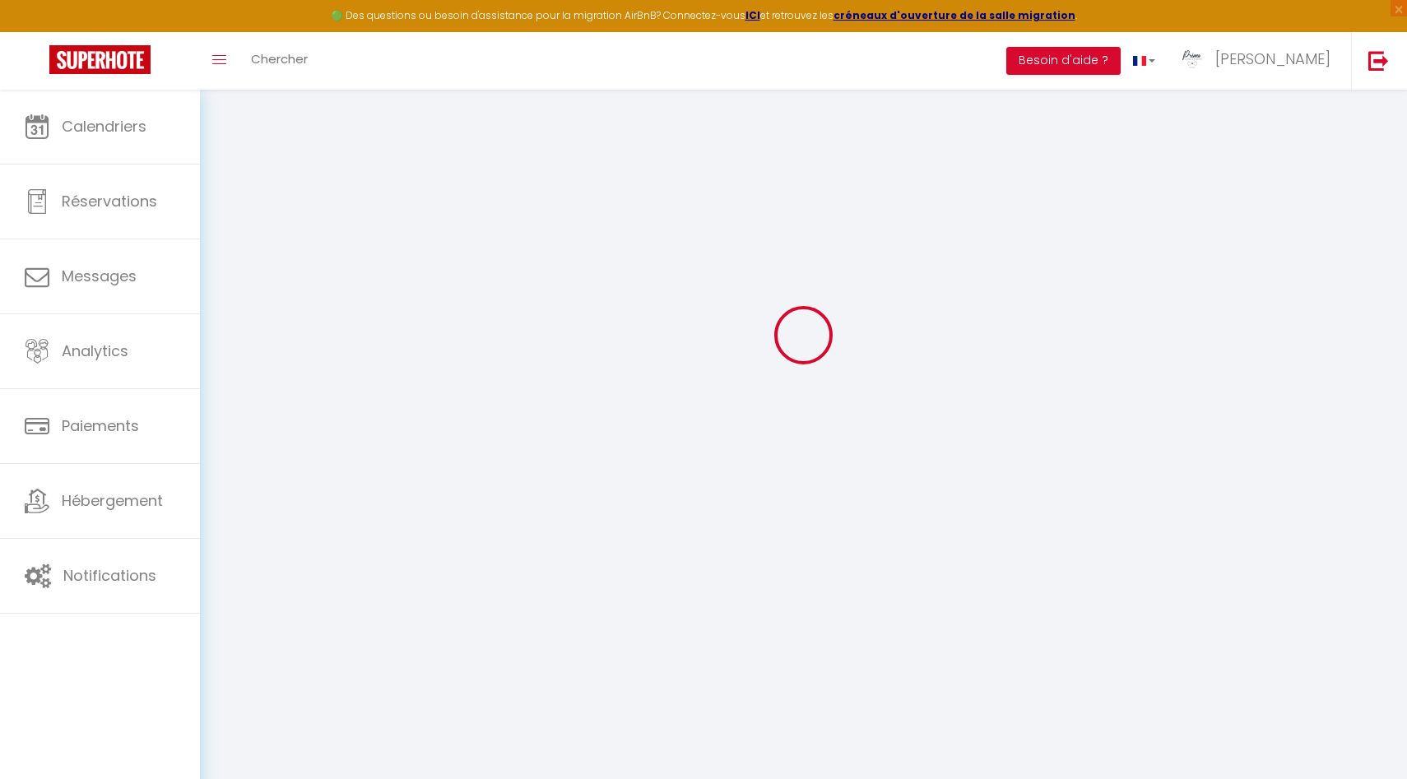
checkbox input "false"
checkbox input "true"
select select
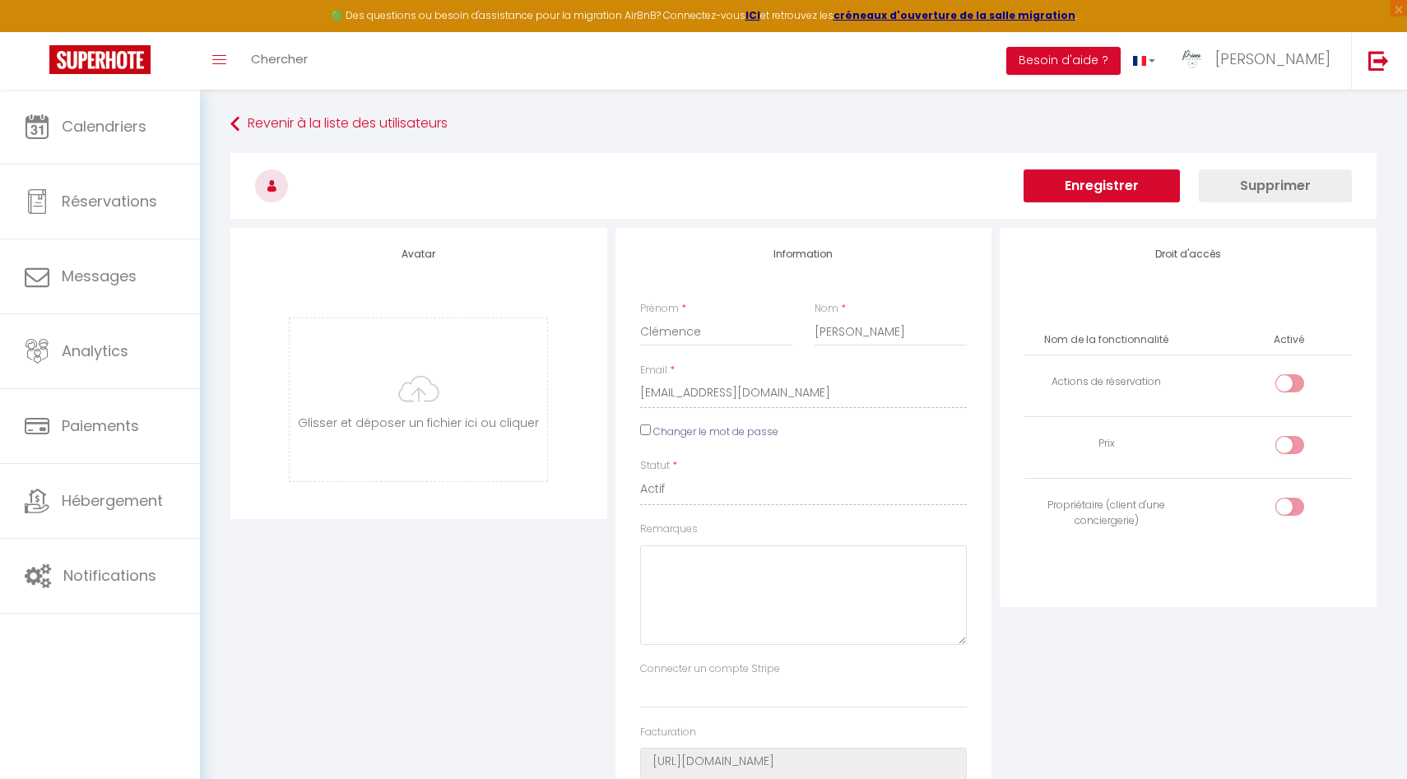
click at [1282, 380] on div at bounding box center [1289, 383] width 29 height 18
click at [1289, 380] on input "checkbox" at bounding box center [1303, 386] width 29 height 25
checkbox input "true"
click at [1117, 188] on button "Enregistrer" at bounding box center [1101, 185] width 156 height 33
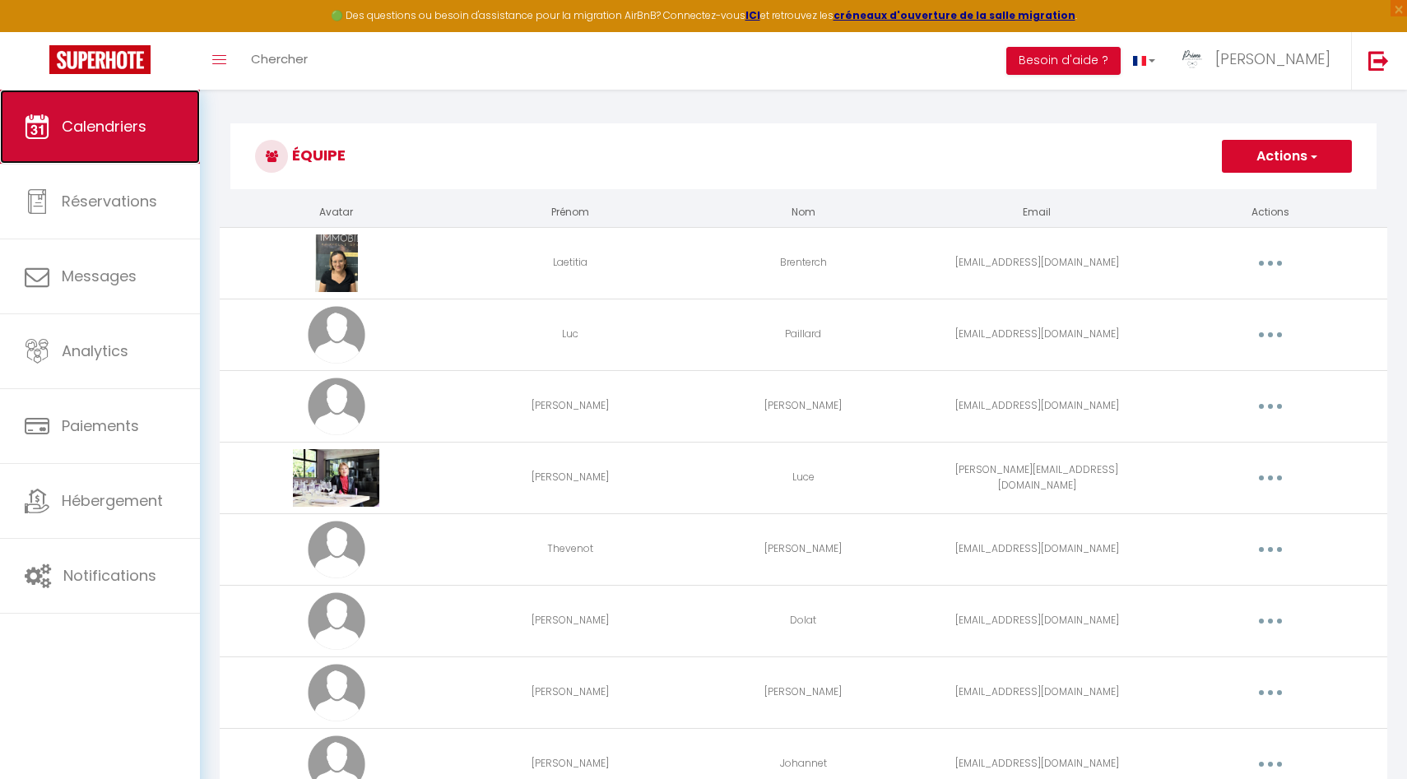
click at [146, 113] on link "Calendriers" at bounding box center [100, 127] width 200 height 74
